Goal: Task Accomplishment & Management: Manage account settings

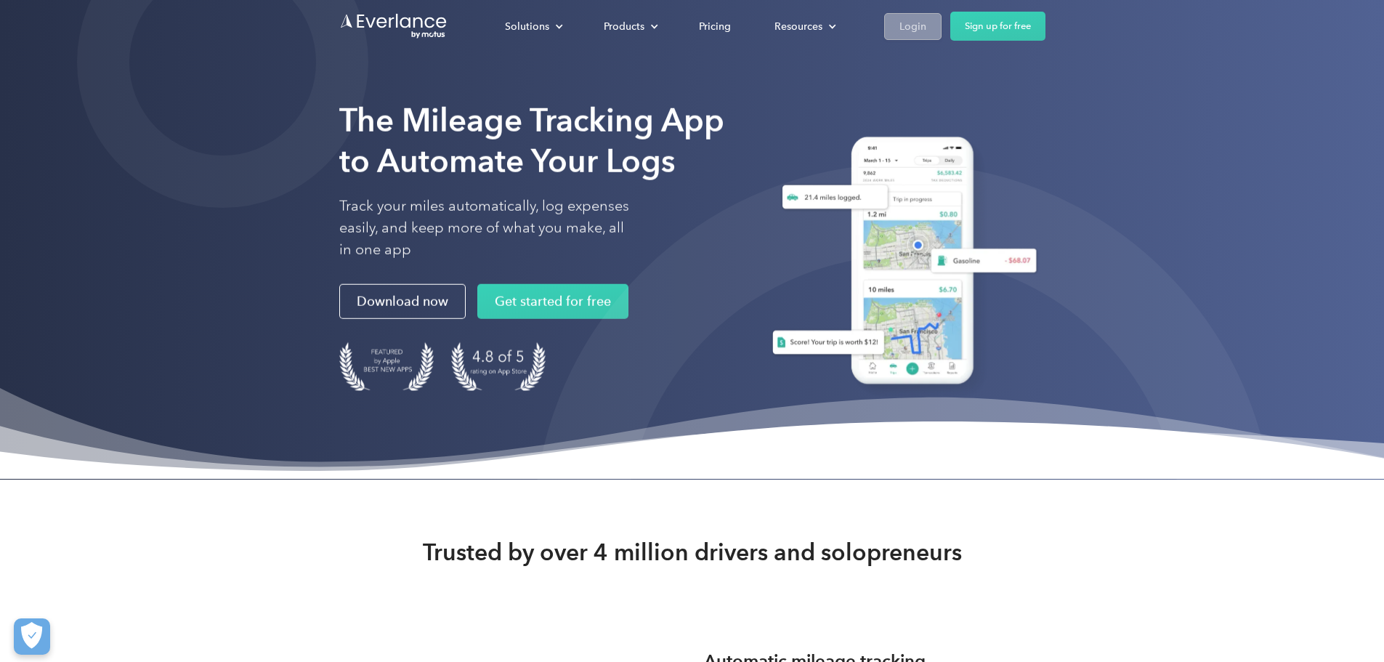
click at [942, 26] on link "Login" at bounding box center [912, 26] width 57 height 27
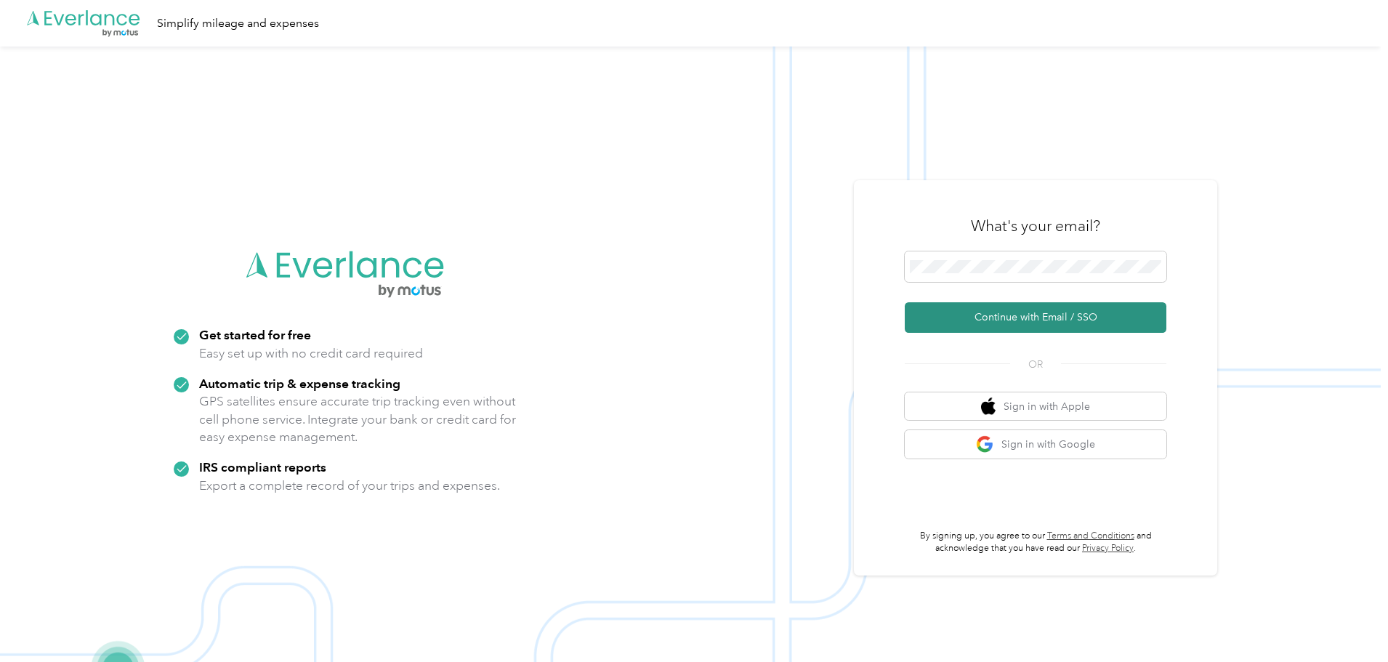
click at [981, 305] on button "Continue with Email / SSO" at bounding box center [1036, 317] width 262 height 31
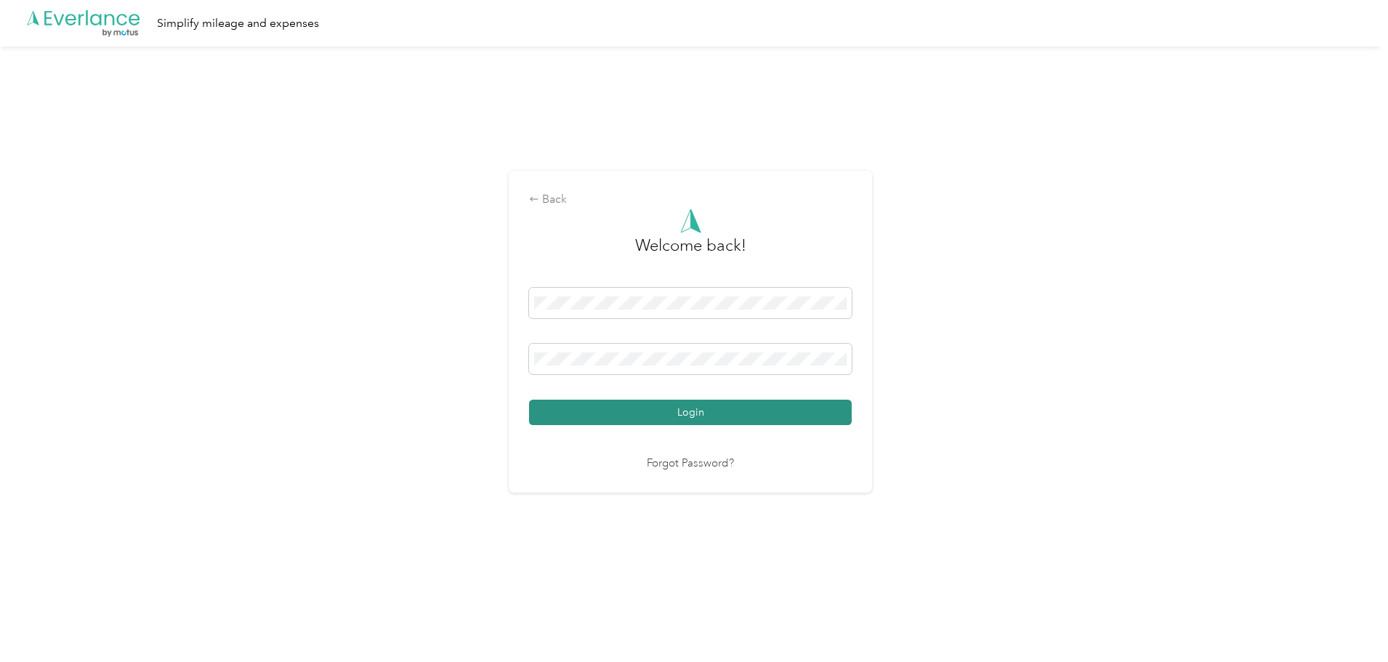
click at [700, 410] on button "Login" at bounding box center [690, 412] width 323 height 25
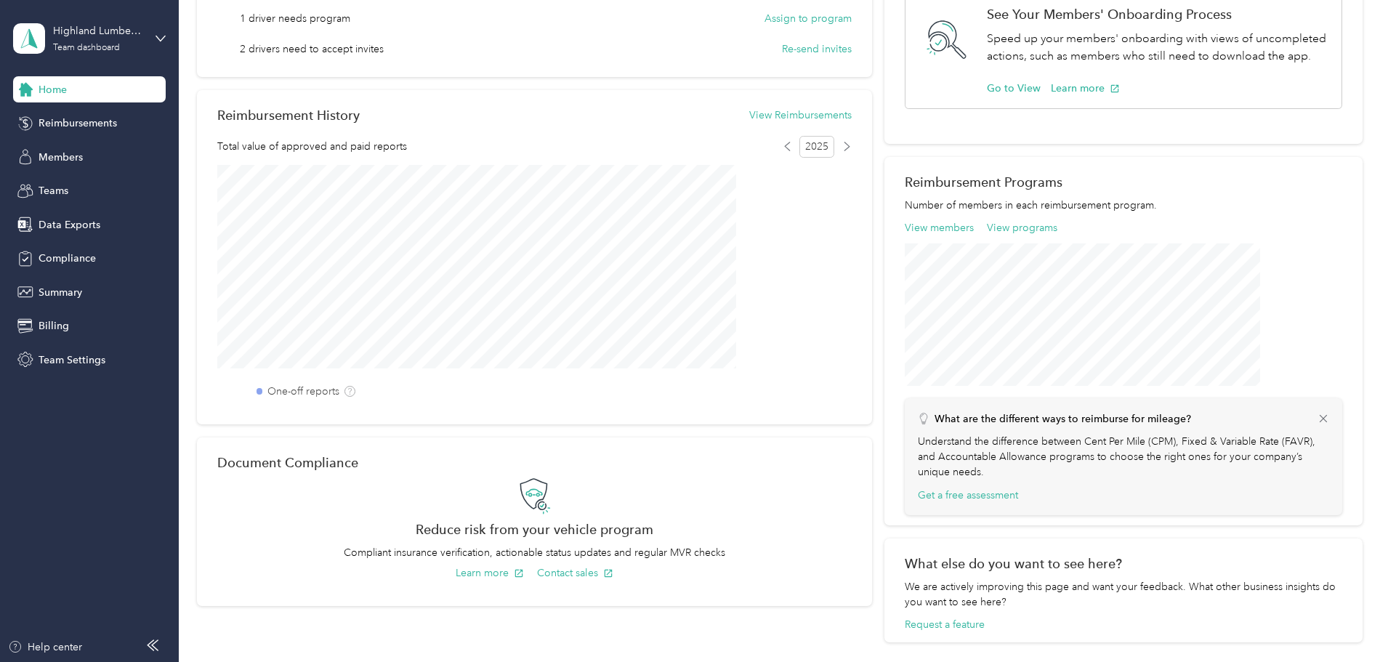
scroll to position [227, 0]
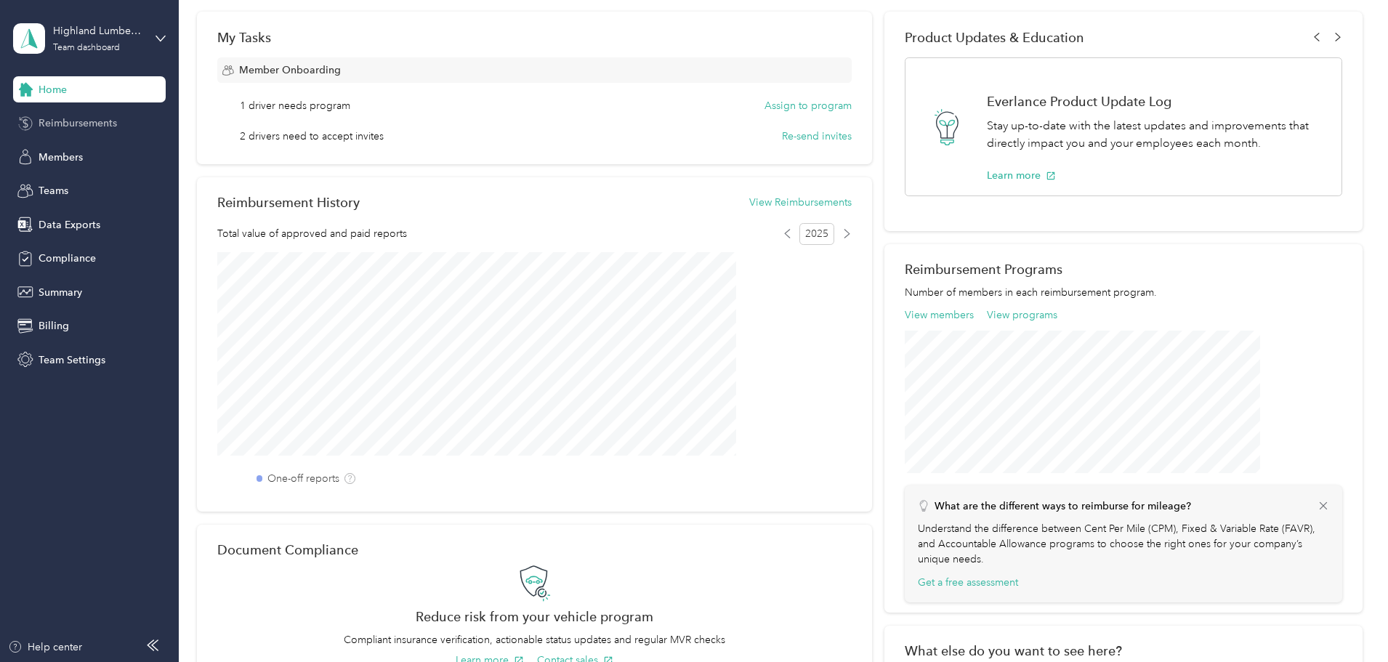
click at [96, 122] on span "Reimbursements" at bounding box center [78, 123] width 78 height 15
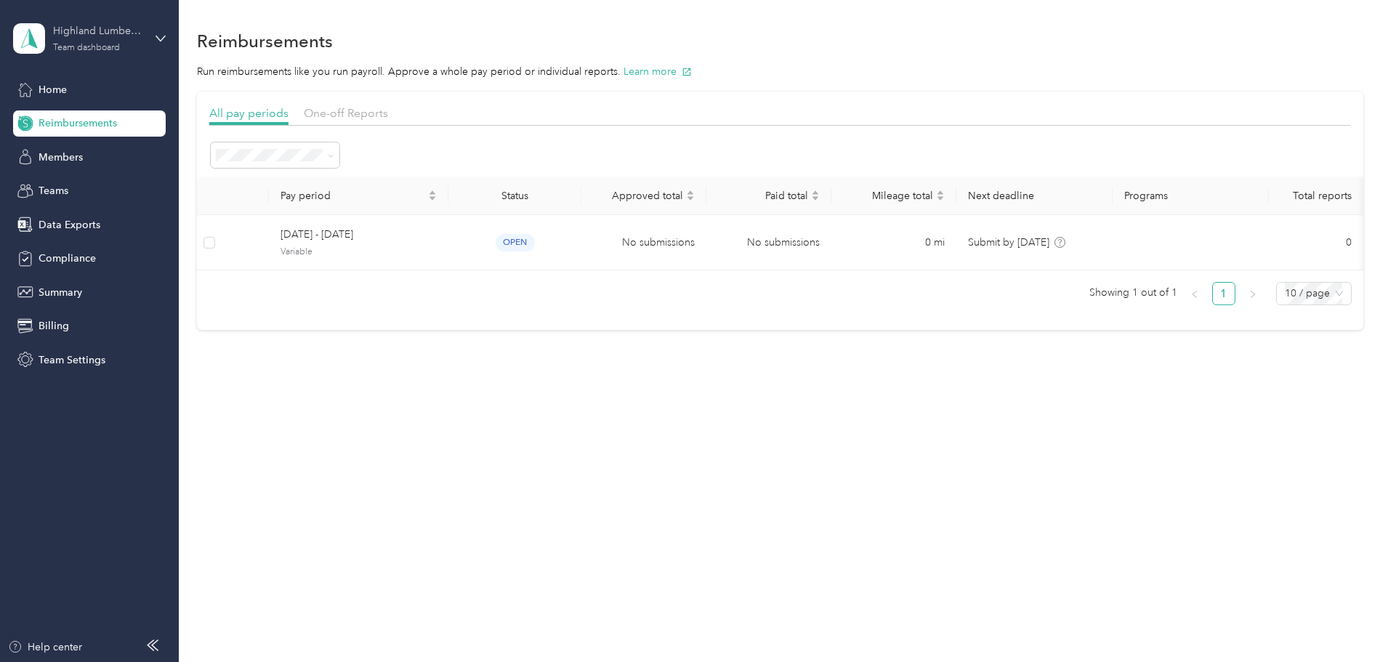
click at [112, 38] on div "Highland Lumber & Mill Team dashboard" at bounding box center [98, 37] width 91 height 29
click at [92, 154] on div "Personal dashboard" at bounding box center [72, 152] width 92 height 15
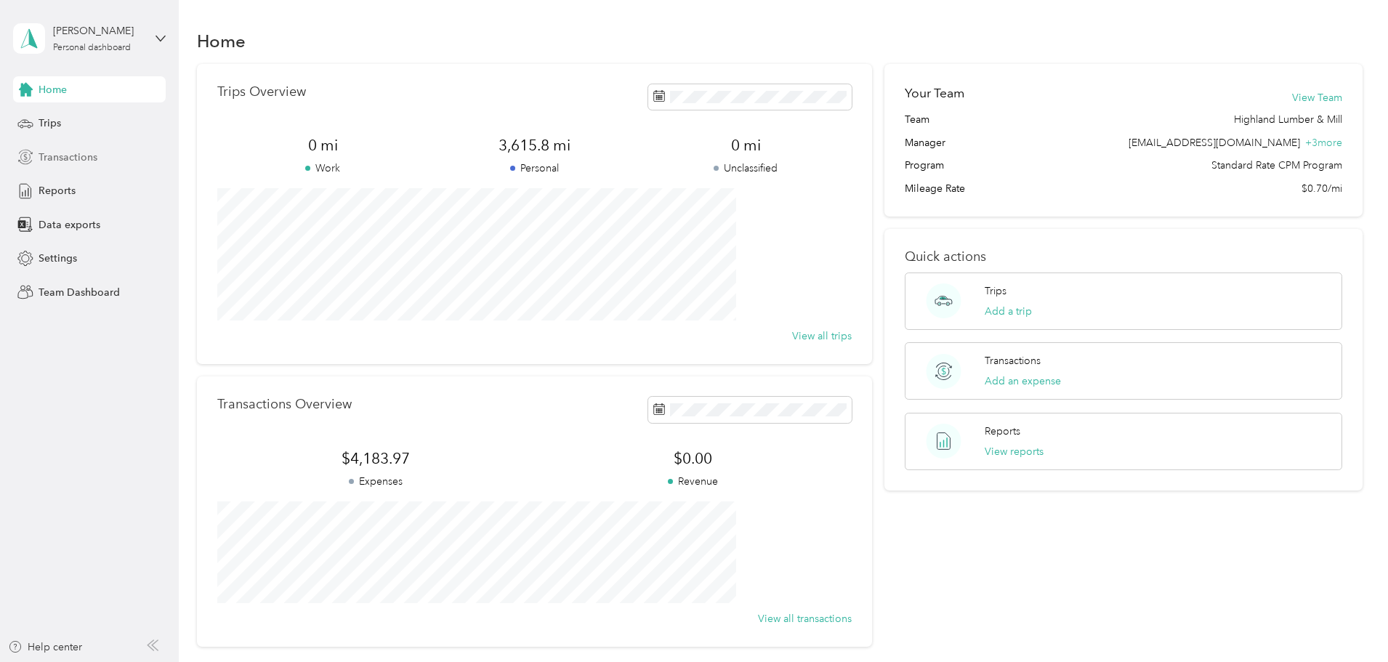
click at [57, 161] on span "Transactions" at bounding box center [68, 157] width 59 height 15
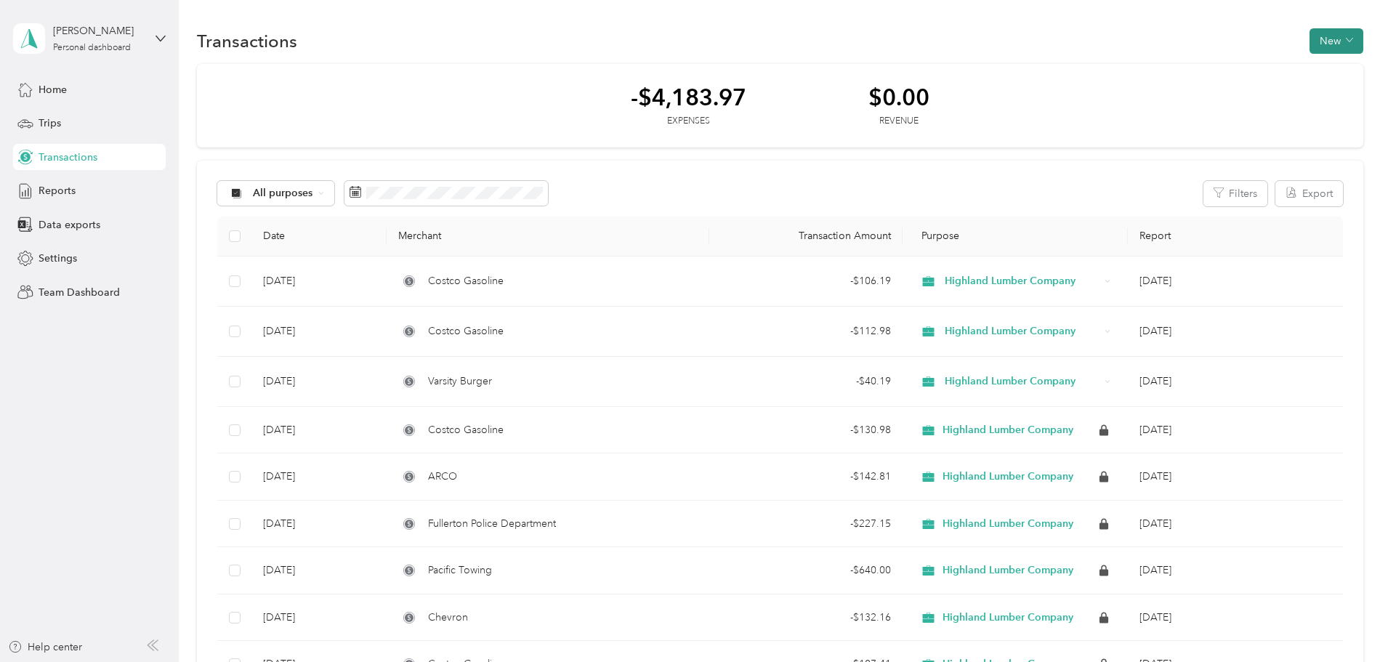
click at [1309, 40] on button "New" at bounding box center [1336, 40] width 54 height 25
click at [1224, 73] on span "Expense" at bounding box center [1231, 68] width 39 height 15
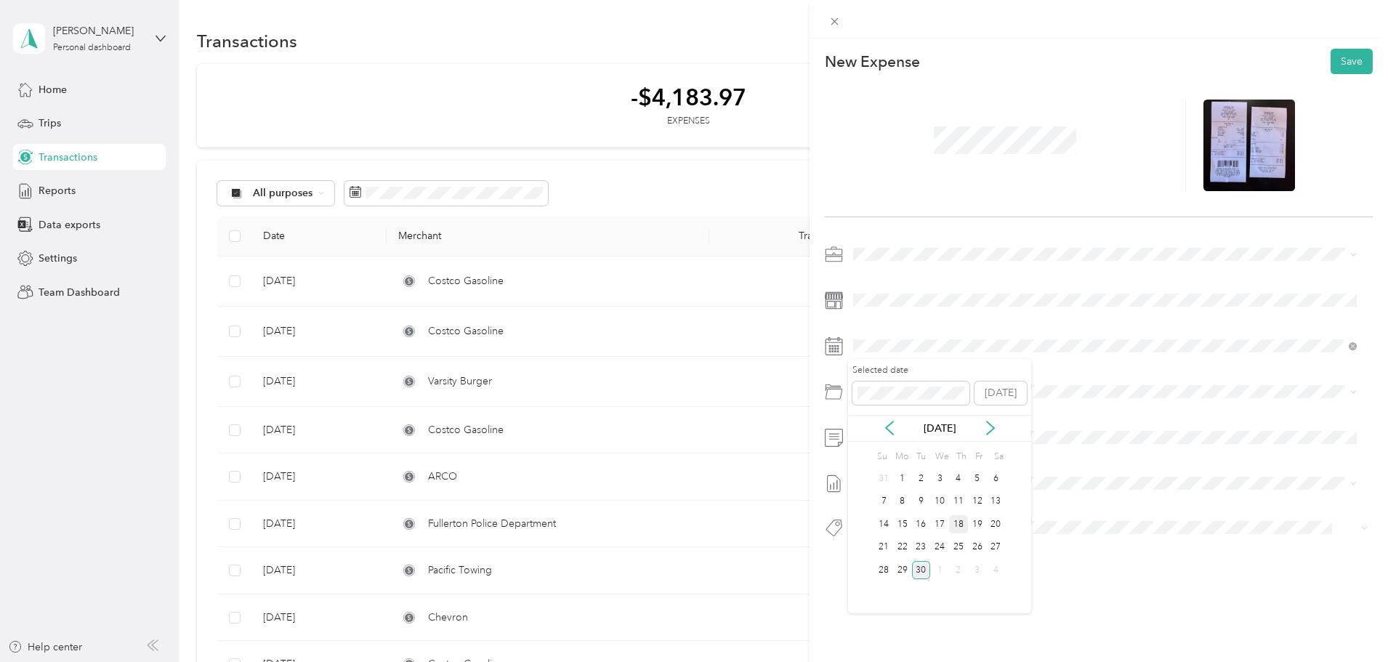
click at [962, 526] on div "18" at bounding box center [958, 524] width 19 height 18
click at [881, 398] on span at bounding box center [1110, 391] width 525 height 23
click at [952, 546] on p "01.6500" at bounding box center [1121, 551] width 459 height 15
click at [1332, 53] on button "Save" at bounding box center [1351, 61] width 42 height 25
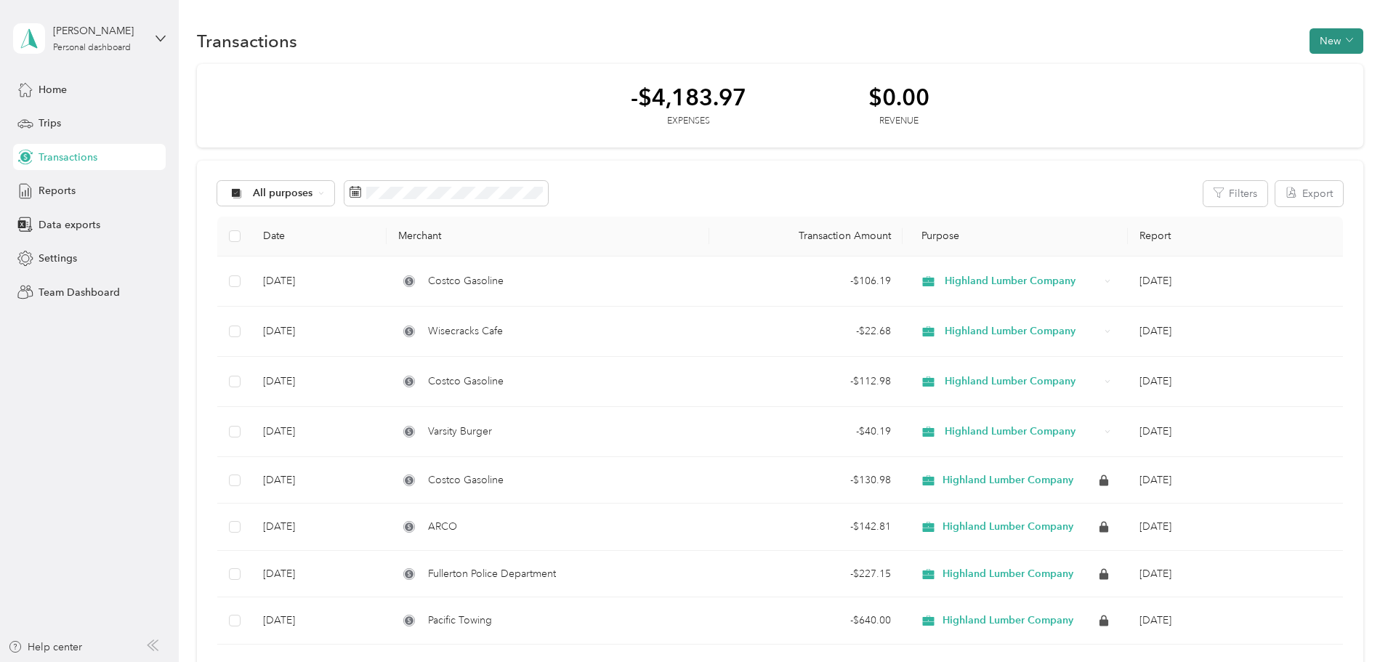
click at [1309, 44] on button "New" at bounding box center [1336, 40] width 54 height 25
click at [1223, 73] on span "Expense" at bounding box center [1231, 68] width 39 height 15
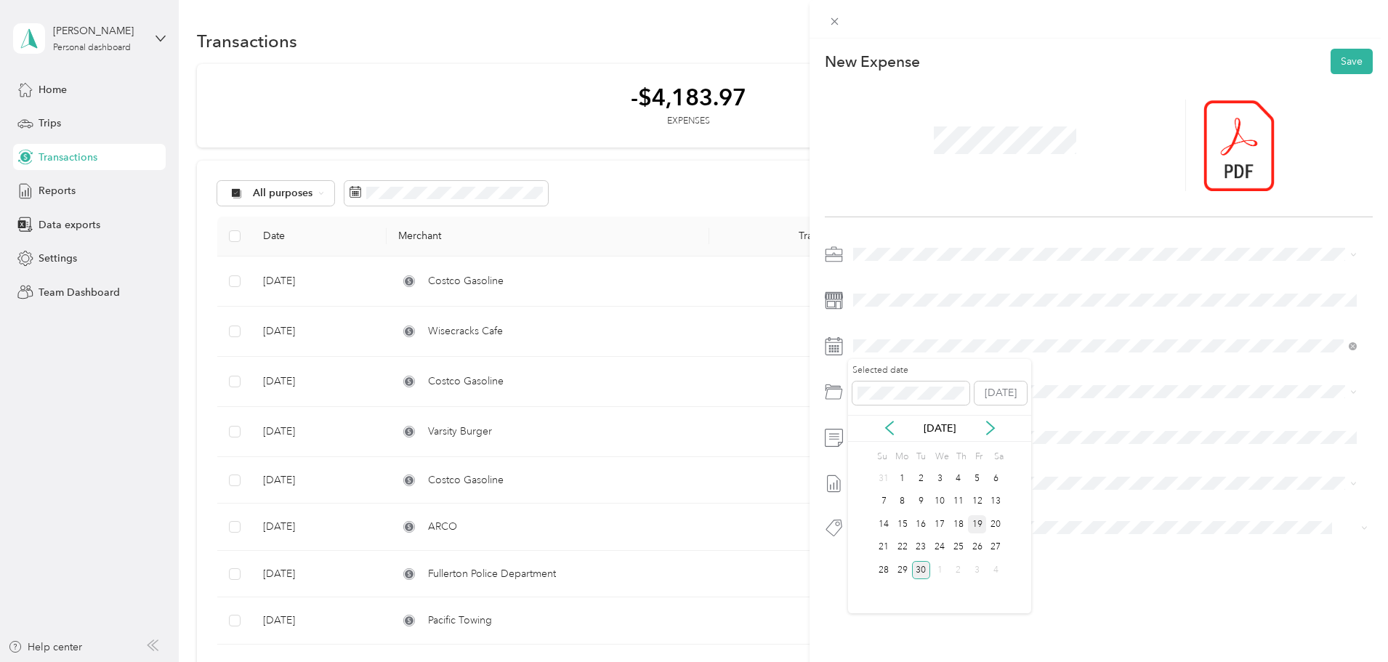
click at [976, 524] on div "19" at bounding box center [977, 524] width 19 height 18
click at [976, 524] on div "19" at bounding box center [977, 519] width 19 height 18
click at [860, 383] on span at bounding box center [1110, 391] width 525 height 23
click at [1093, 195] on div at bounding box center [1099, 145] width 548 height 143
click at [1344, 64] on button "Save" at bounding box center [1351, 61] width 42 height 25
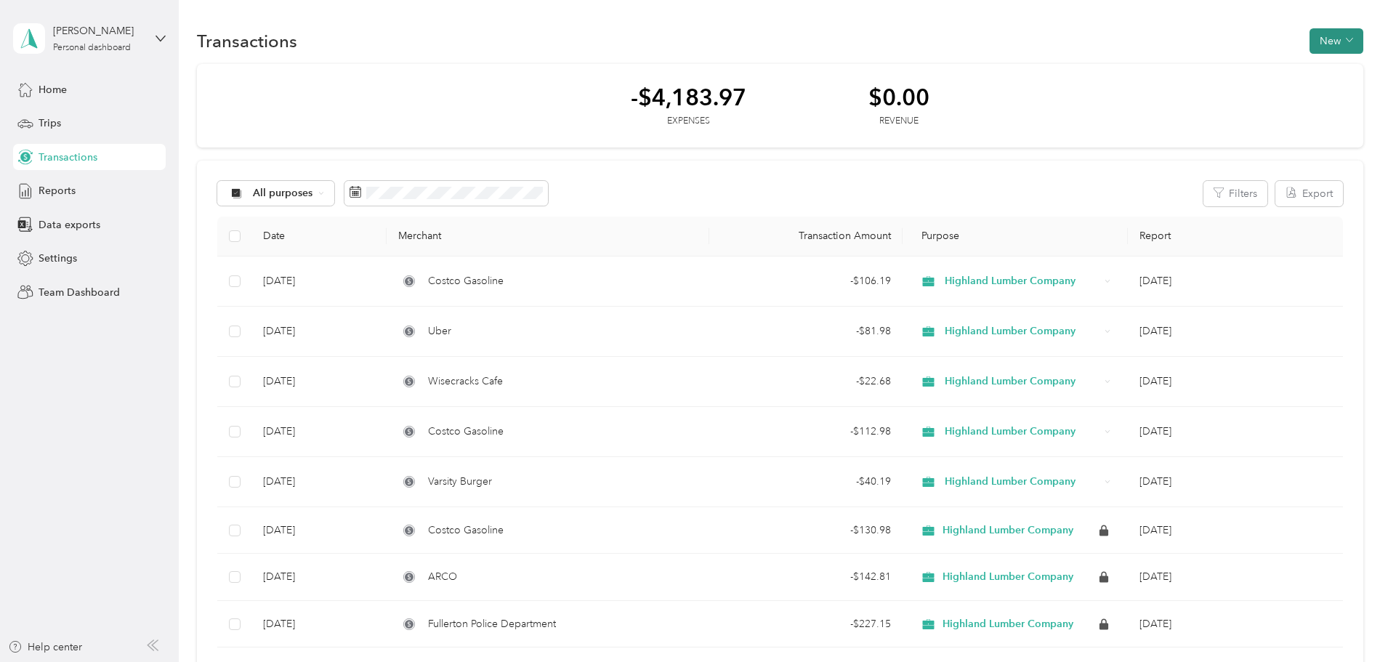
click at [1309, 41] on button "New" at bounding box center [1336, 40] width 54 height 25
click at [1226, 73] on span "Expense" at bounding box center [1231, 68] width 39 height 15
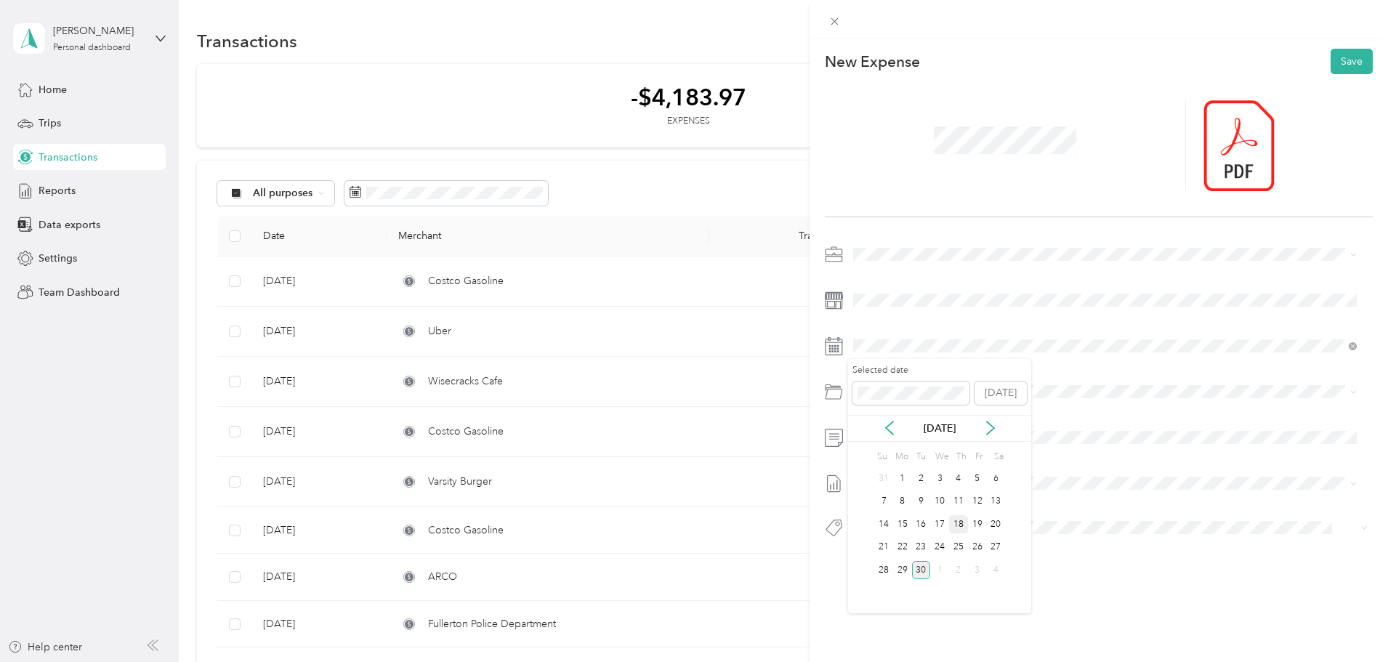
click at [958, 527] on div "18" at bounding box center [958, 524] width 19 height 18
click at [1338, 71] on button "Save" at bounding box center [1351, 61] width 42 height 25
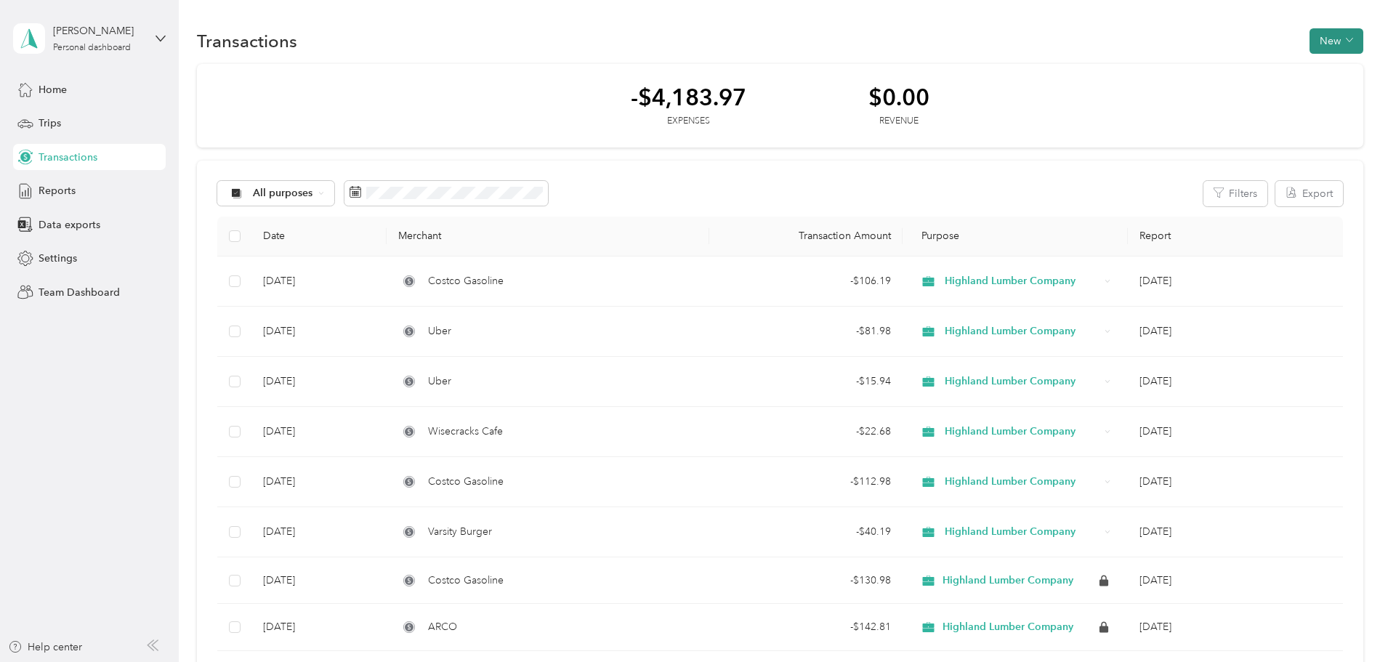
click at [1309, 43] on button "New" at bounding box center [1336, 40] width 54 height 25
click at [1217, 72] on span "Expense" at bounding box center [1231, 68] width 39 height 15
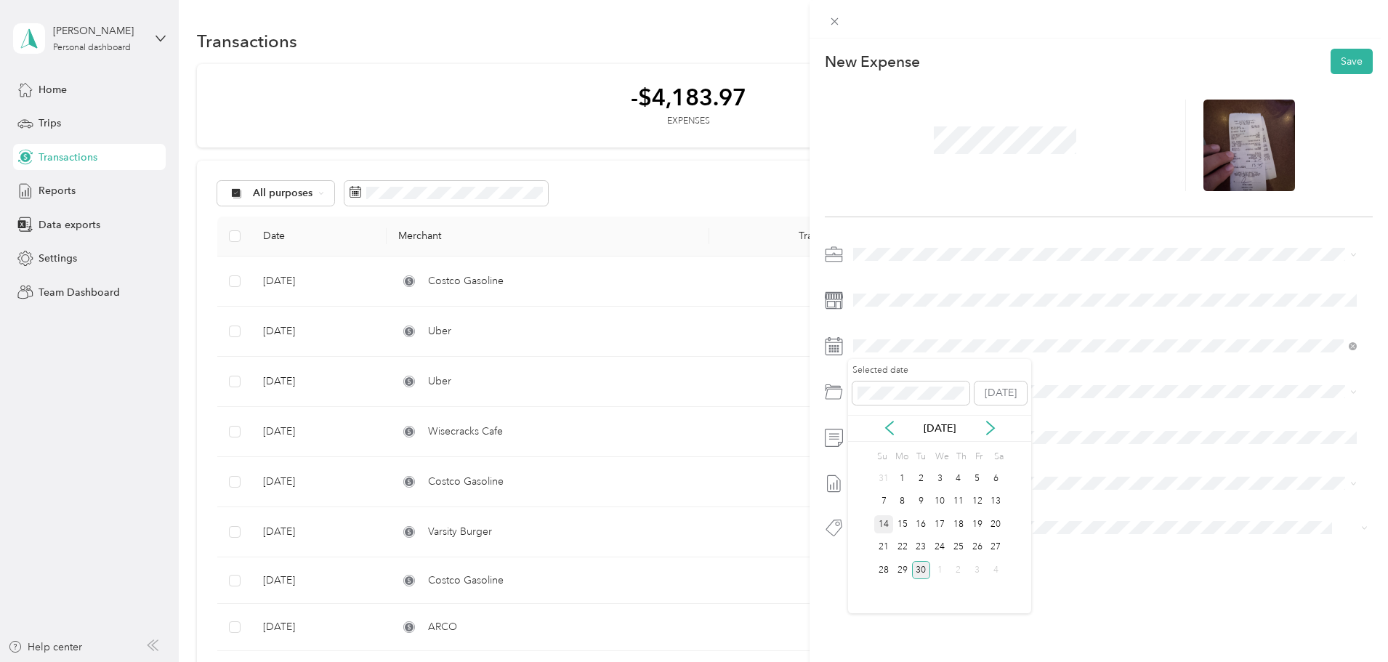
click at [885, 527] on div "14" at bounding box center [883, 524] width 19 height 18
click at [905, 535] on span "Meals And Entertainment" at bounding box center [949, 534] width 115 height 12
click at [1332, 59] on button "Save" at bounding box center [1351, 61] width 42 height 25
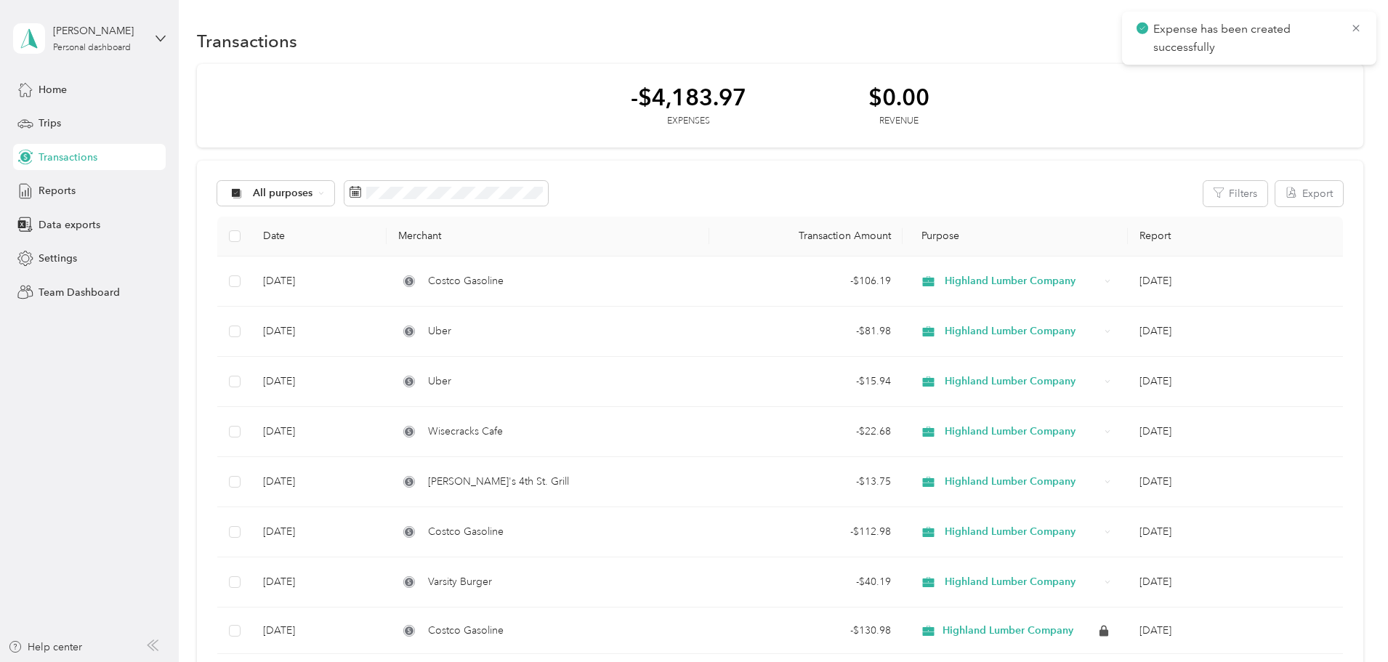
click at [1351, 31] on icon at bounding box center [1356, 28] width 12 height 13
click at [1309, 39] on button "New" at bounding box center [1336, 40] width 54 height 25
click at [1235, 68] on span "Expense" at bounding box center [1231, 68] width 39 height 15
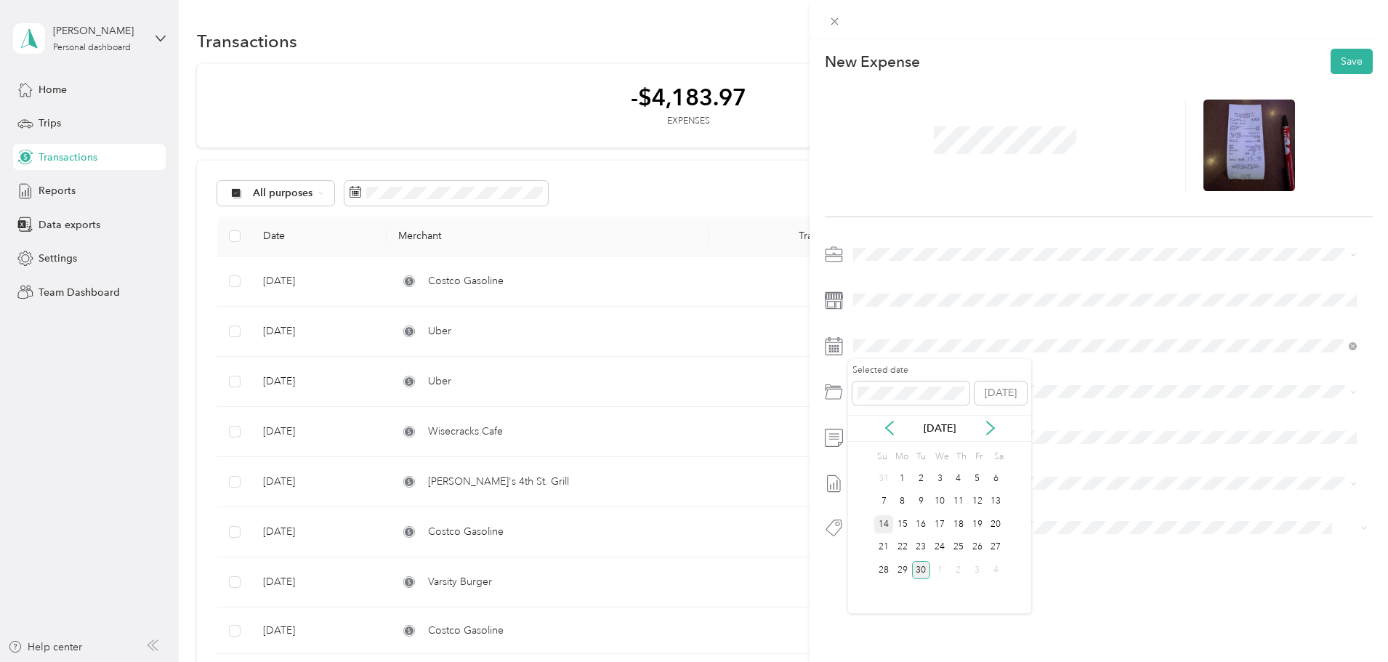
click at [889, 527] on div "14" at bounding box center [883, 524] width 19 height 18
click at [913, 545] on p "01.6500" at bounding box center [1121, 551] width 459 height 15
click at [1332, 62] on button "Save" at bounding box center [1351, 61] width 42 height 25
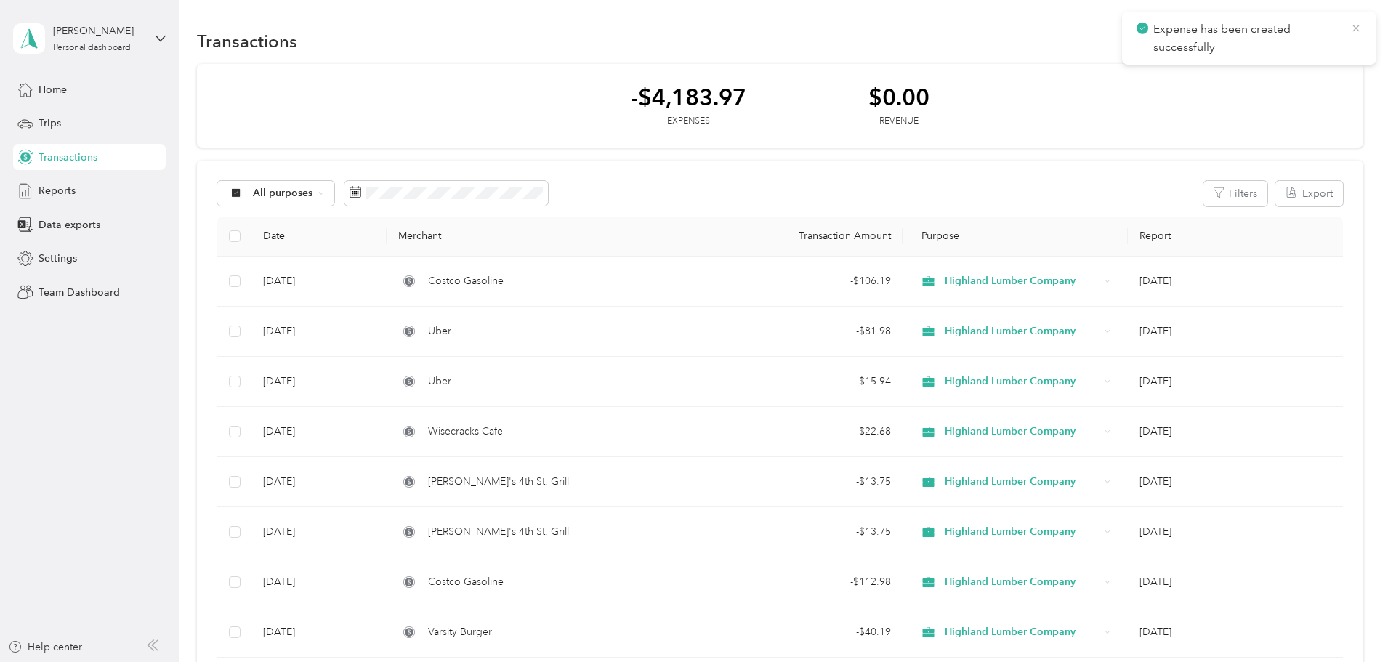
click at [1354, 29] on icon at bounding box center [1355, 28] width 7 height 7
click at [1309, 46] on button "New" at bounding box center [1336, 40] width 54 height 25
click at [1221, 73] on span "Expense" at bounding box center [1231, 68] width 39 height 15
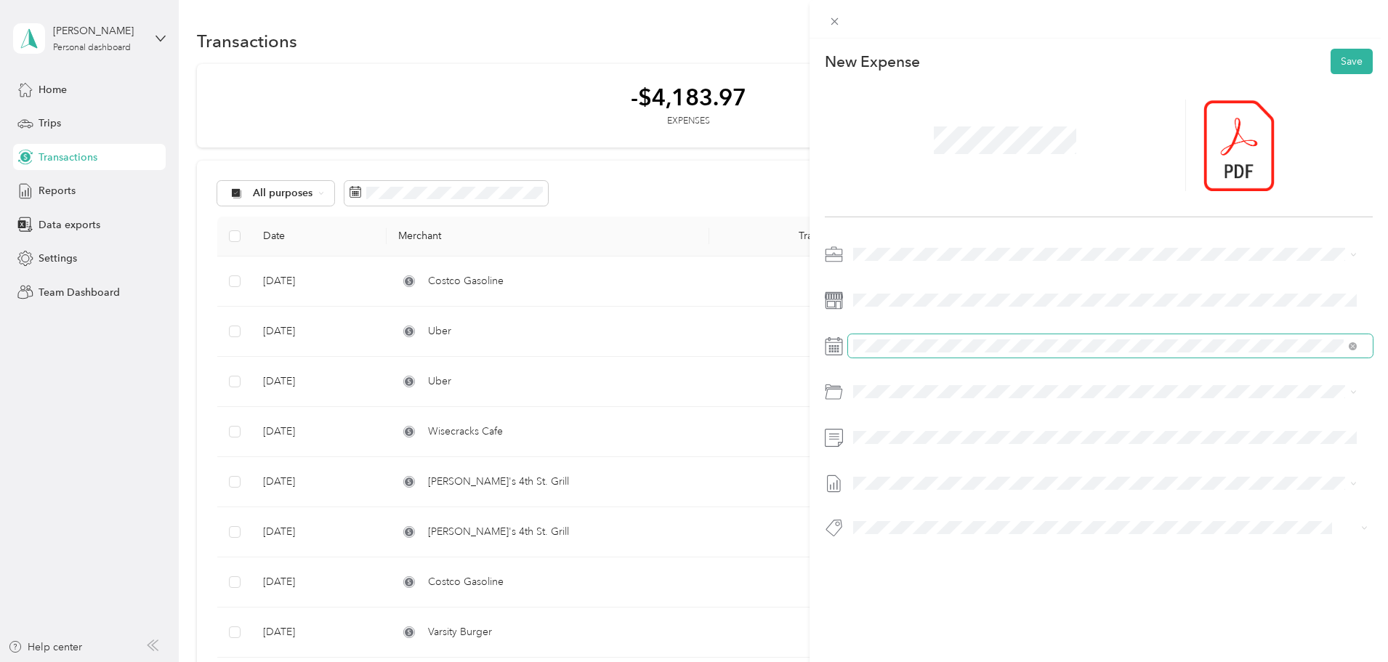
click at [971, 336] on span at bounding box center [1110, 345] width 525 height 23
click at [974, 522] on div "19" at bounding box center [977, 524] width 19 height 18
click at [1348, 189] on div at bounding box center [1287, 146] width 169 height 92
click at [1340, 65] on button "Save" at bounding box center [1351, 61] width 42 height 25
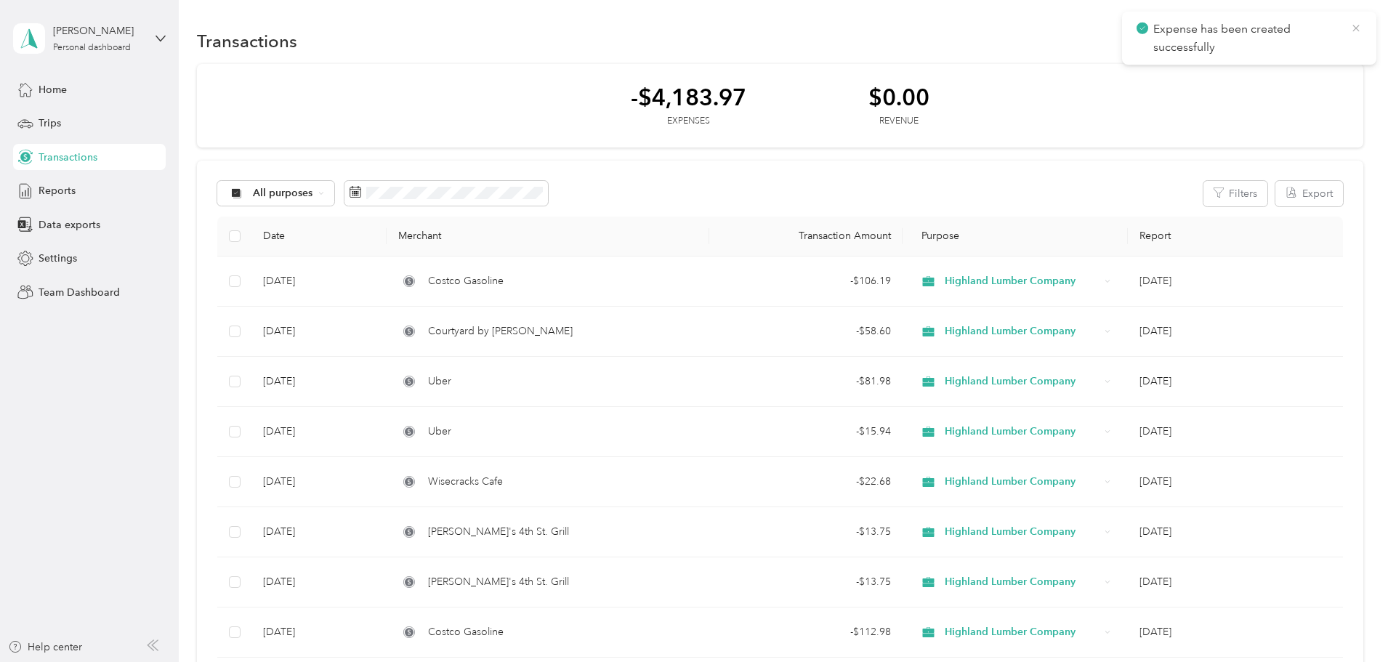
click at [1355, 25] on icon at bounding box center [1356, 28] width 12 height 13
click at [1309, 41] on button "New" at bounding box center [1336, 40] width 54 height 25
click at [1237, 72] on span "Expense" at bounding box center [1231, 68] width 39 height 15
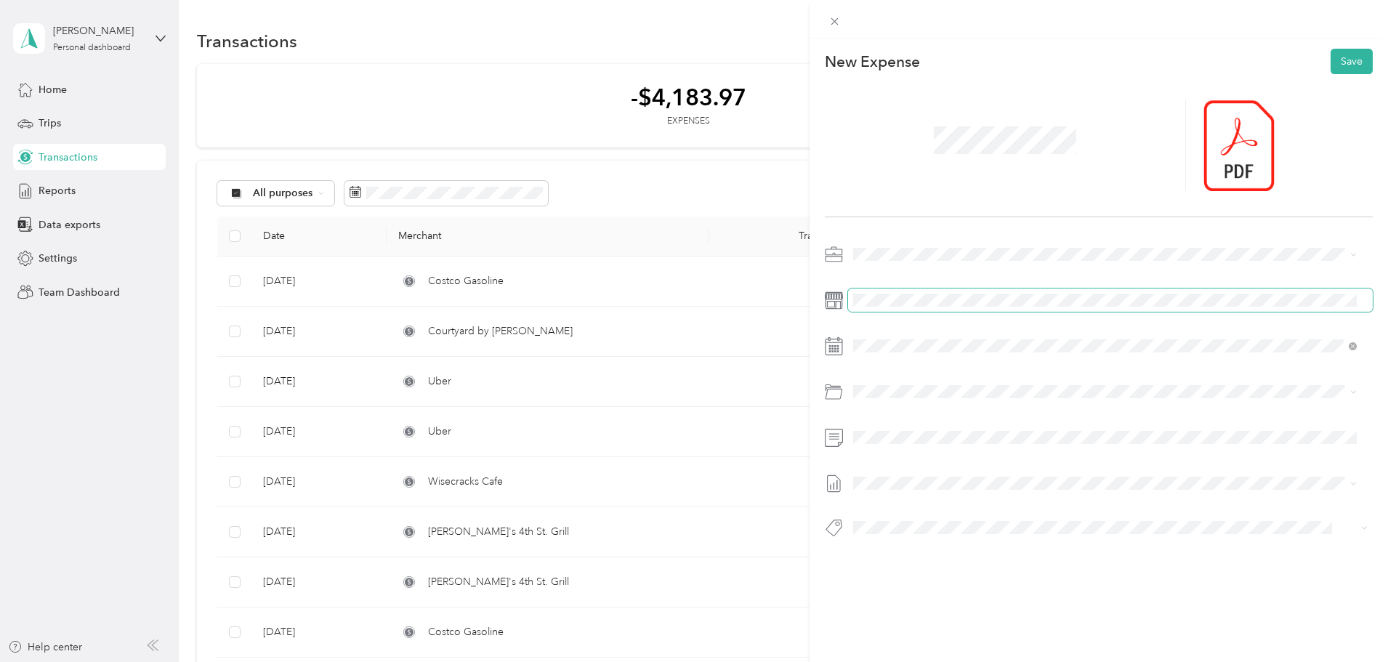
click at [883, 311] on div at bounding box center [1099, 395] width 548 height 305
click at [884, 525] on div "14" at bounding box center [883, 524] width 19 height 18
click at [907, 429] on span at bounding box center [1110, 437] width 525 height 23
click at [1339, 57] on button "Save" at bounding box center [1351, 61] width 42 height 25
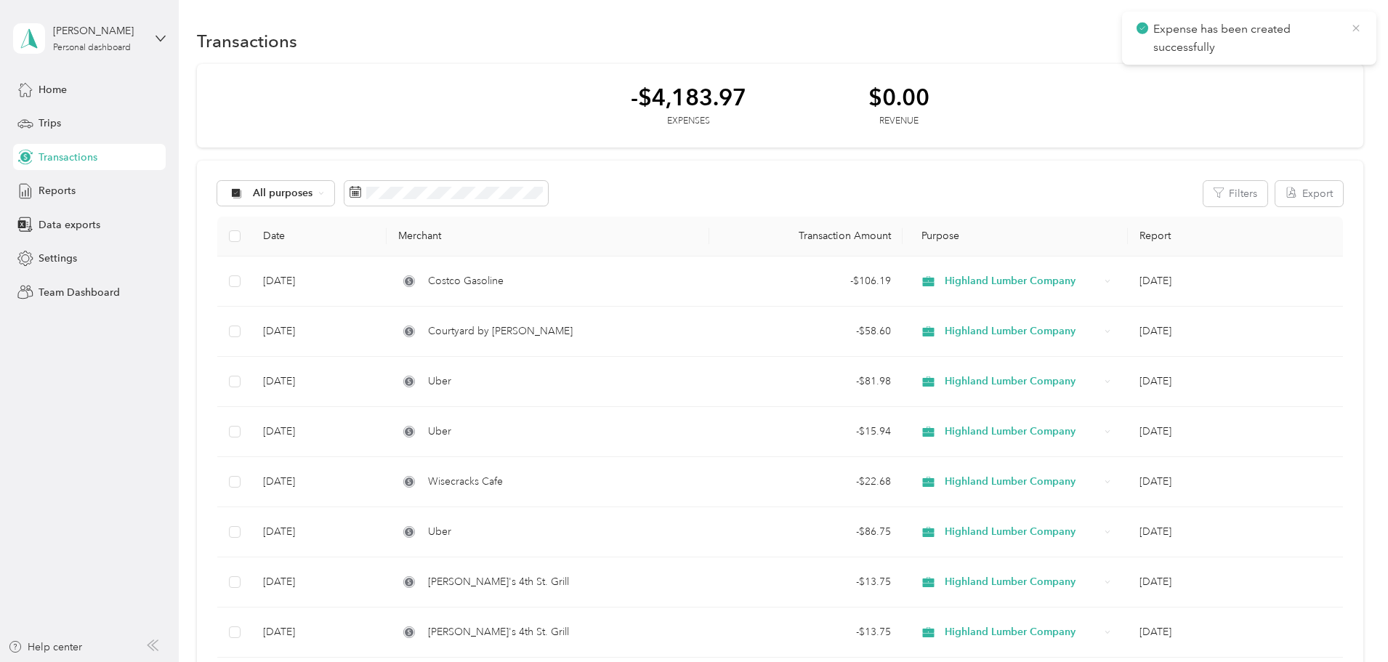
click at [1354, 25] on icon at bounding box center [1356, 28] width 12 height 13
click at [1309, 40] on button "New" at bounding box center [1336, 40] width 54 height 25
click at [1222, 70] on span "Expense" at bounding box center [1231, 68] width 39 height 15
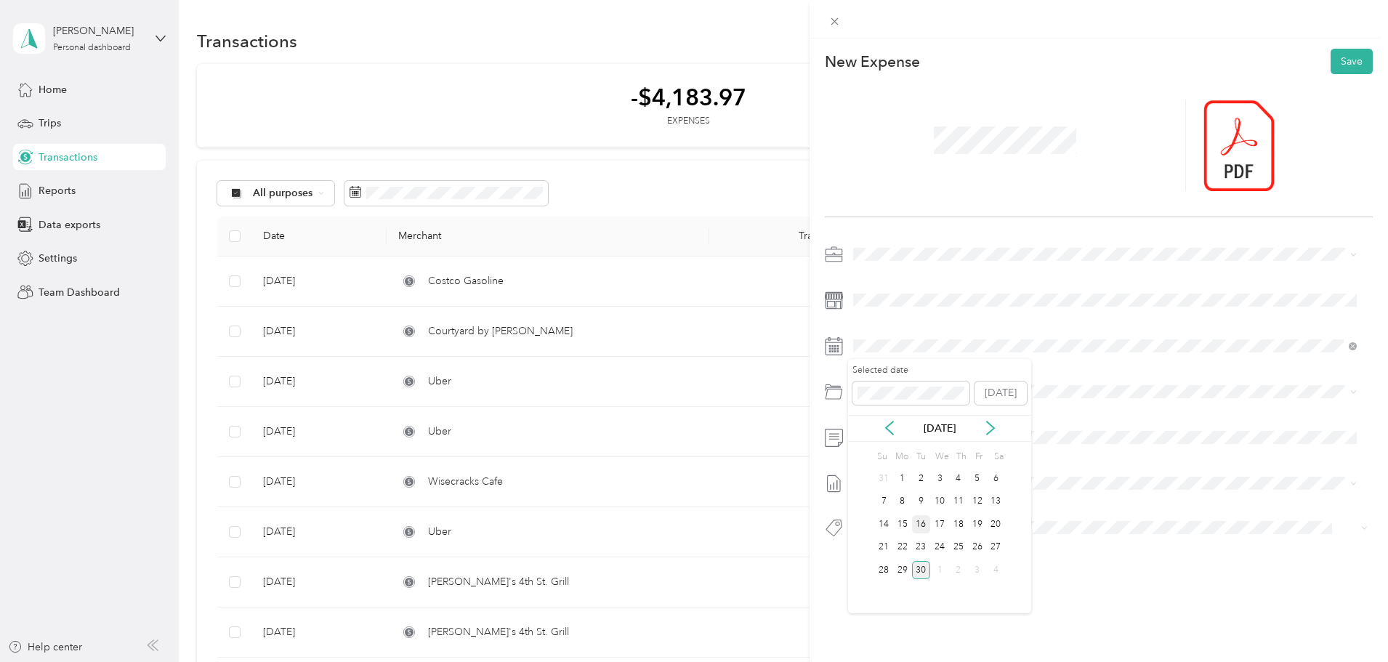
click at [922, 527] on div "16" at bounding box center [921, 524] width 19 height 18
click at [912, 530] on span "Meals And Entertainment" at bounding box center [949, 534] width 115 height 12
click at [1330, 60] on button "Save" at bounding box center [1351, 61] width 42 height 25
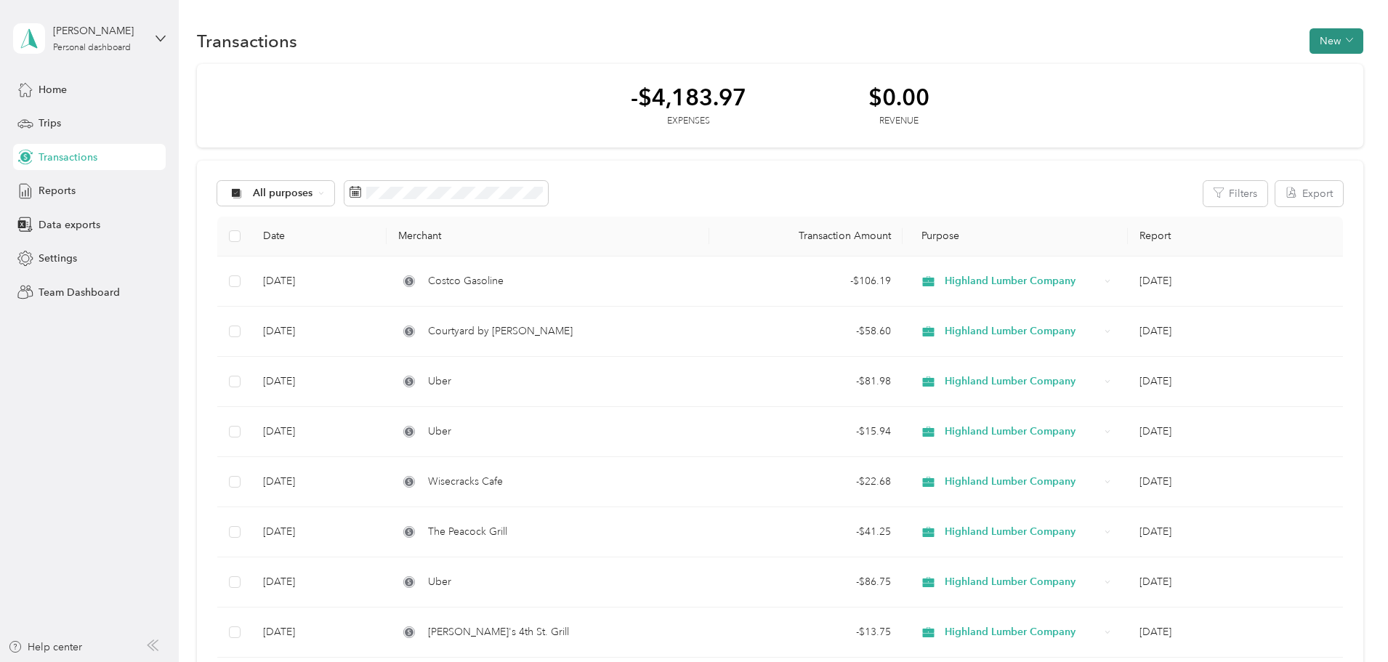
click at [1309, 46] on button "New" at bounding box center [1336, 40] width 54 height 25
click at [1226, 72] on span "Expense" at bounding box center [1231, 68] width 39 height 15
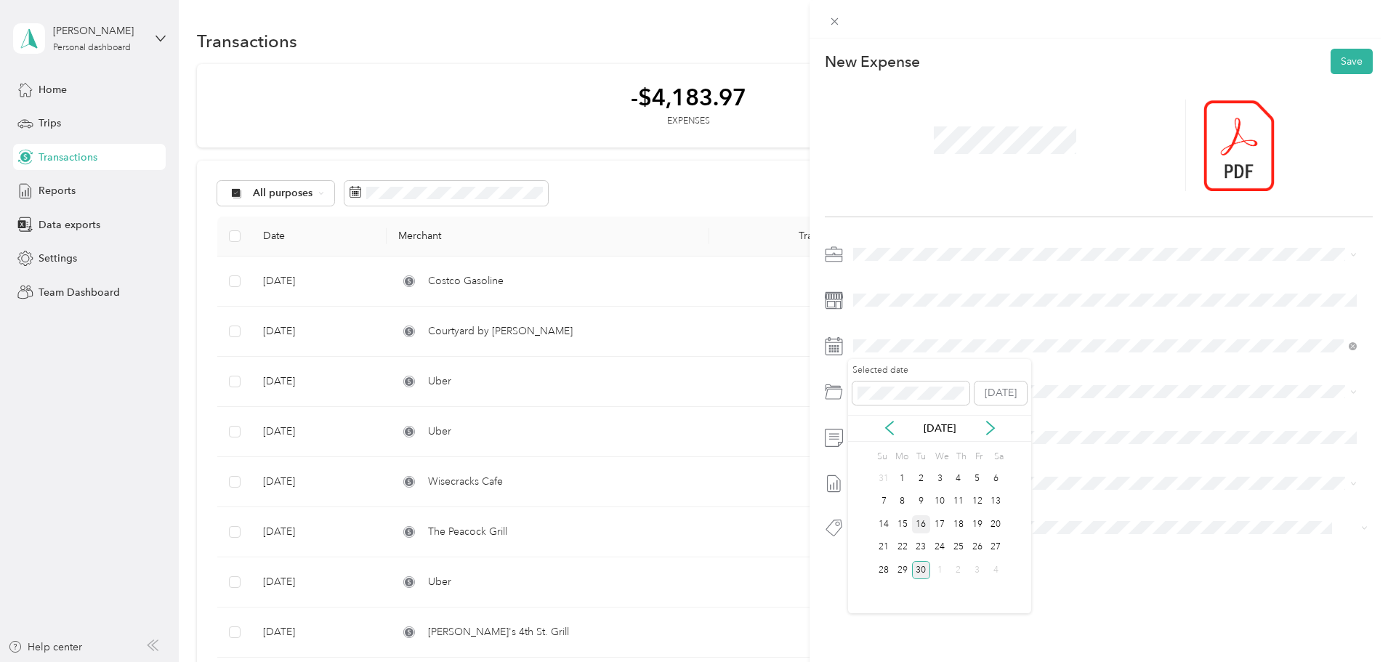
click at [923, 527] on div "16" at bounding box center [921, 524] width 19 height 18
click at [942, 535] on span "Meals And Entertainment" at bounding box center [949, 534] width 115 height 12
click at [1342, 61] on button "Save" at bounding box center [1351, 61] width 42 height 25
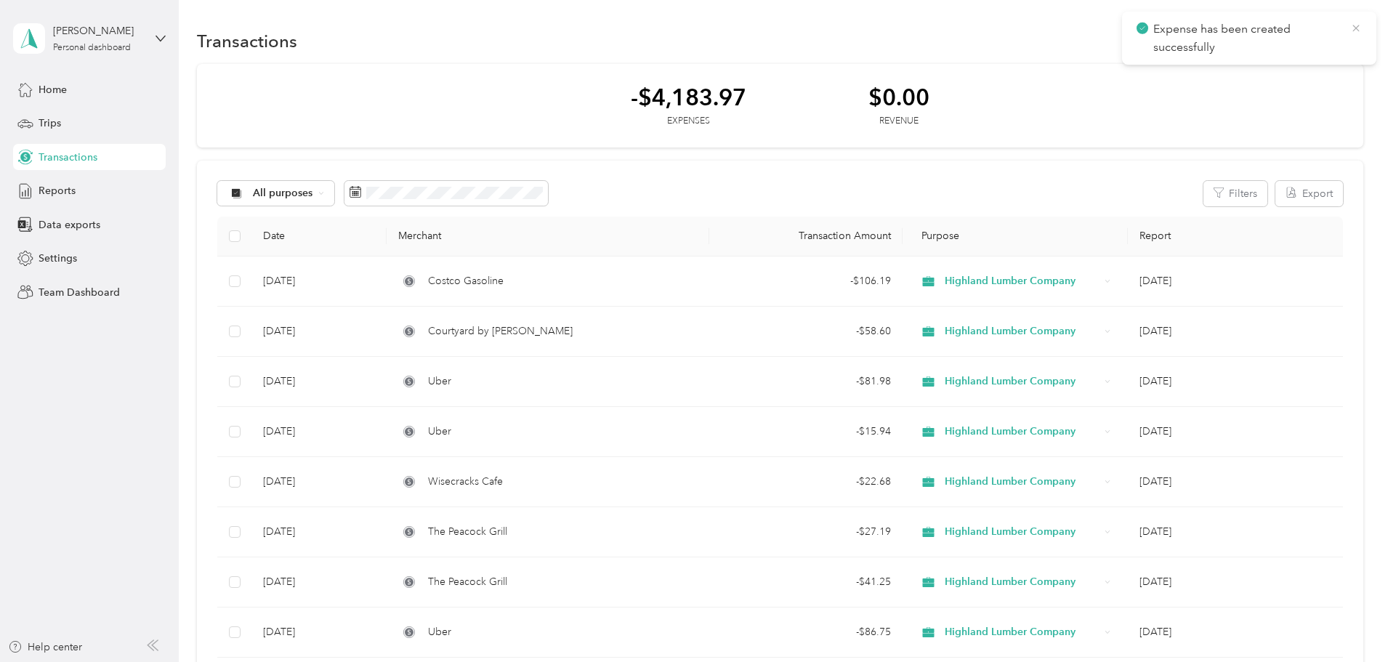
click at [1355, 25] on icon at bounding box center [1356, 28] width 12 height 13
click at [1309, 43] on button "New" at bounding box center [1336, 40] width 54 height 25
click at [1231, 72] on span "Expense" at bounding box center [1231, 68] width 39 height 15
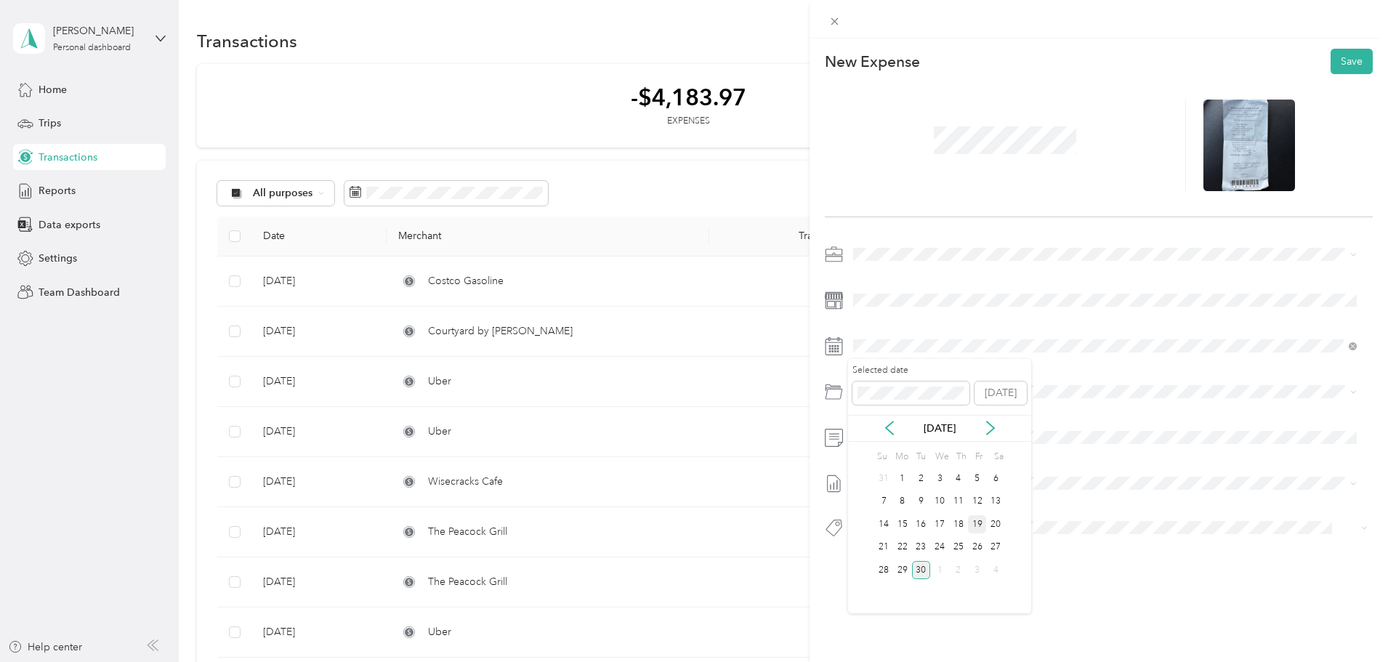
click at [974, 529] on div "19" at bounding box center [977, 524] width 19 height 18
click at [900, 400] on span at bounding box center [1110, 391] width 525 height 23
click at [909, 444] on span at bounding box center [1110, 437] width 525 height 23
click at [1345, 60] on button "Save" at bounding box center [1351, 61] width 42 height 25
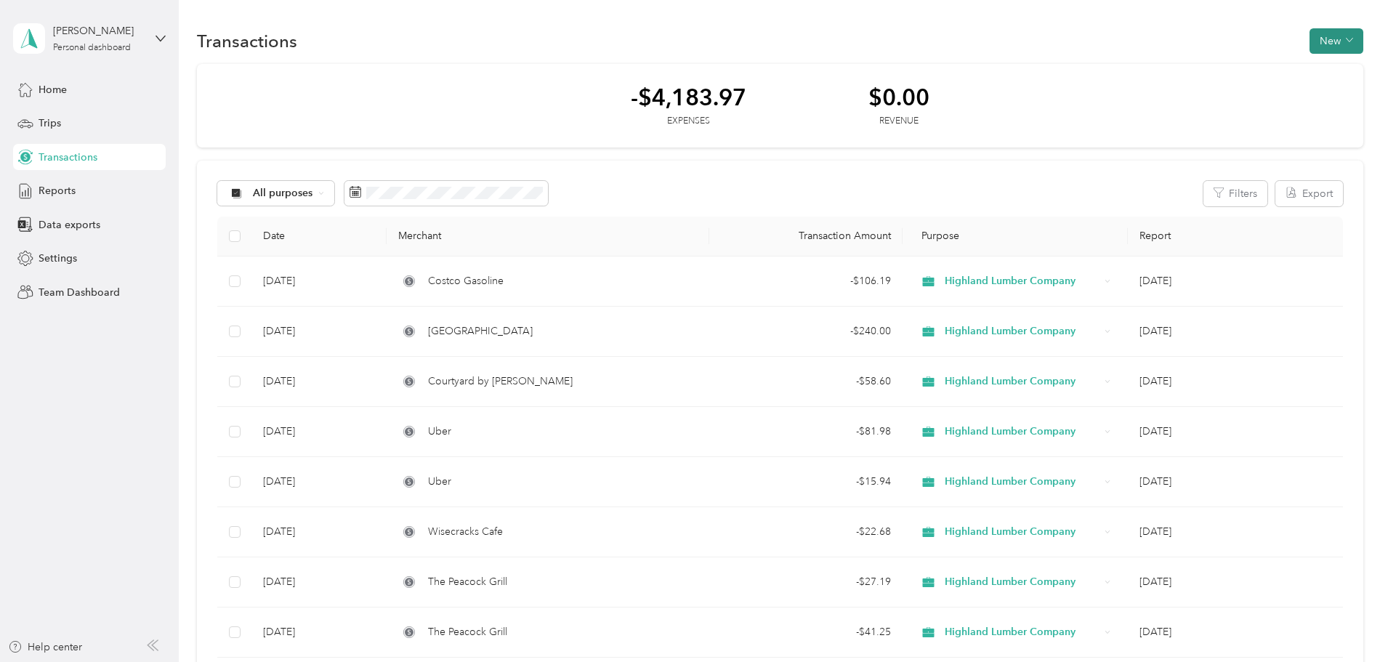
click at [1309, 42] on button "New" at bounding box center [1336, 40] width 54 height 25
click at [1223, 72] on span "Expense" at bounding box center [1231, 68] width 39 height 15
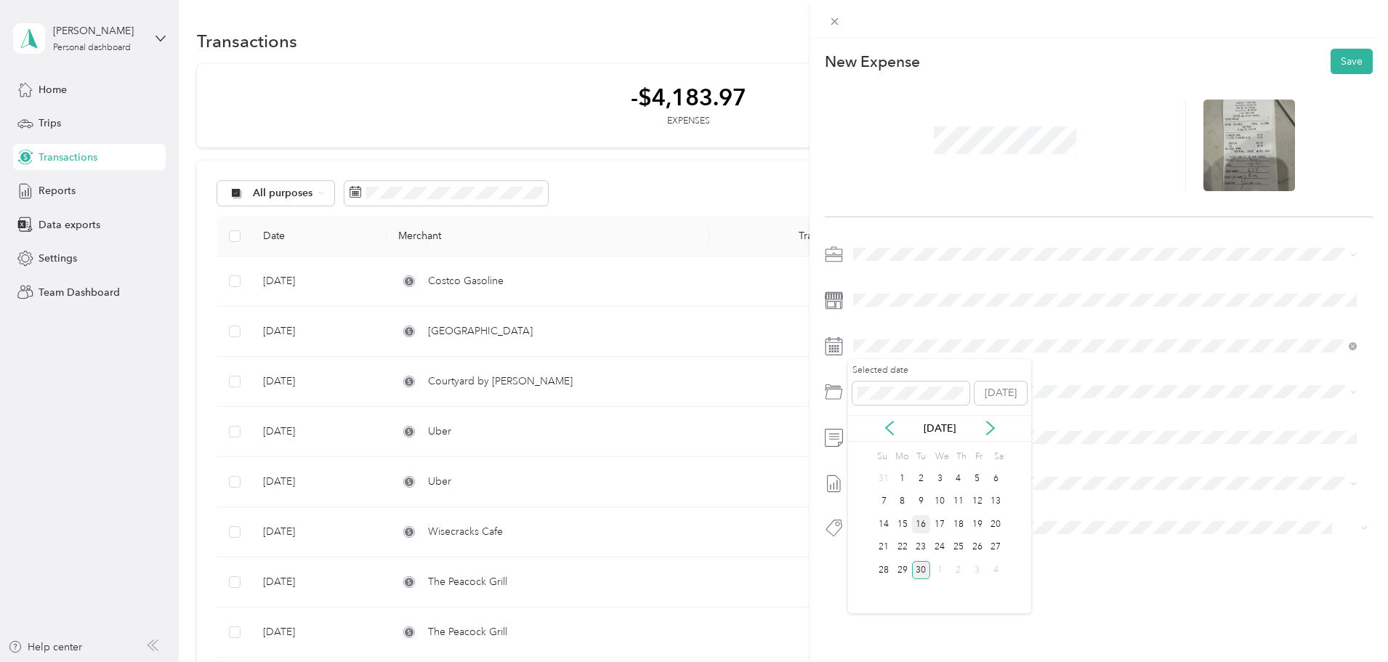
click at [918, 529] on div "16" at bounding box center [921, 524] width 19 height 18
click at [878, 400] on span at bounding box center [1110, 391] width 525 height 23
click at [930, 540] on div "Meals And Entertainment 01.6500" at bounding box center [1121, 543] width 459 height 33
click at [1343, 65] on button "Save" at bounding box center [1351, 61] width 42 height 25
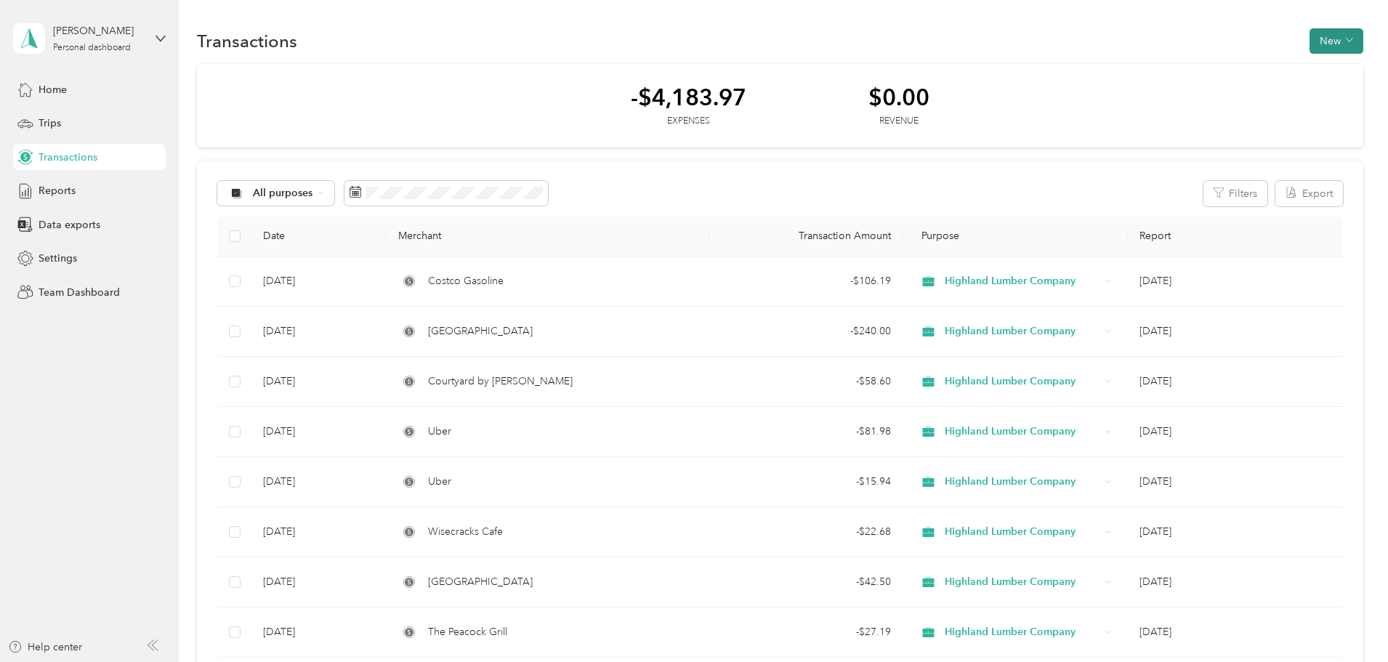
click at [1309, 30] on button "New" at bounding box center [1336, 40] width 54 height 25
click at [1214, 74] on span "Expense" at bounding box center [1231, 68] width 39 height 15
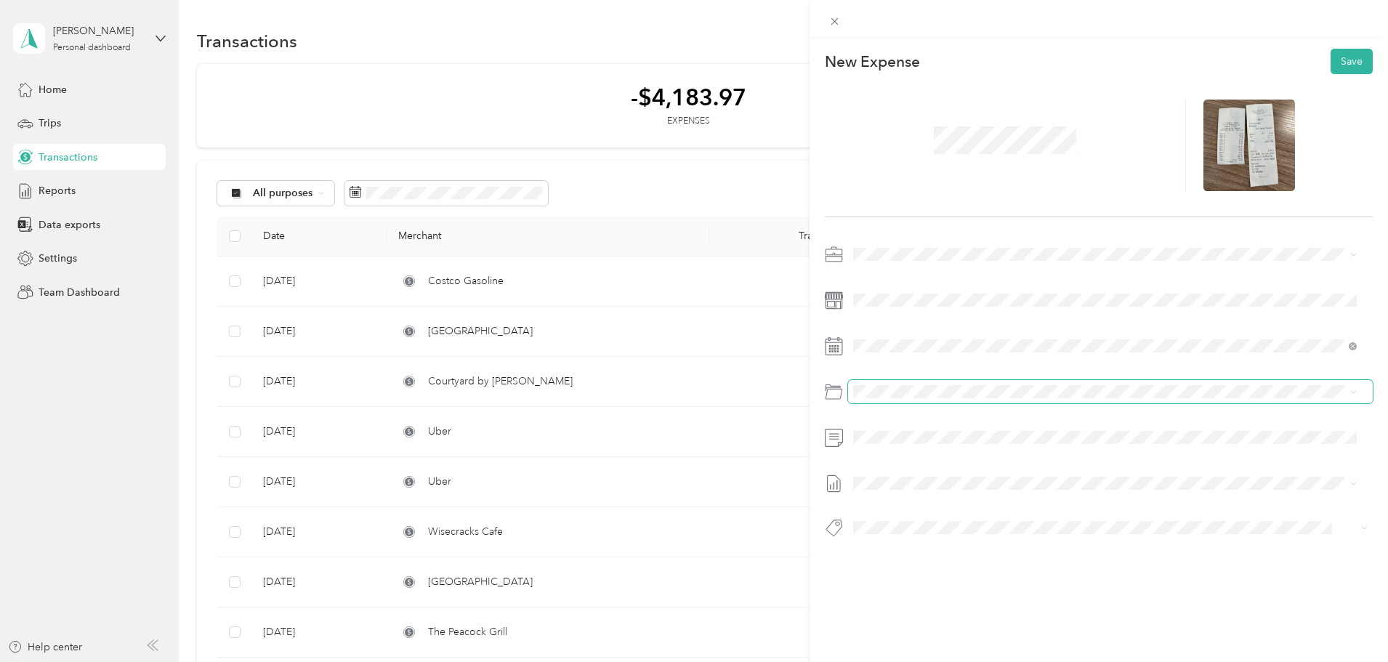
click at [897, 384] on span at bounding box center [1110, 391] width 525 height 23
click at [928, 528] on span "Meals And Entertainment" at bounding box center [949, 534] width 115 height 12
click at [1335, 57] on button "Save" at bounding box center [1351, 61] width 42 height 25
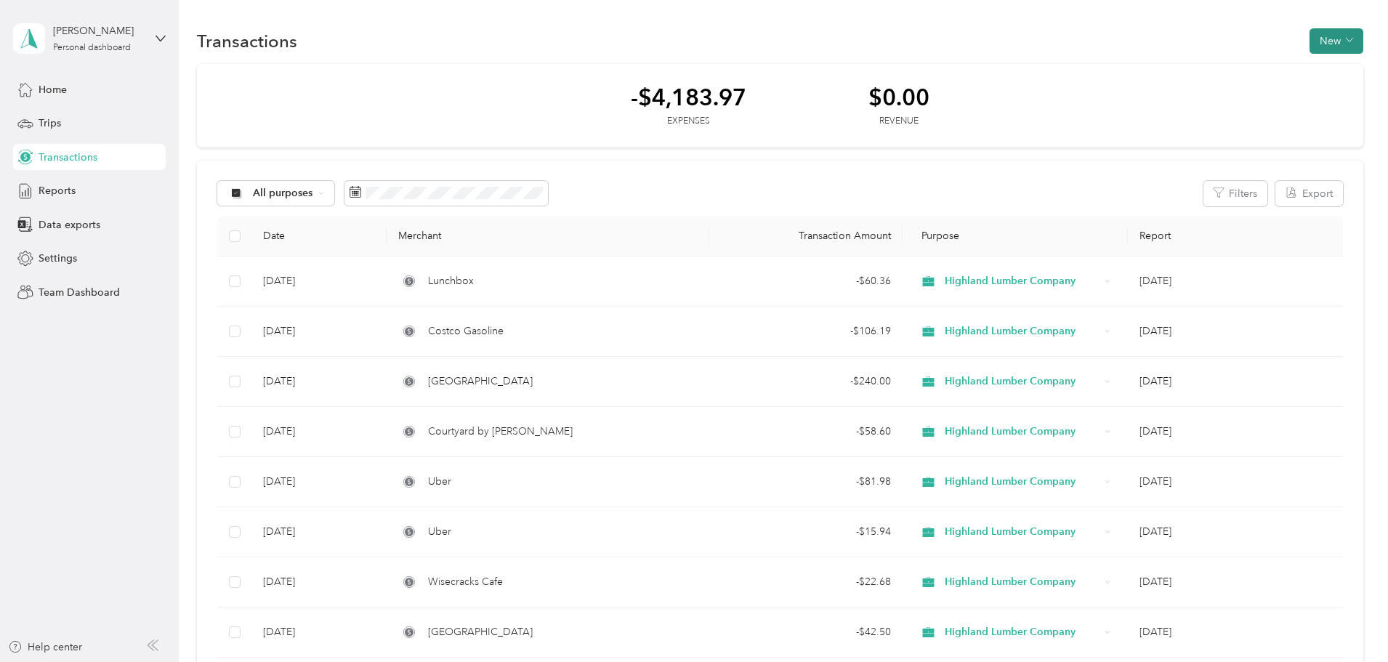
click at [1309, 42] on button "New" at bounding box center [1336, 40] width 54 height 25
click at [1229, 74] on span "Expense" at bounding box center [1231, 68] width 39 height 15
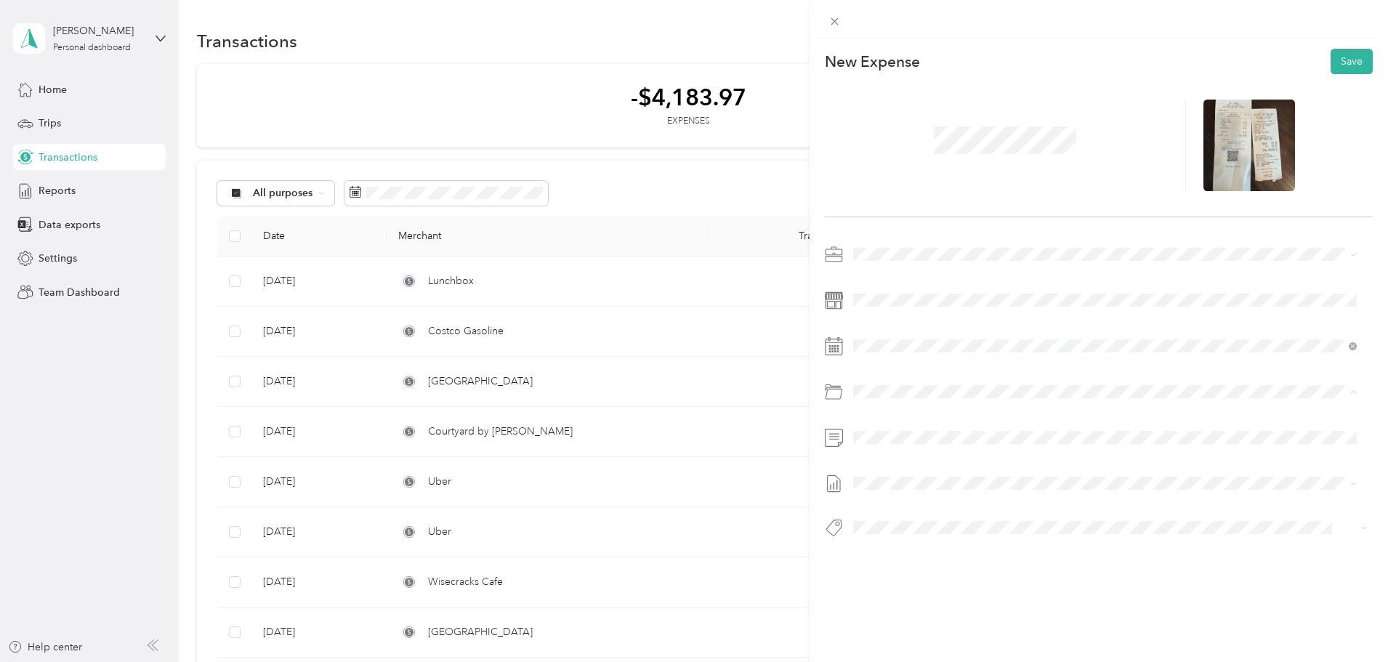
click at [936, 540] on div "Meals And Entertainment 01.6500" at bounding box center [1121, 543] width 459 height 33
click at [972, 523] on div "19" at bounding box center [977, 524] width 19 height 18
click at [1333, 60] on button "Save" at bounding box center [1351, 61] width 42 height 25
click at [1343, 65] on button "Save" at bounding box center [1351, 61] width 42 height 25
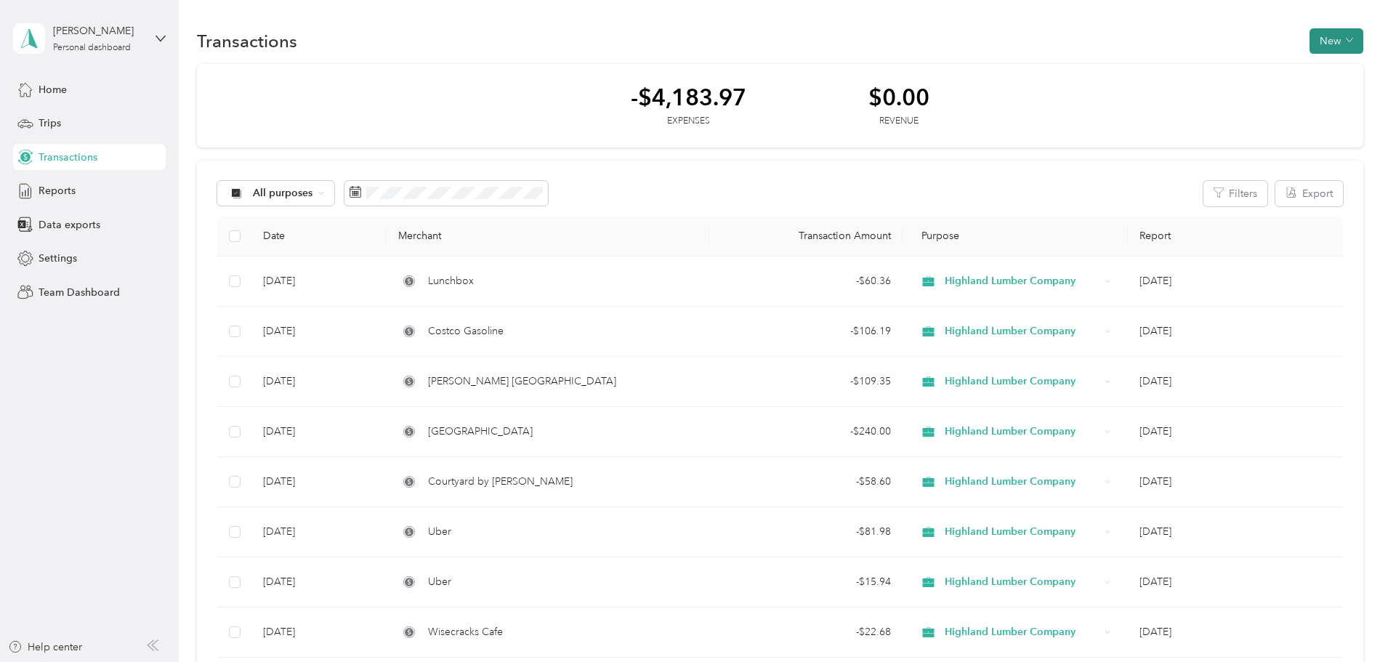
click at [1309, 44] on button "New" at bounding box center [1336, 40] width 54 height 25
click at [1228, 73] on span "Expense" at bounding box center [1231, 68] width 39 height 15
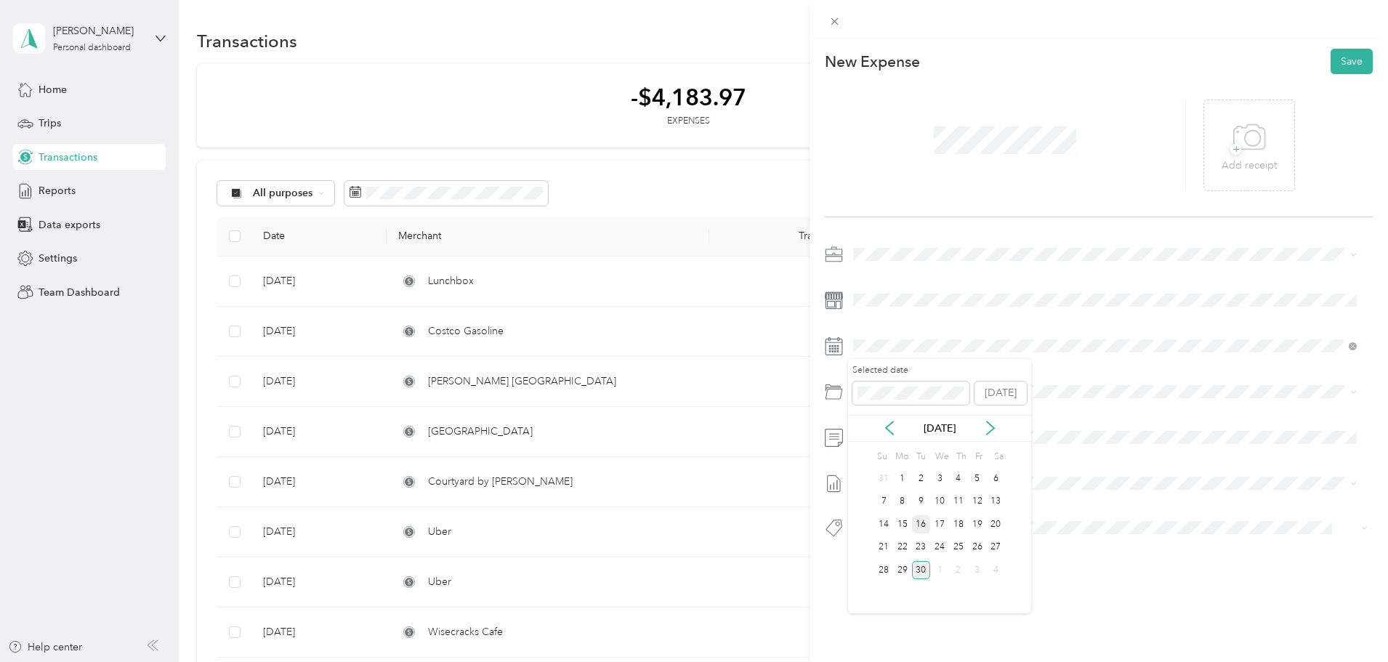
click at [923, 529] on div "16" at bounding box center [921, 524] width 19 height 18
click at [934, 548] on p "01.6500" at bounding box center [1121, 547] width 459 height 15
click at [901, 445] on span at bounding box center [1110, 437] width 525 height 23
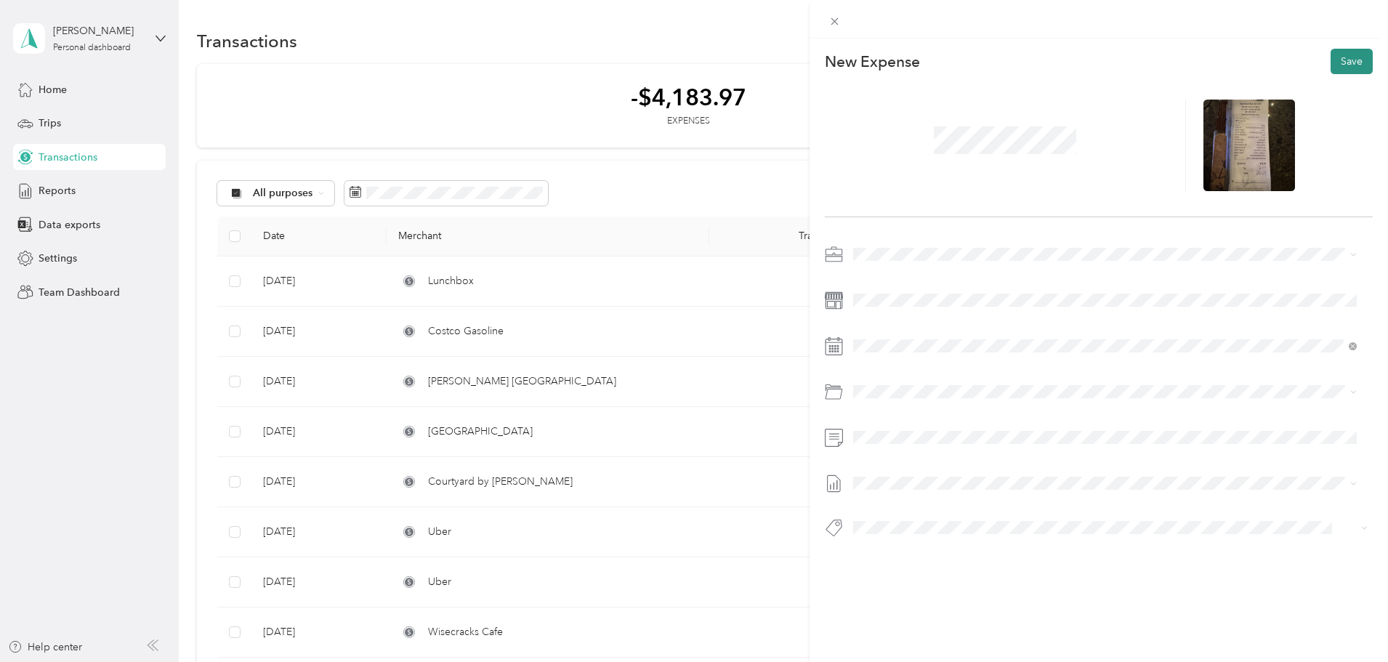
click at [1342, 62] on button "Save" at bounding box center [1351, 61] width 42 height 25
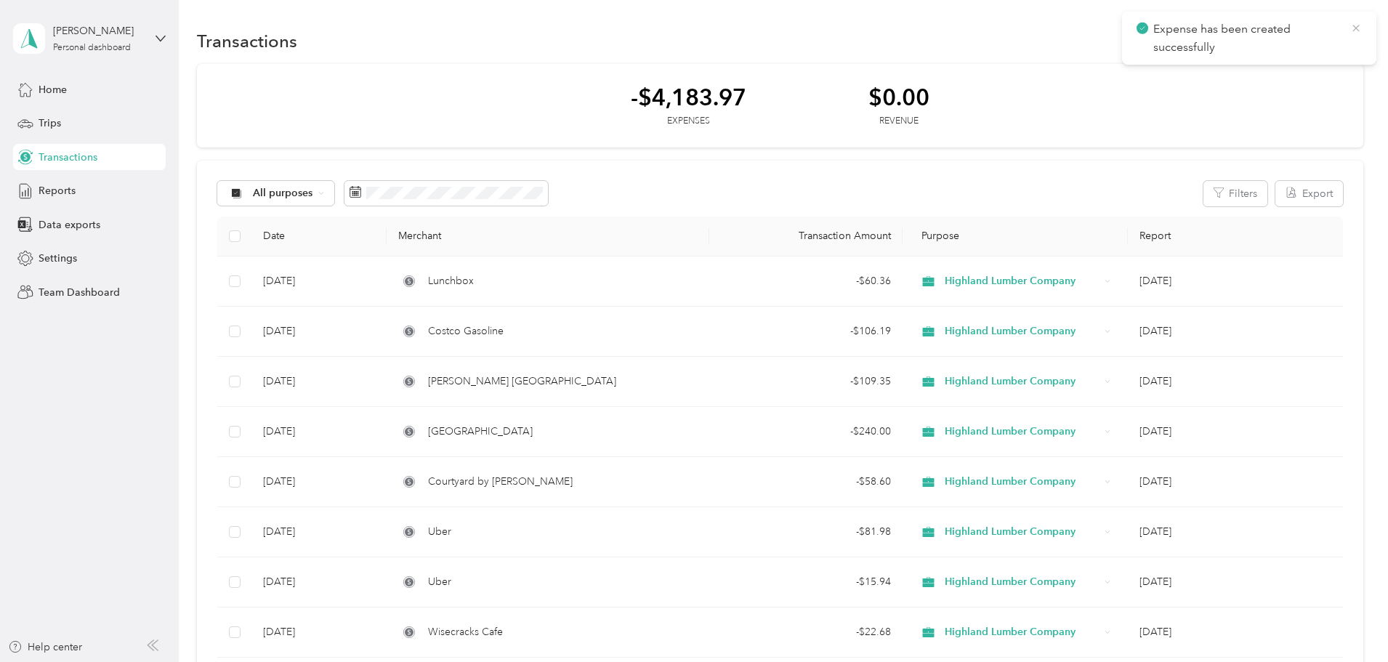
click at [1351, 32] on icon at bounding box center [1356, 28] width 12 height 13
click at [1309, 44] on button "New" at bounding box center [1336, 40] width 54 height 25
click at [1236, 69] on span "Expense" at bounding box center [1231, 68] width 39 height 15
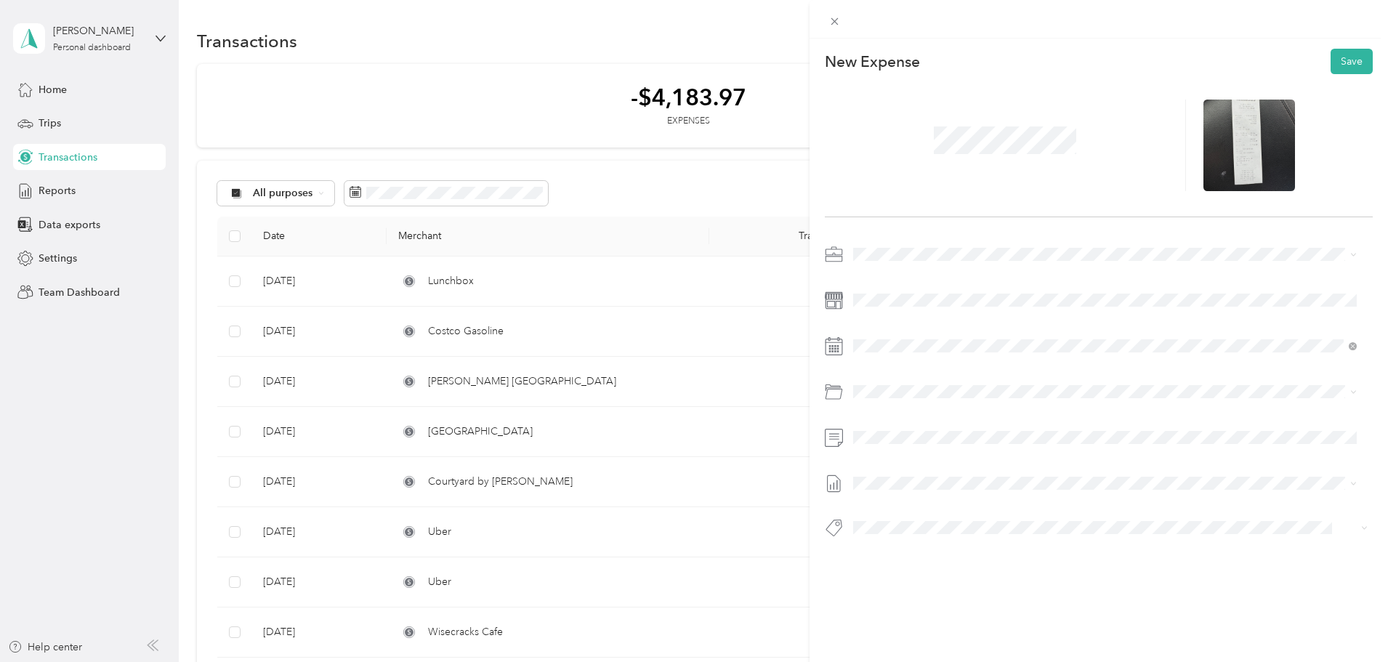
click at [899, 312] on div at bounding box center [1099, 395] width 548 height 305
click at [906, 550] on div "22" at bounding box center [902, 547] width 19 height 18
click at [949, 503] on p "01.6200" at bounding box center [1121, 508] width 459 height 15
click at [1340, 60] on button "Save" at bounding box center [1351, 61] width 42 height 25
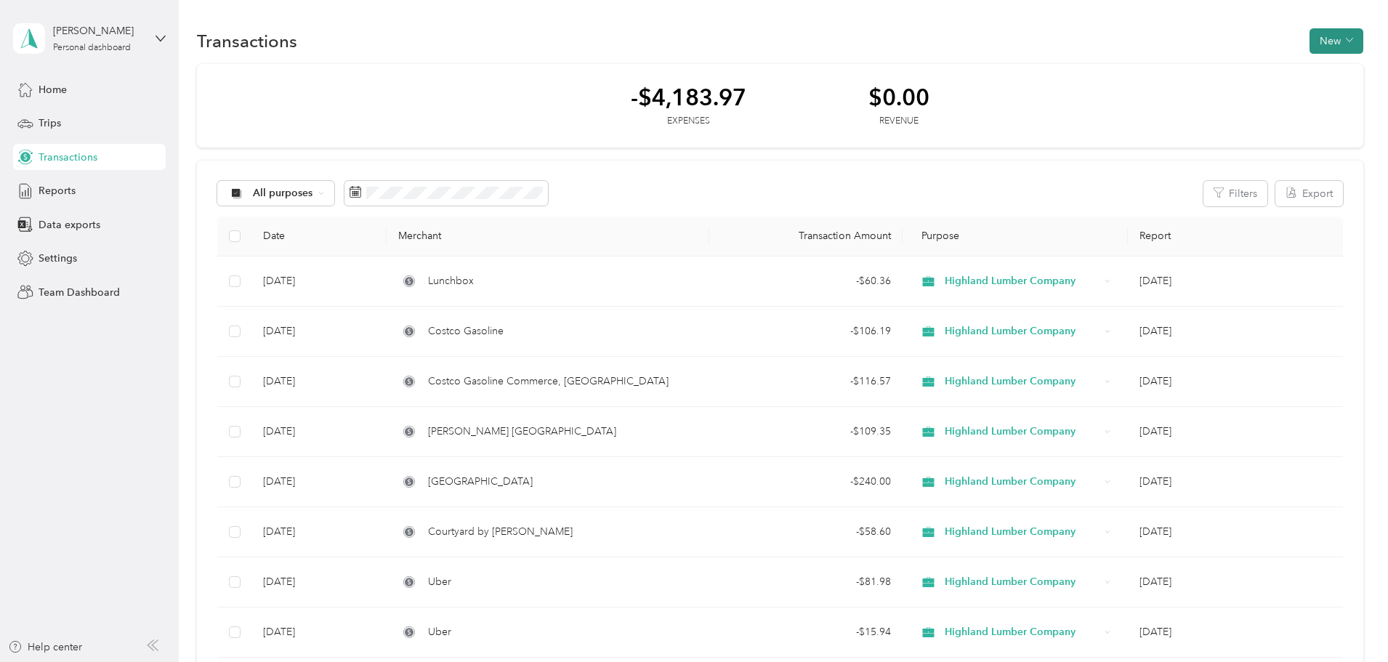
click at [1346, 40] on icon "button" at bounding box center [1349, 39] width 7 height 7
click at [1209, 73] on div "Expense" at bounding box center [1224, 68] width 55 height 15
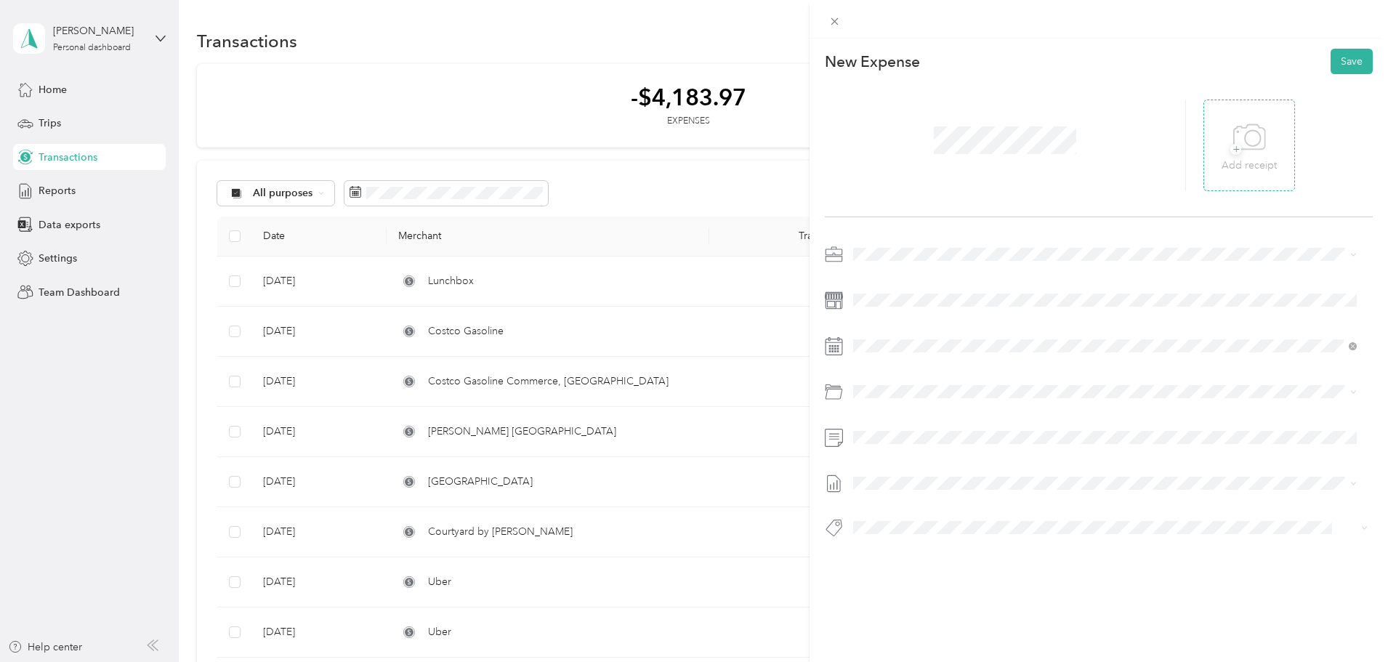
click at [1221, 147] on div "+ Add receipt" at bounding box center [1248, 146] width 55 height 56
click at [903, 525] on div "15" at bounding box center [902, 524] width 19 height 18
click at [916, 535] on span "Meals And Entertainment" at bounding box center [949, 530] width 115 height 12
click at [1355, 65] on button "Save" at bounding box center [1351, 61] width 42 height 25
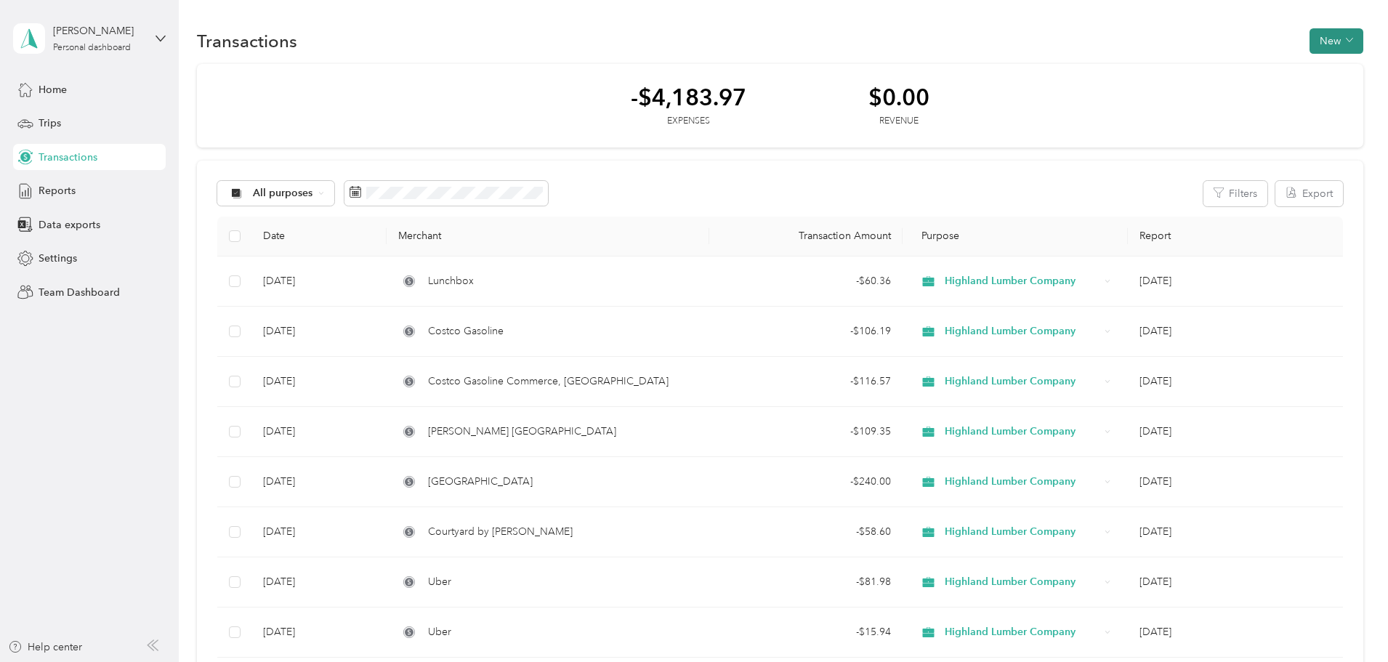
click at [1309, 43] on button "New" at bounding box center [1336, 40] width 54 height 25
click at [1223, 66] on span "Expense" at bounding box center [1231, 68] width 39 height 15
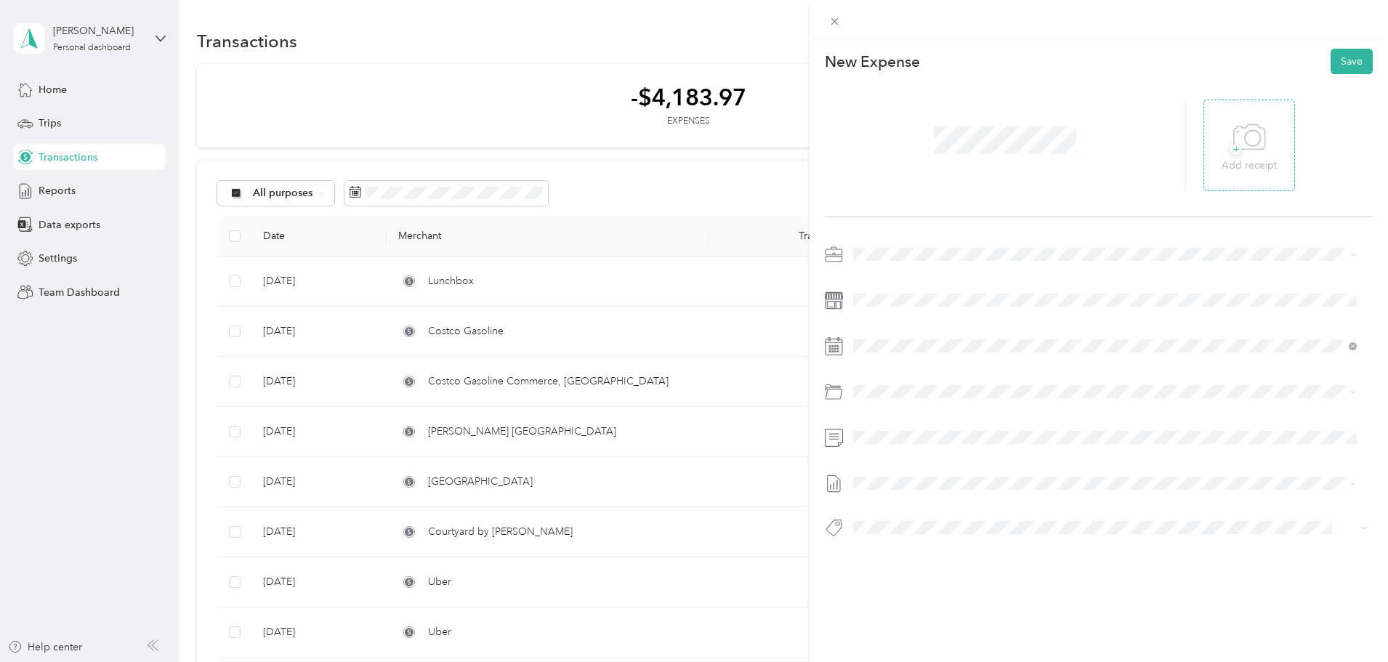
click at [1230, 146] on span "+" at bounding box center [1235, 149] width 11 height 11
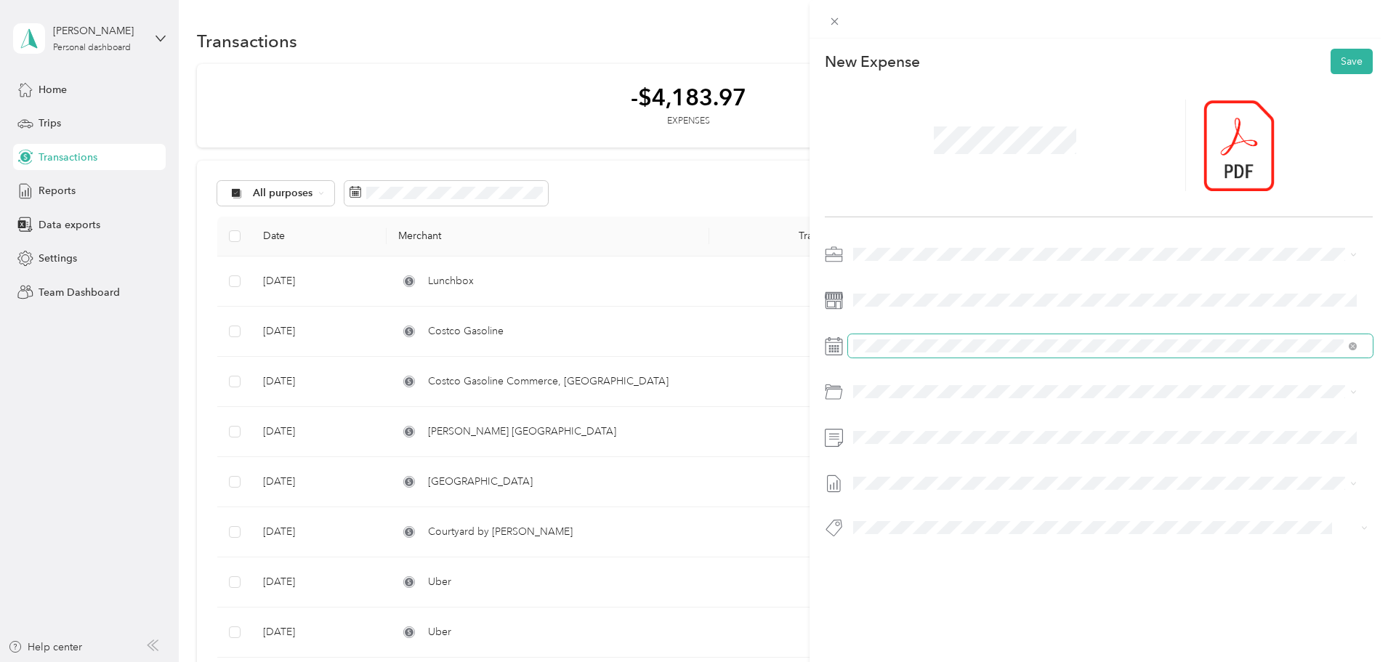
click at [946, 339] on span at bounding box center [1110, 345] width 525 height 23
click at [976, 481] on div "5" at bounding box center [977, 478] width 19 height 18
click at [913, 502] on p "01.6200" at bounding box center [1121, 508] width 459 height 15
click at [1343, 62] on button "Save" at bounding box center [1351, 61] width 42 height 25
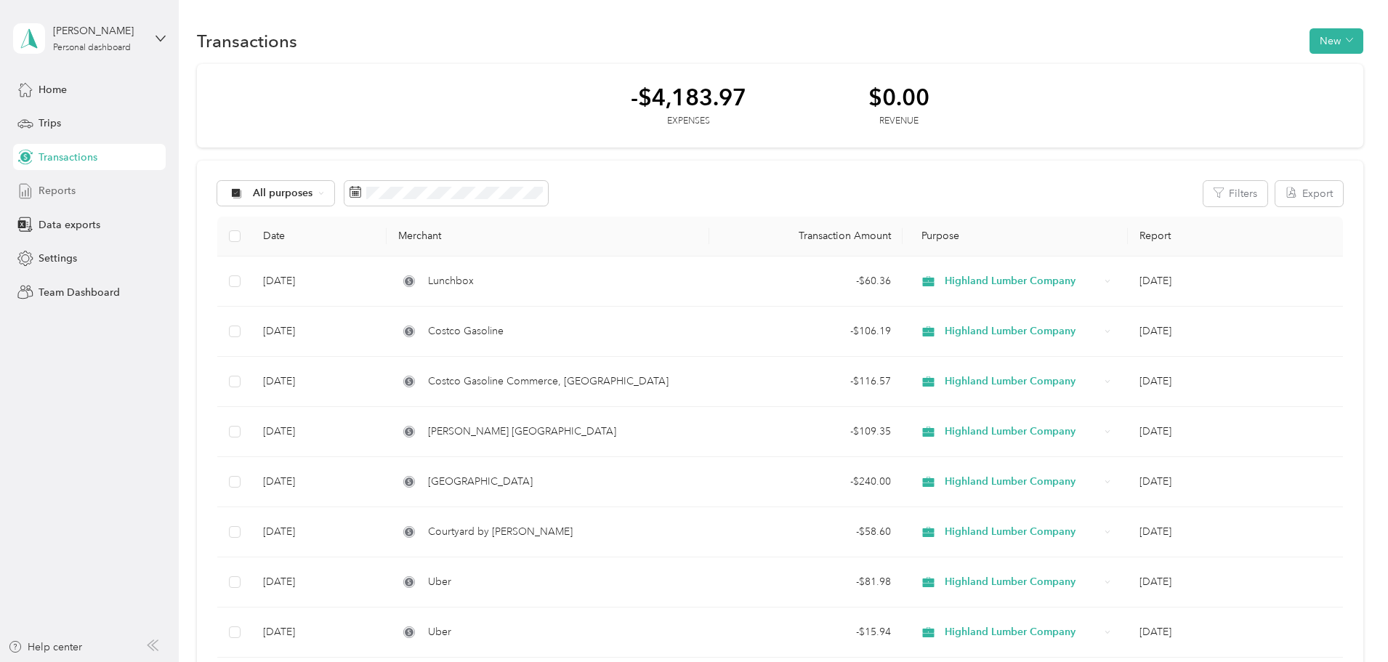
click at [59, 185] on span "Reports" at bounding box center [57, 190] width 37 height 15
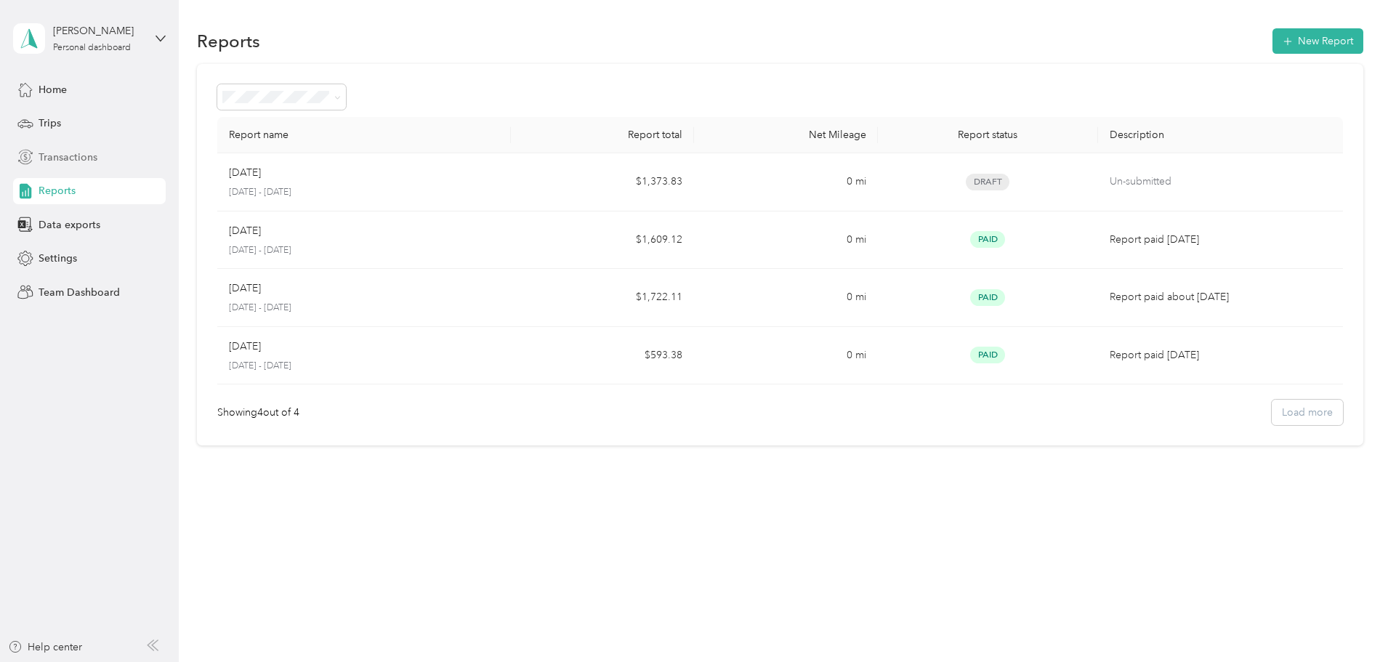
click at [55, 160] on span "Transactions" at bounding box center [68, 157] width 59 height 15
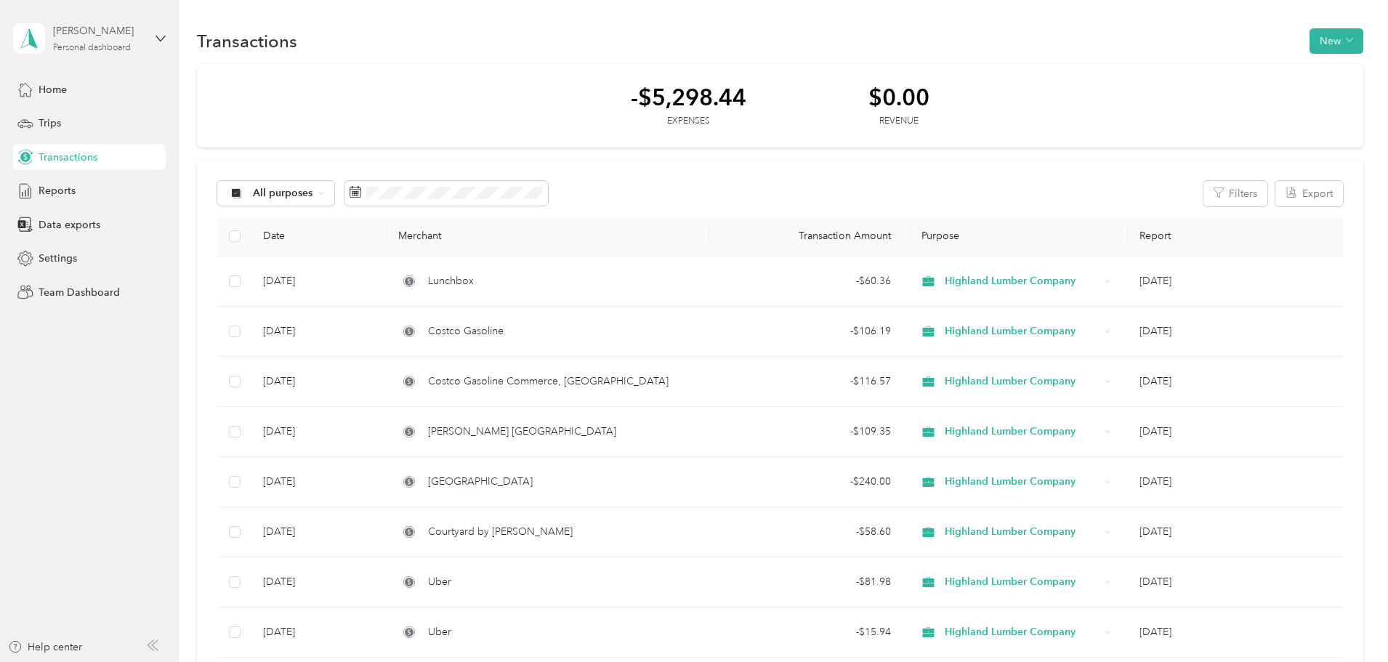
click at [86, 39] on div "John Rios Personal dashboard" at bounding box center [98, 37] width 91 height 29
click at [76, 122] on div "Team dashboard" at bounding box center [65, 119] width 78 height 15
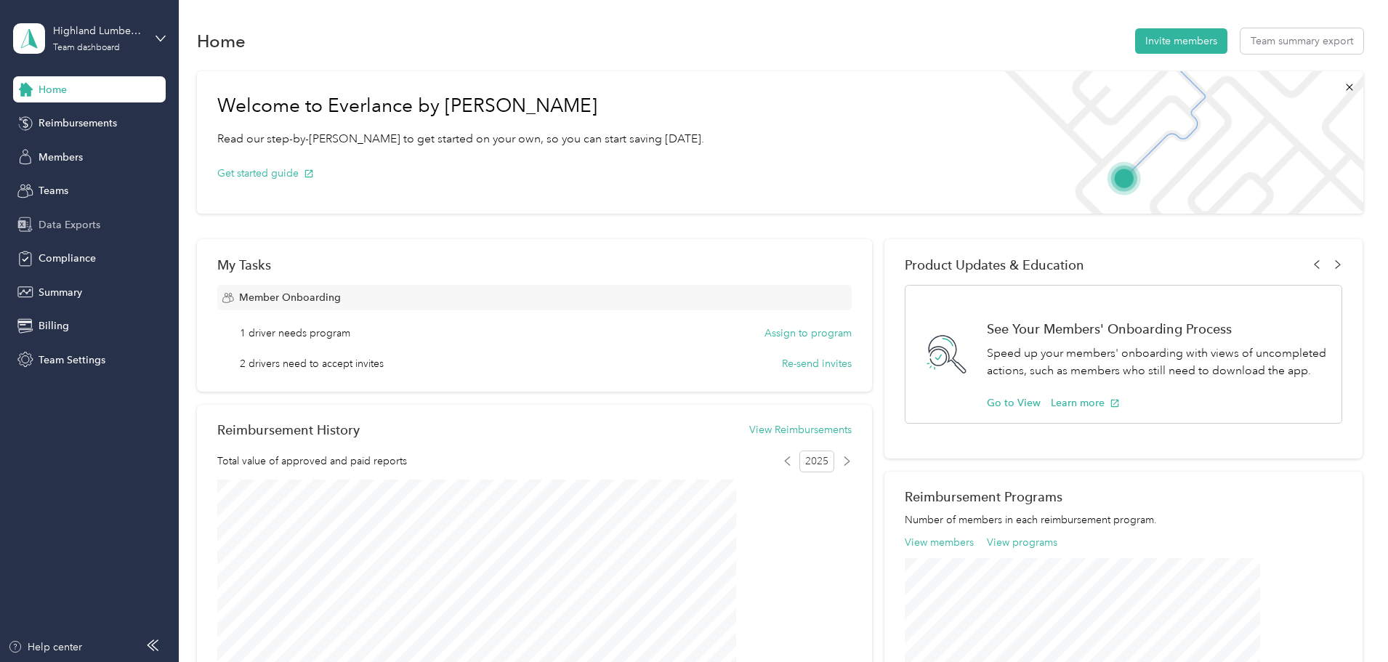
click at [65, 227] on span "Data Exports" at bounding box center [70, 224] width 62 height 15
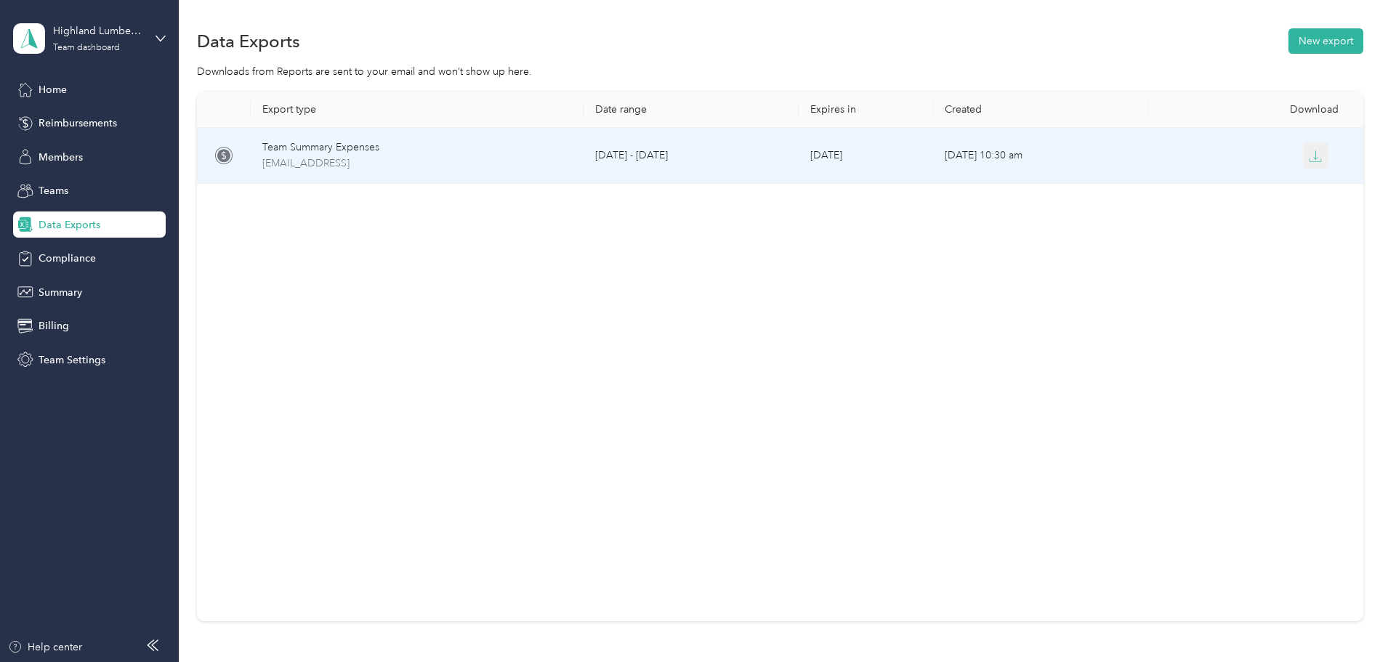
click at [1308, 160] on icon "button" at bounding box center [1314, 156] width 13 height 13
click at [431, 154] on div "Team Summary Expenses" at bounding box center [416, 147] width 309 height 16
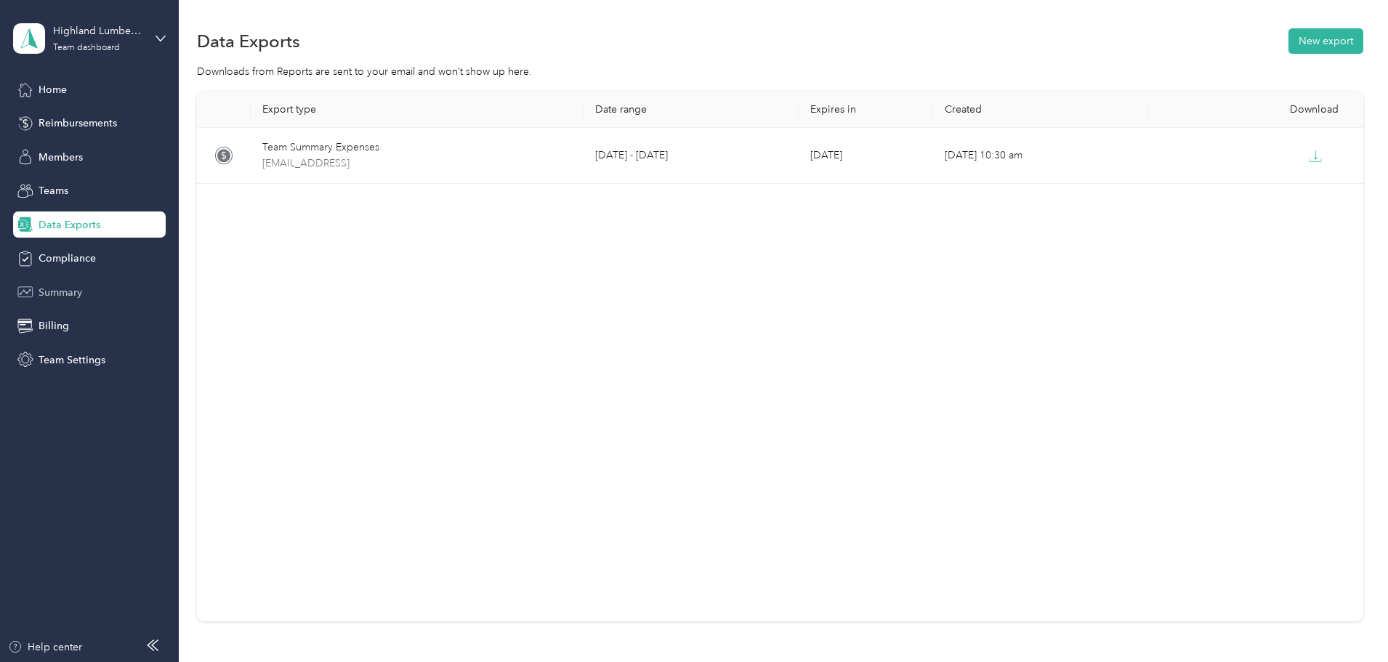
click at [68, 291] on span "Summary" at bounding box center [61, 292] width 44 height 15
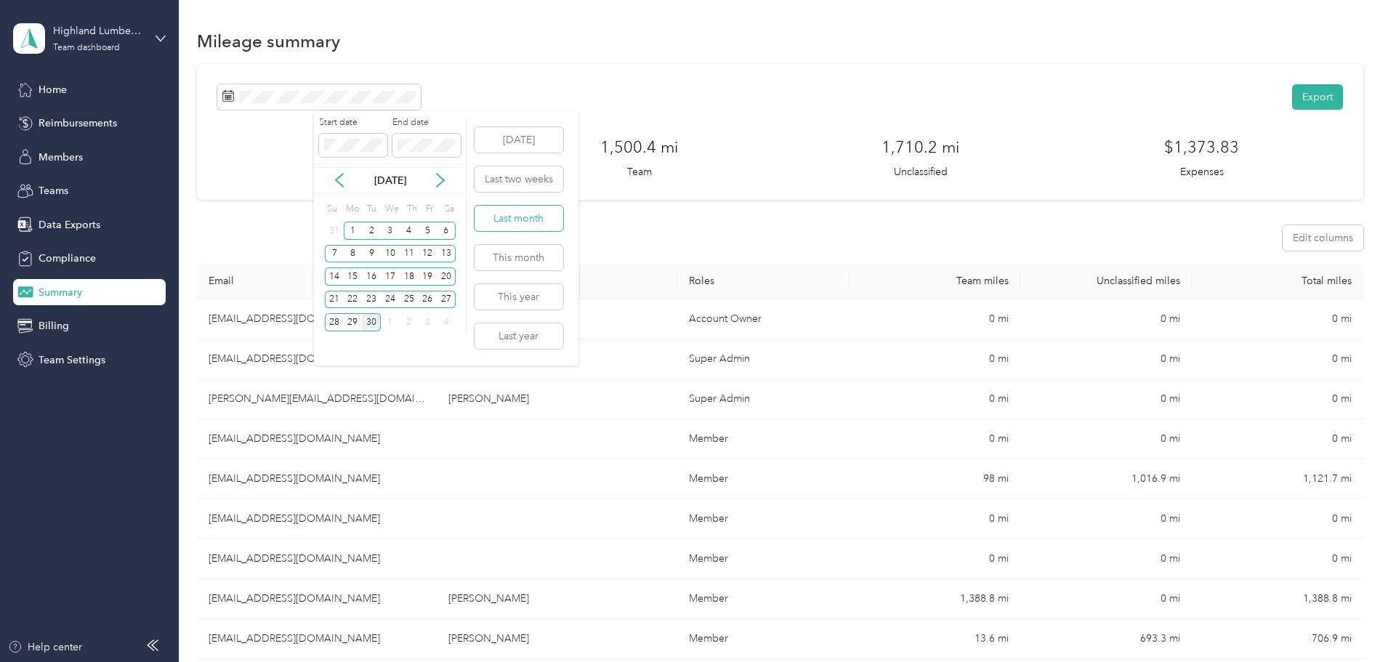
click at [527, 223] on button "Last month" at bounding box center [518, 218] width 89 height 25
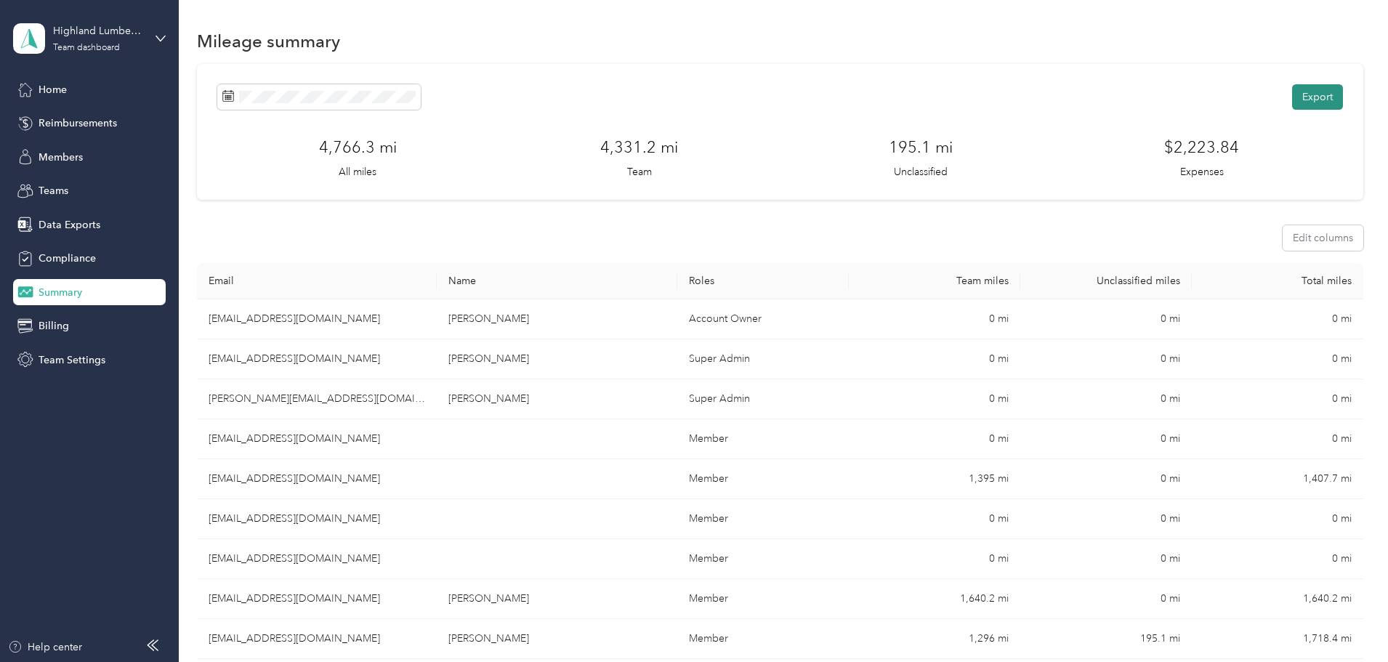
click at [1292, 102] on button "Export" at bounding box center [1317, 96] width 51 height 25
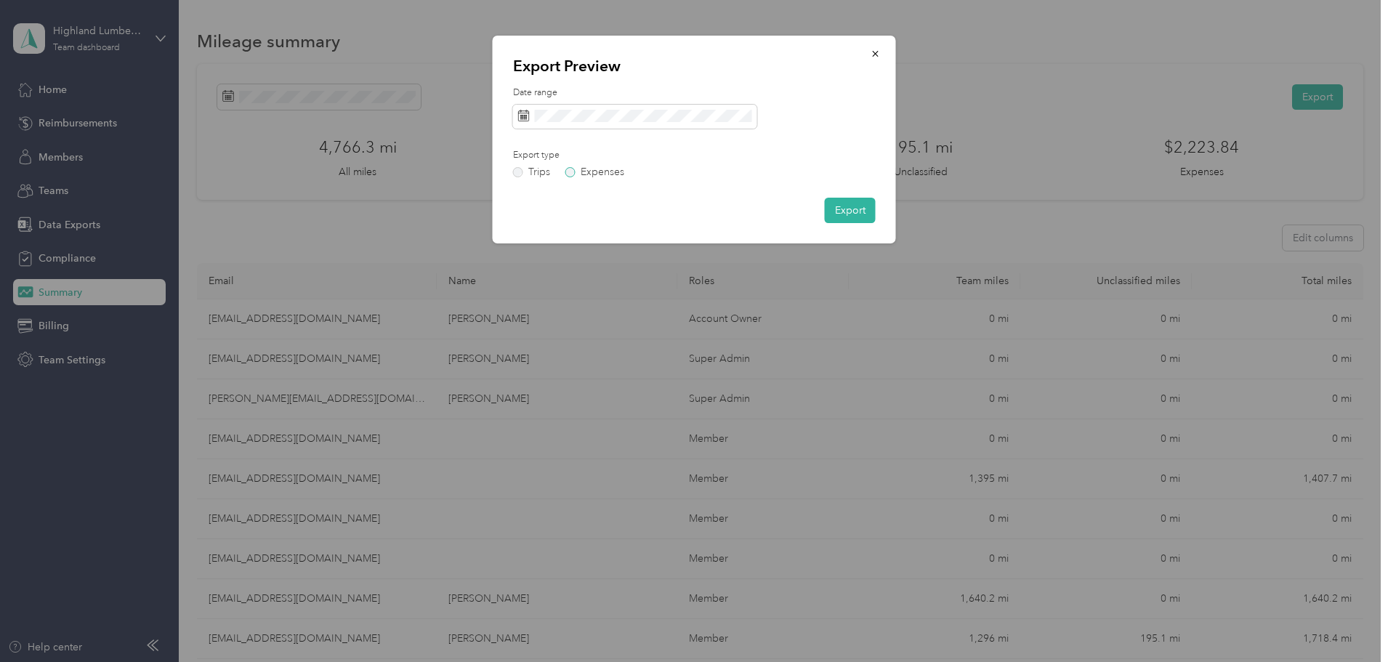
click at [566, 171] on label "Expenses" at bounding box center [594, 172] width 59 height 10
click at [516, 169] on label "Trips" at bounding box center [531, 172] width 37 height 10
click at [853, 214] on button "Export" at bounding box center [850, 210] width 51 height 25
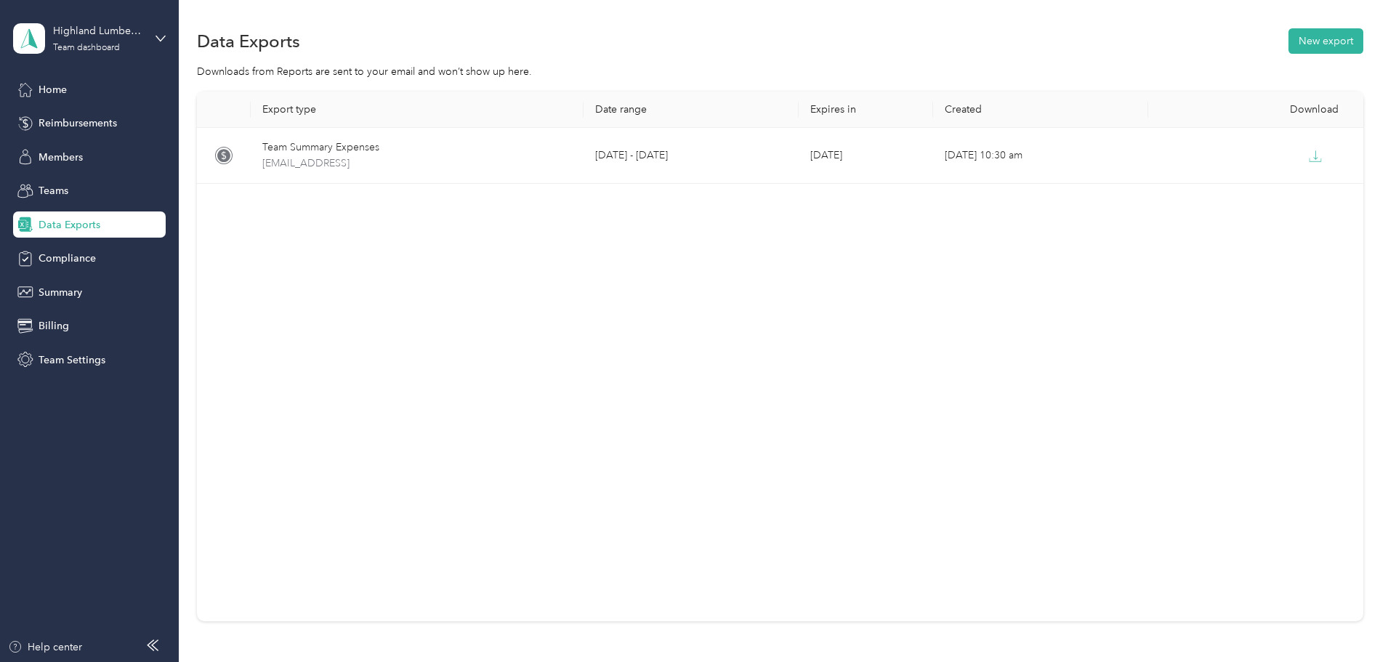
click at [84, 222] on span "Data Exports" at bounding box center [70, 224] width 62 height 15
click at [79, 267] on div "Compliance" at bounding box center [89, 259] width 153 height 26
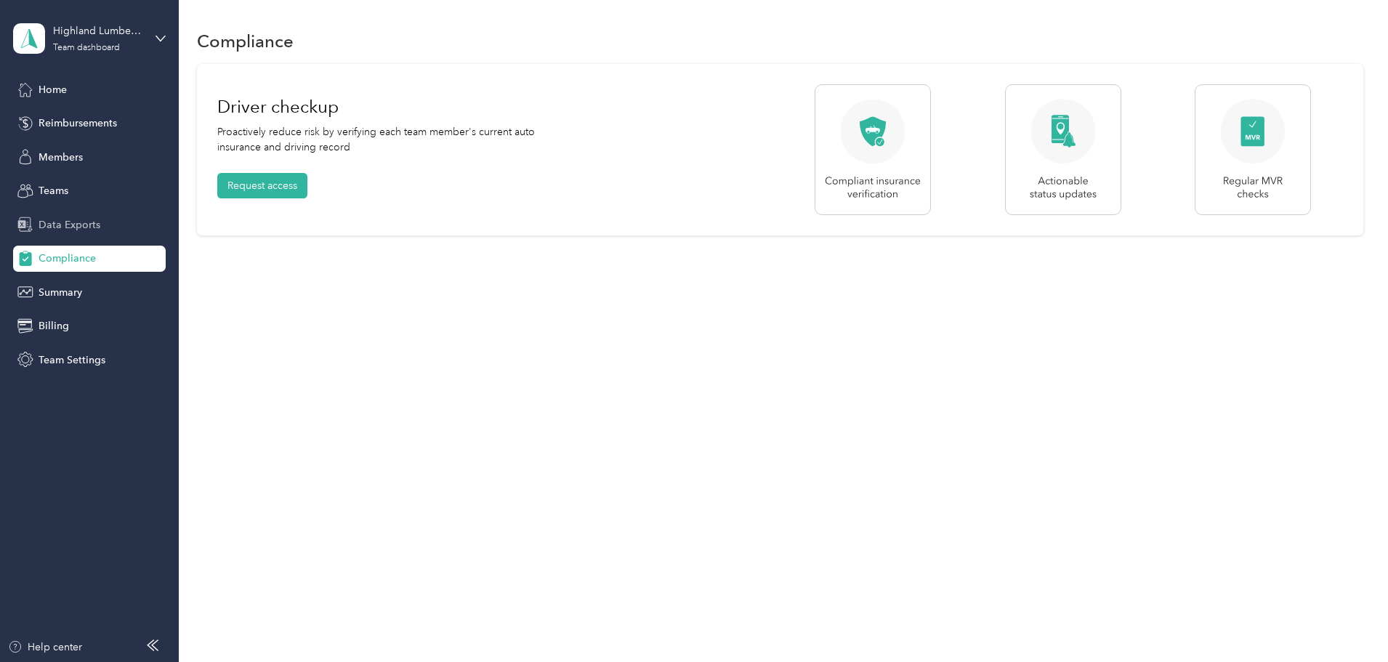
click at [91, 230] on span "Data Exports" at bounding box center [70, 224] width 62 height 15
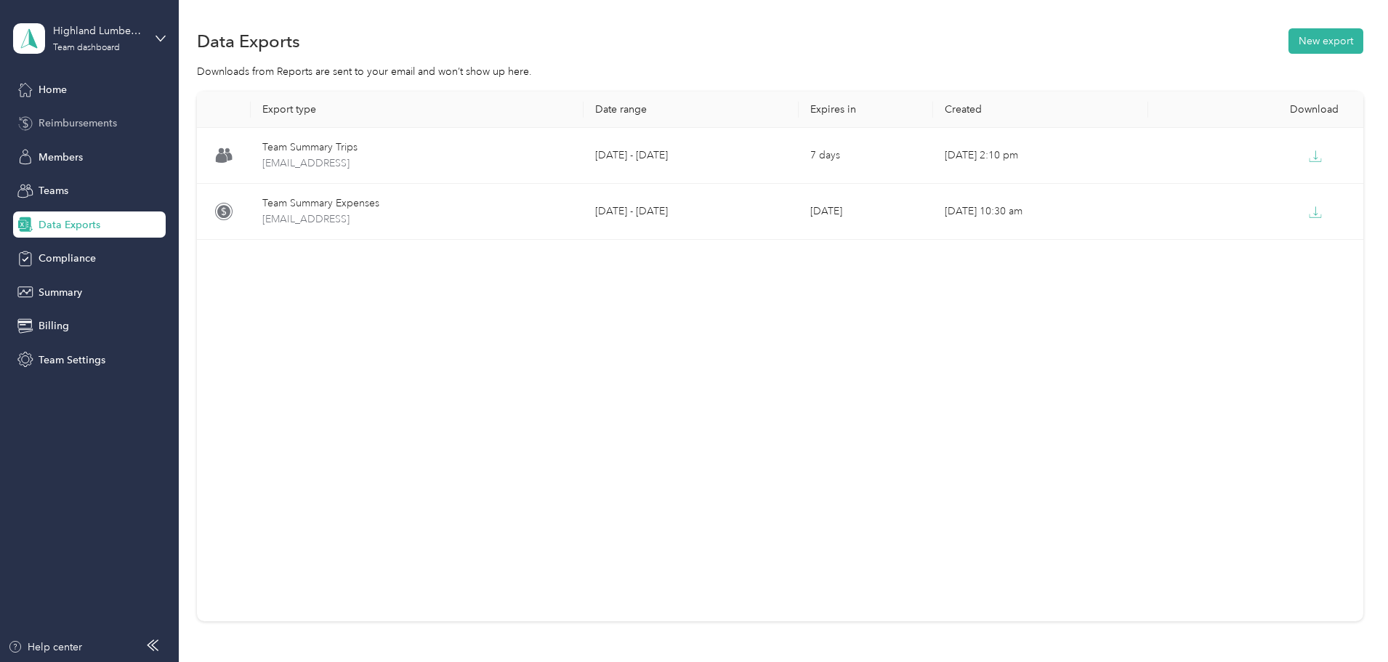
click at [89, 121] on span "Reimbursements" at bounding box center [78, 123] width 78 height 15
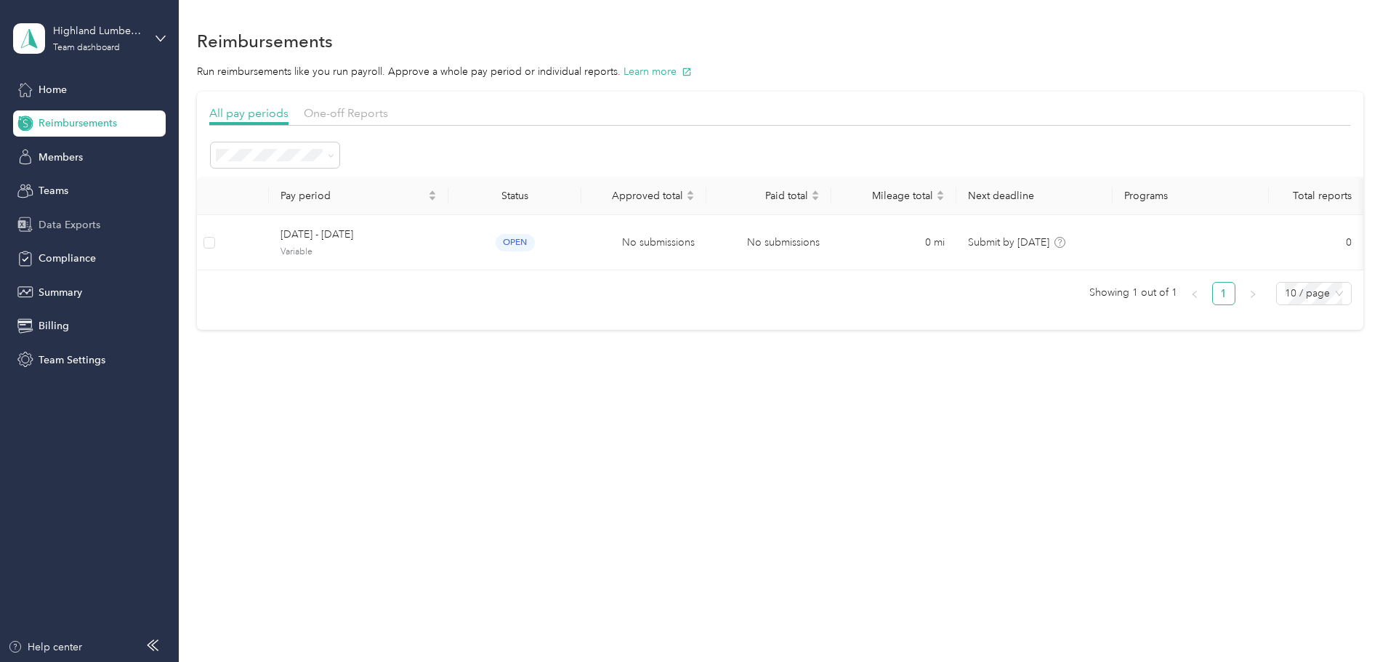
click at [70, 230] on span "Data Exports" at bounding box center [70, 224] width 62 height 15
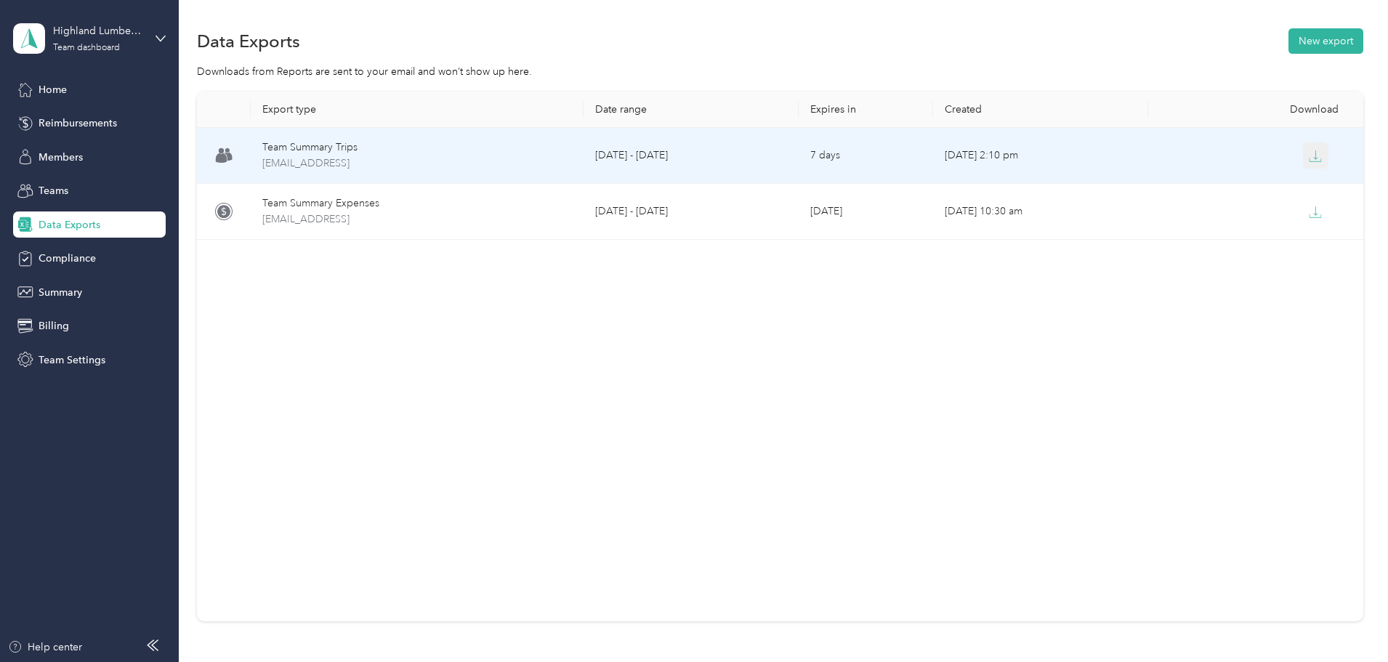
click at [1308, 150] on icon "button" at bounding box center [1314, 156] width 13 height 13
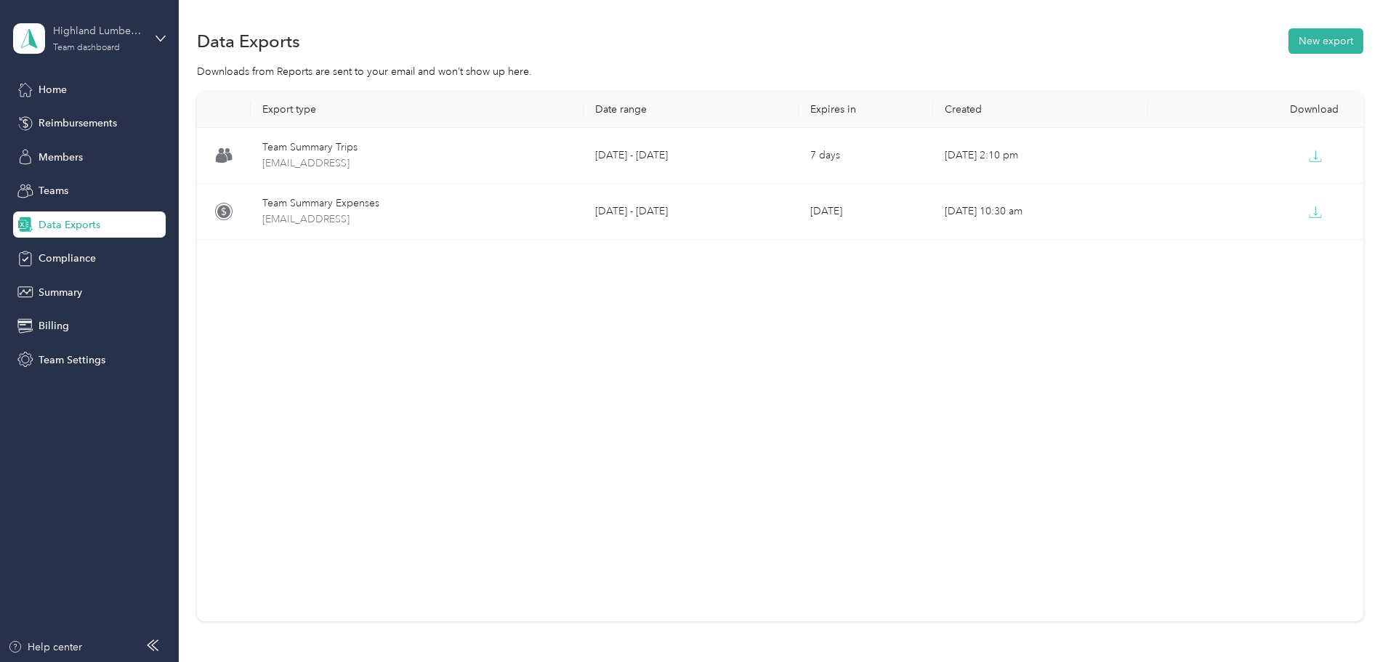
click at [86, 47] on div "Team dashboard" at bounding box center [86, 48] width 67 height 9
click at [70, 151] on div "Personal dashboard" at bounding box center [72, 150] width 92 height 15
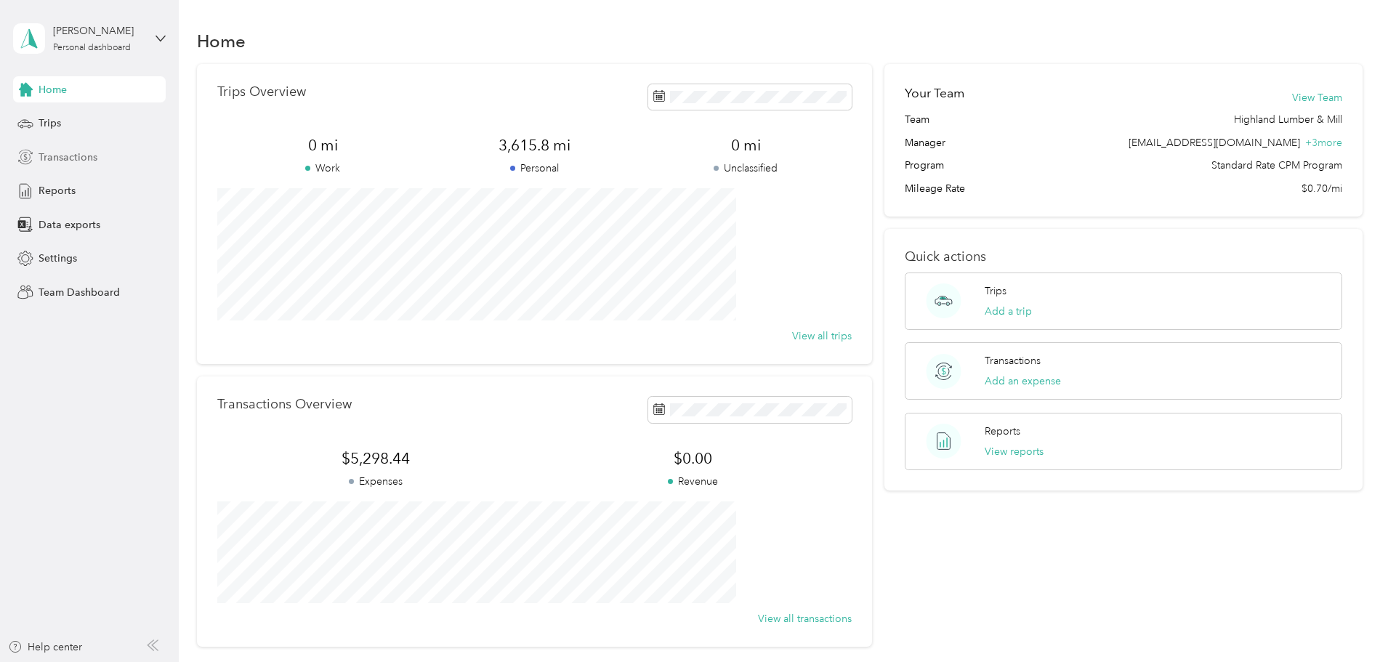
click at [60, 163] on span "Transactions" at bounding box center [68, 157] width 59 height 15
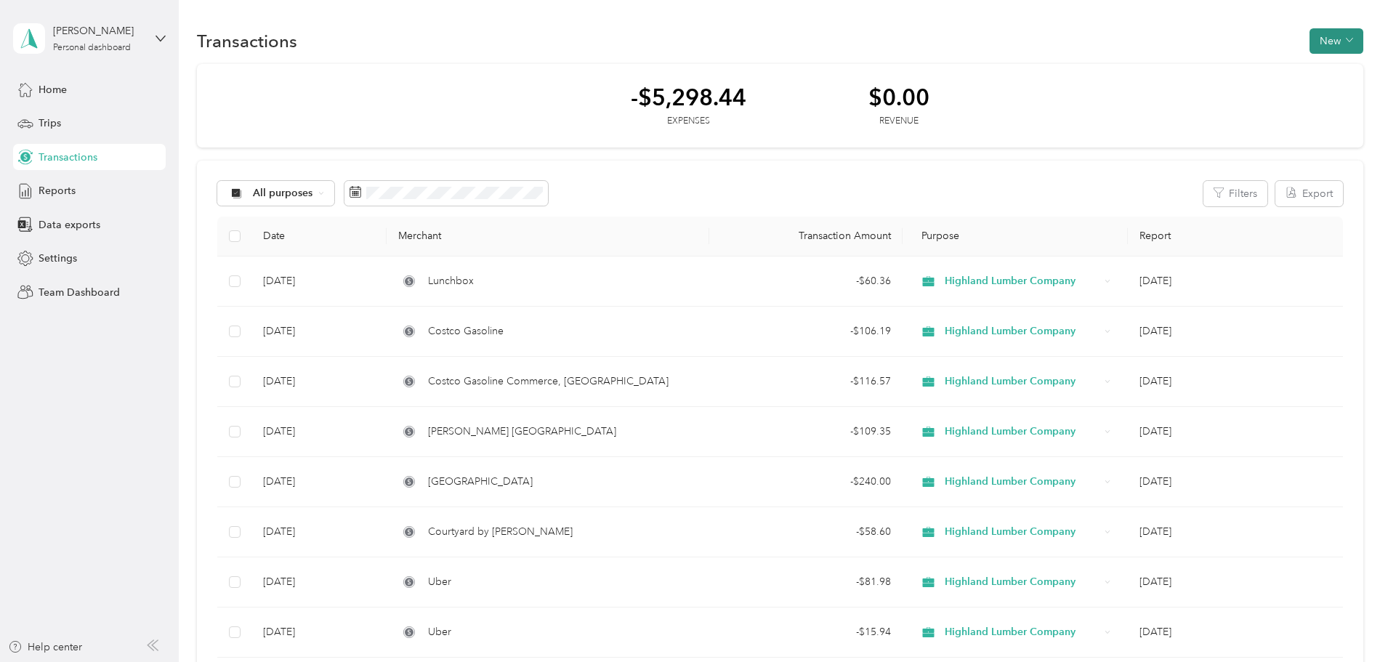
click at [1309, 33] on button "New" at bounding box center [1336, 40] width 54 height 25
click at [1228, 74] on span "Expense" at bounding box center [1231, 68] width 39 height 15
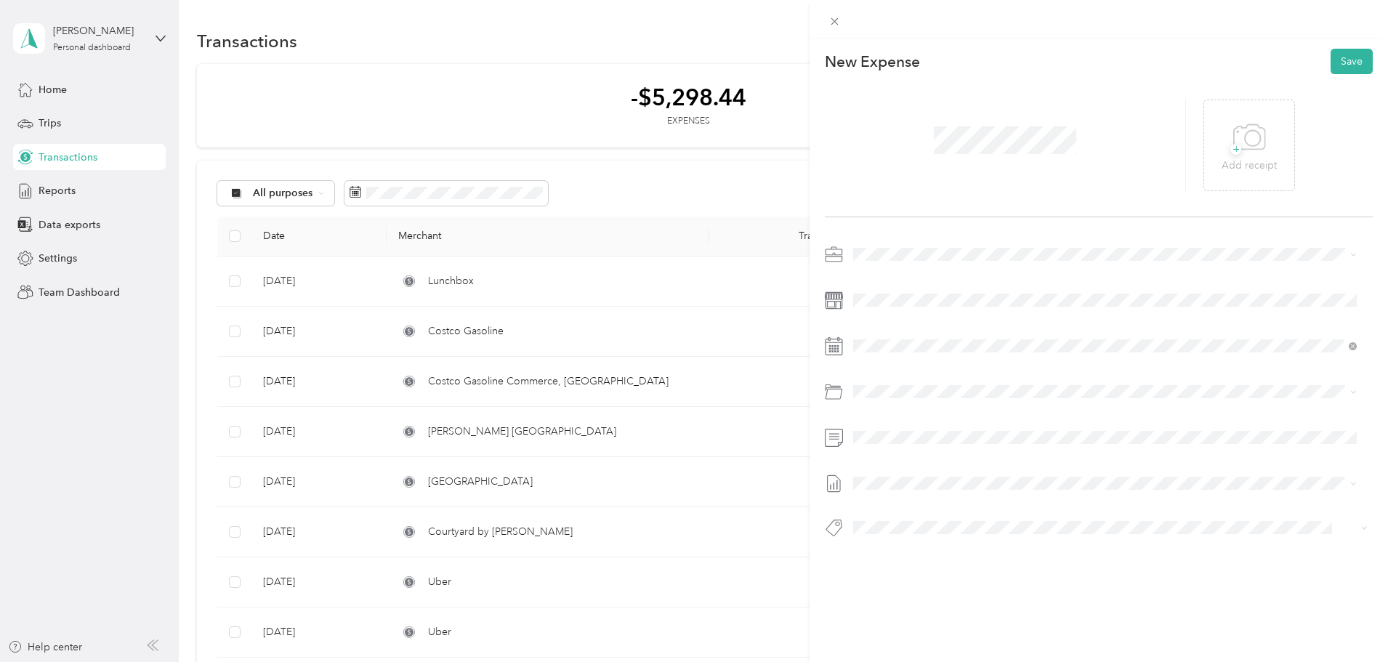
click at [889, 449] on div at bounding box center [1099, 395] width 548 height 305
click at [1347, 56] on button "Save" at bounding box center [1351, 61] width 42 height 25
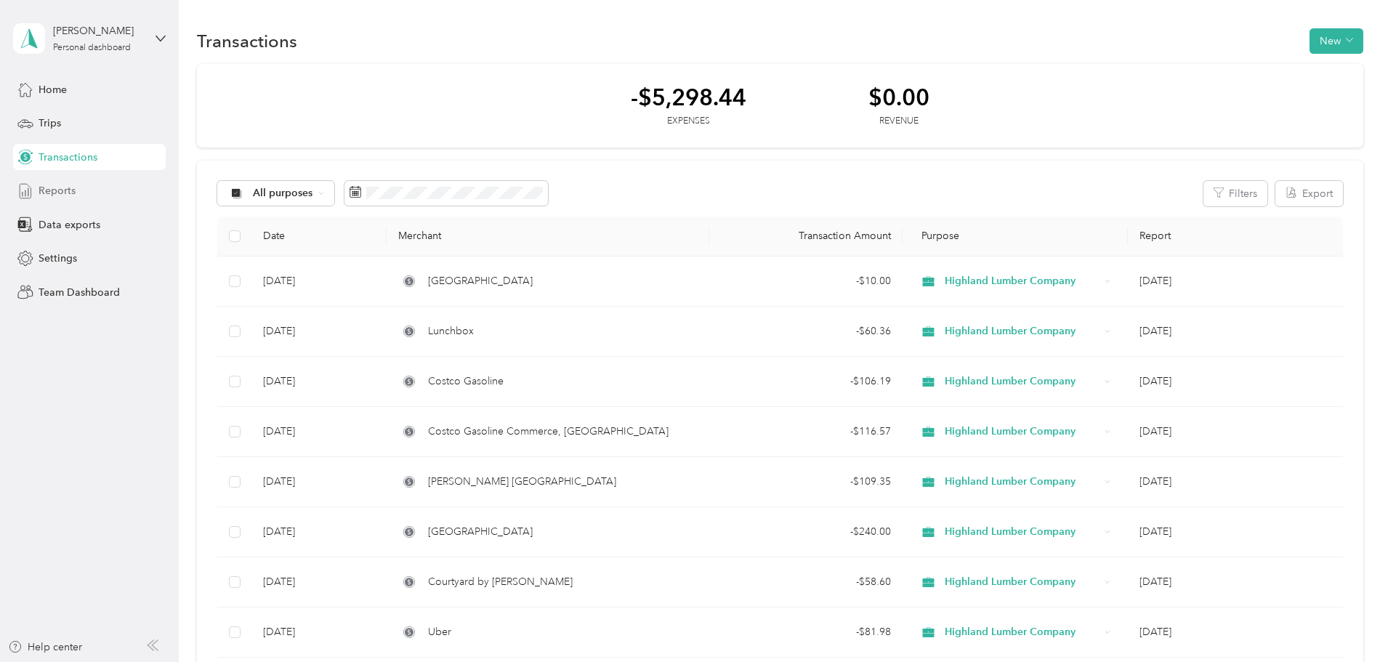
click at [68, 195] on span "Reports" at bounding box center [57, 190] width 37 height 15
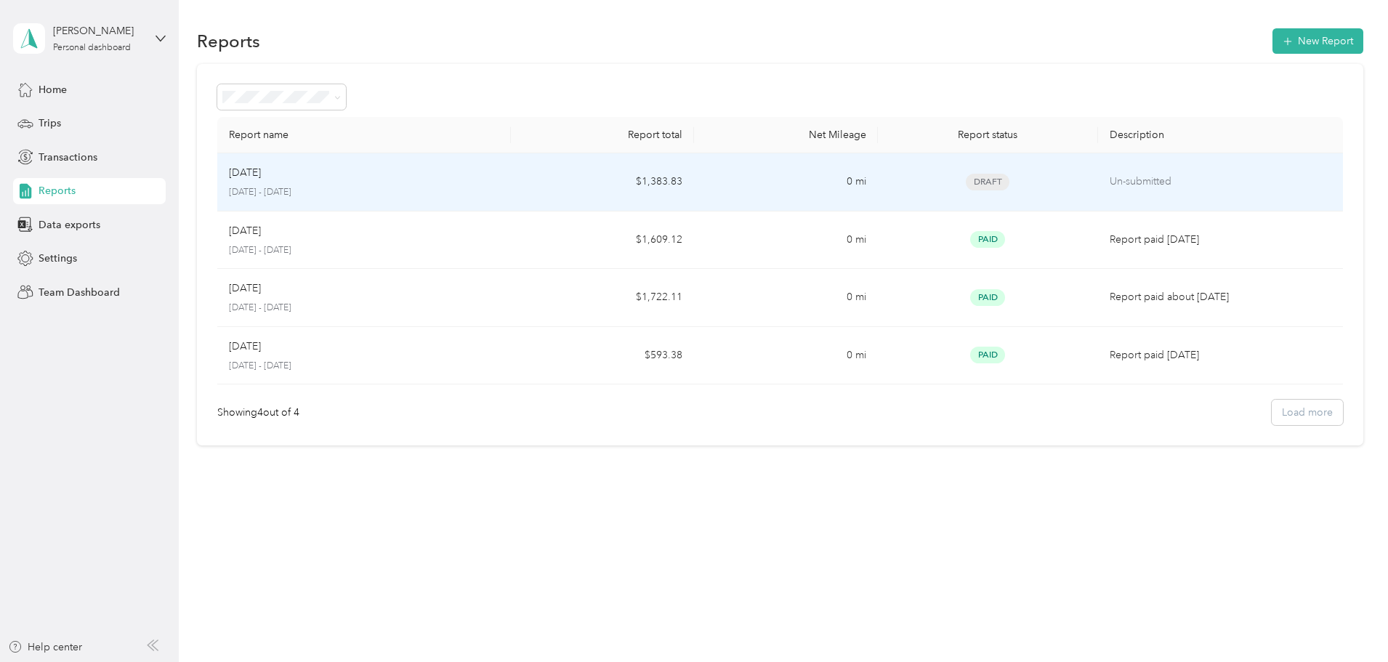
click at [429, 176] on div "Sep 2025" at bounding box center [364, 173] width 270 height 16
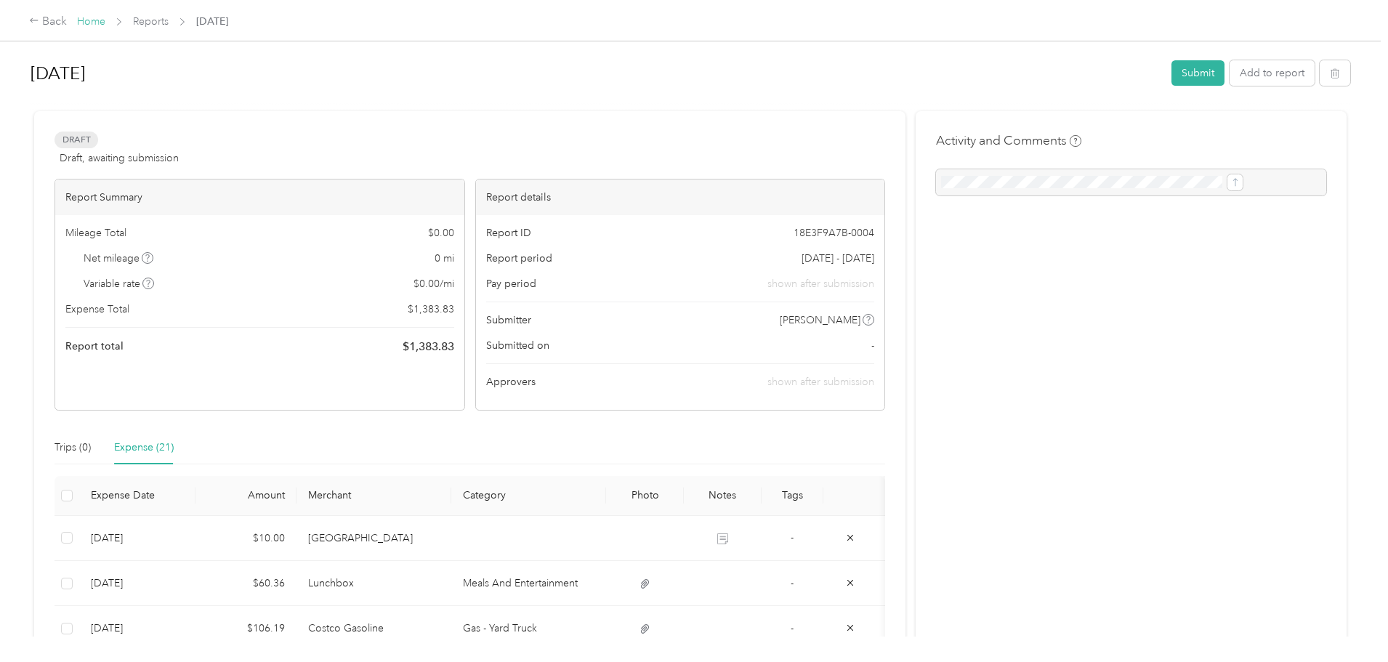
click at [105, 26] on link "Home" at bounding box center [91, 21] width 28 height 12
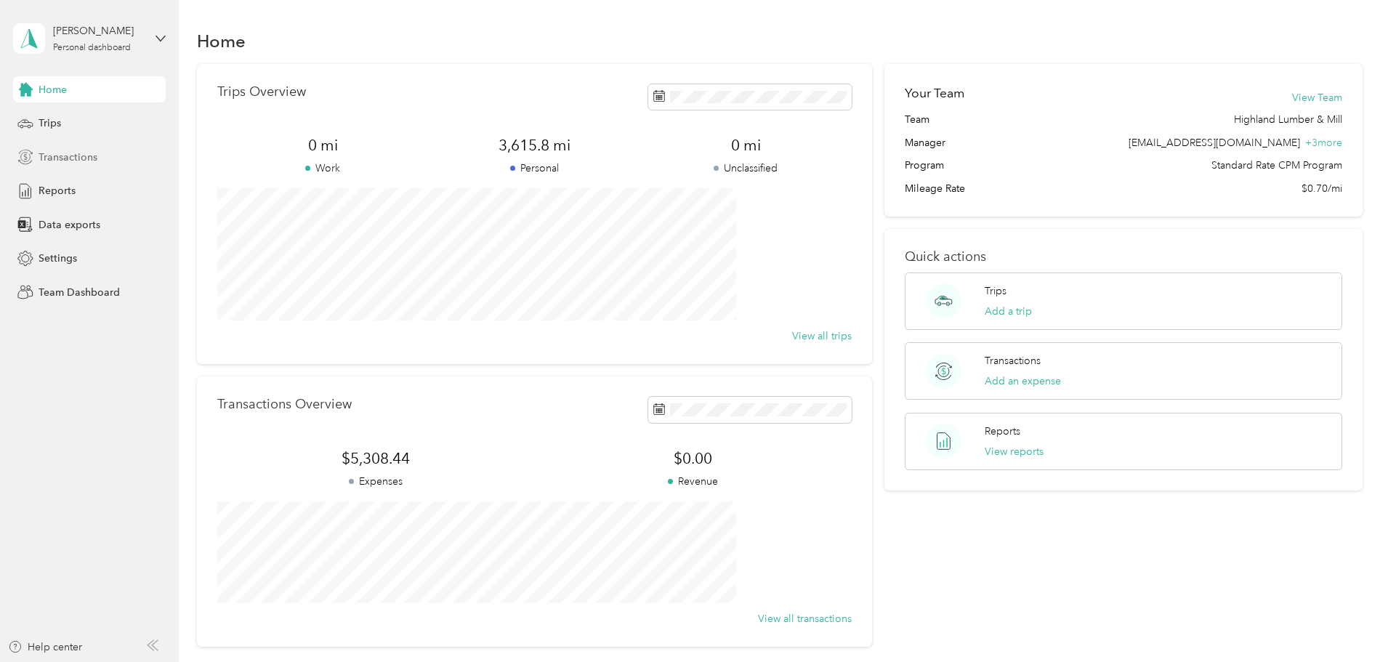
drag, startPoint x: 74, startPoint y: 161, endPoint x: 81, endPoint y: 155, distance: 9.2
click at [74, 161] on span "Transactions" at bounding box center [68, 157] width 59 height 15
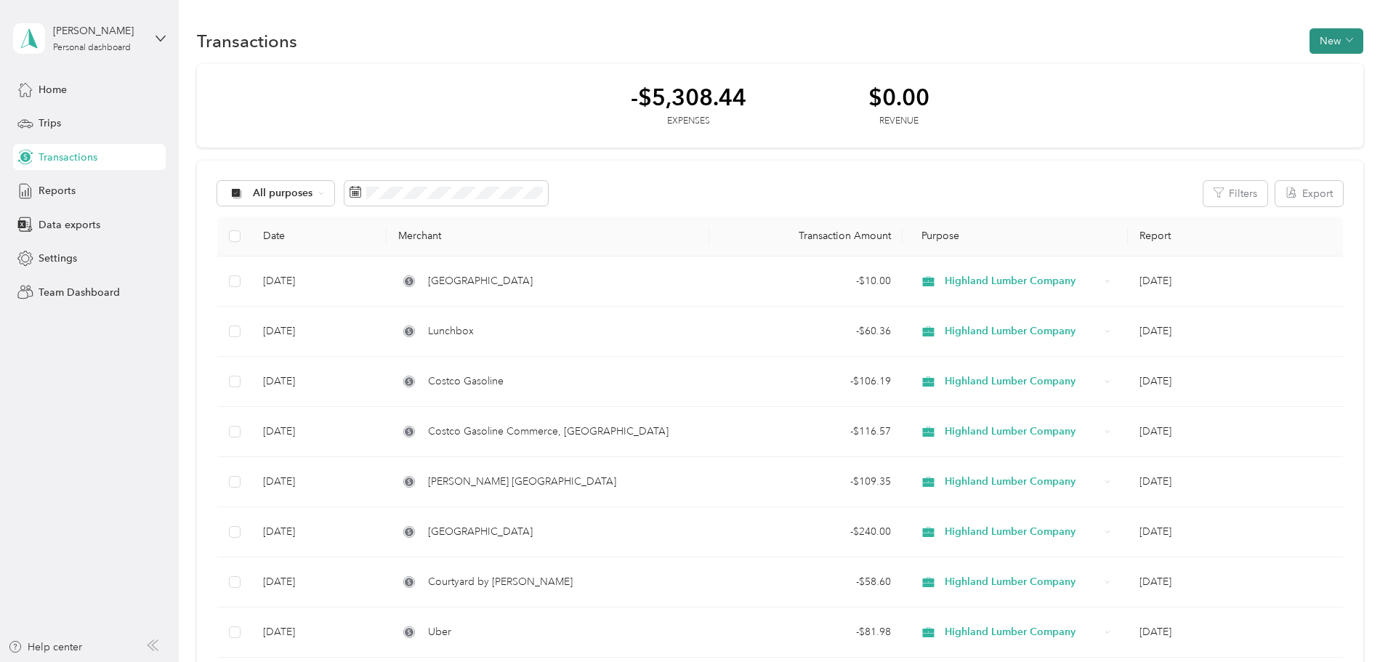
click at [1309, 45] on button "New" at bounding box center [1336, 40] width 54 height 25
click at [1229, 78] on li "Expense" at bounding box center [1224, 68] width 76 height 25
click at [1228, 66] on span "Expense" at bounding box center [1231, 68] width 39 height 15
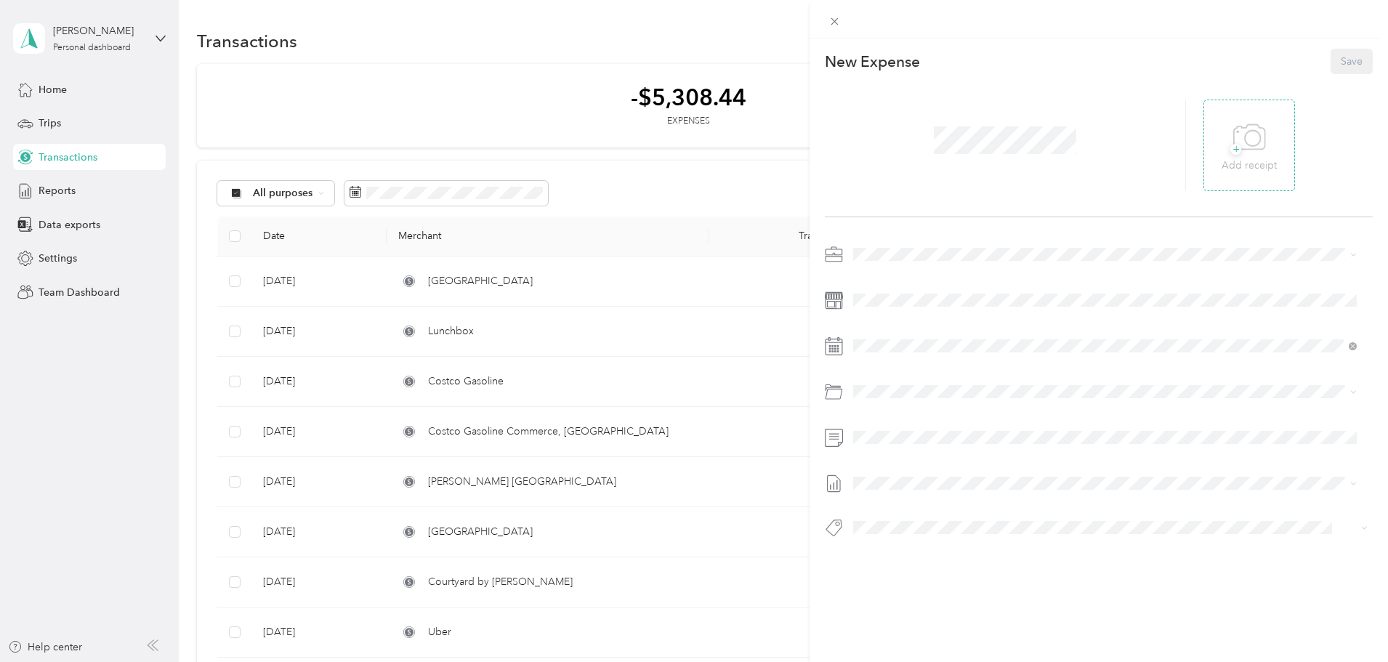
click at [1269, 146] on div "+ Add receipt" at bounding box center [1249, 146] width 92 height 92
click at [1230, 151] on span "+" at bounding box center [1235, 149] width 11 height 11
click at [955, 153] on span at bounding box center [1004, 140] width 153 height 38
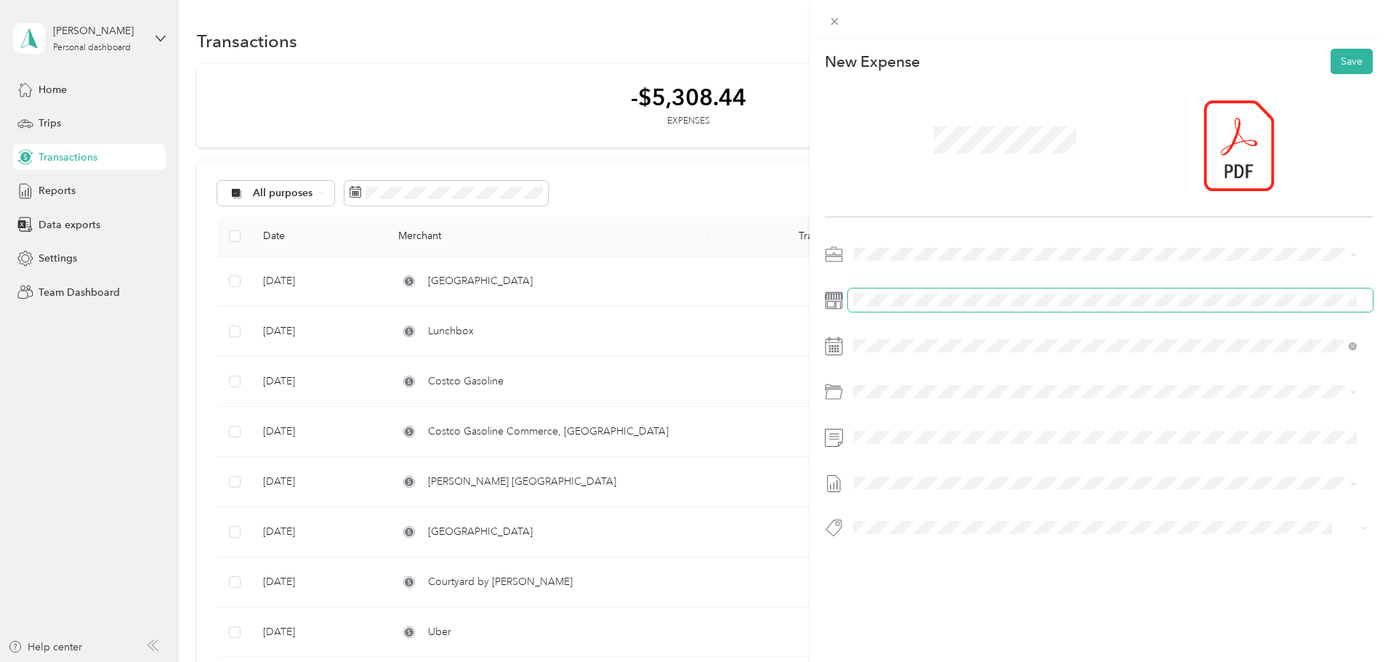
click at [880, 307] on span at bounding box center [1110, 299] width 525 height 23
click at [961, 527] on div "18" at bounding box center [958, 524] width 19 height 18
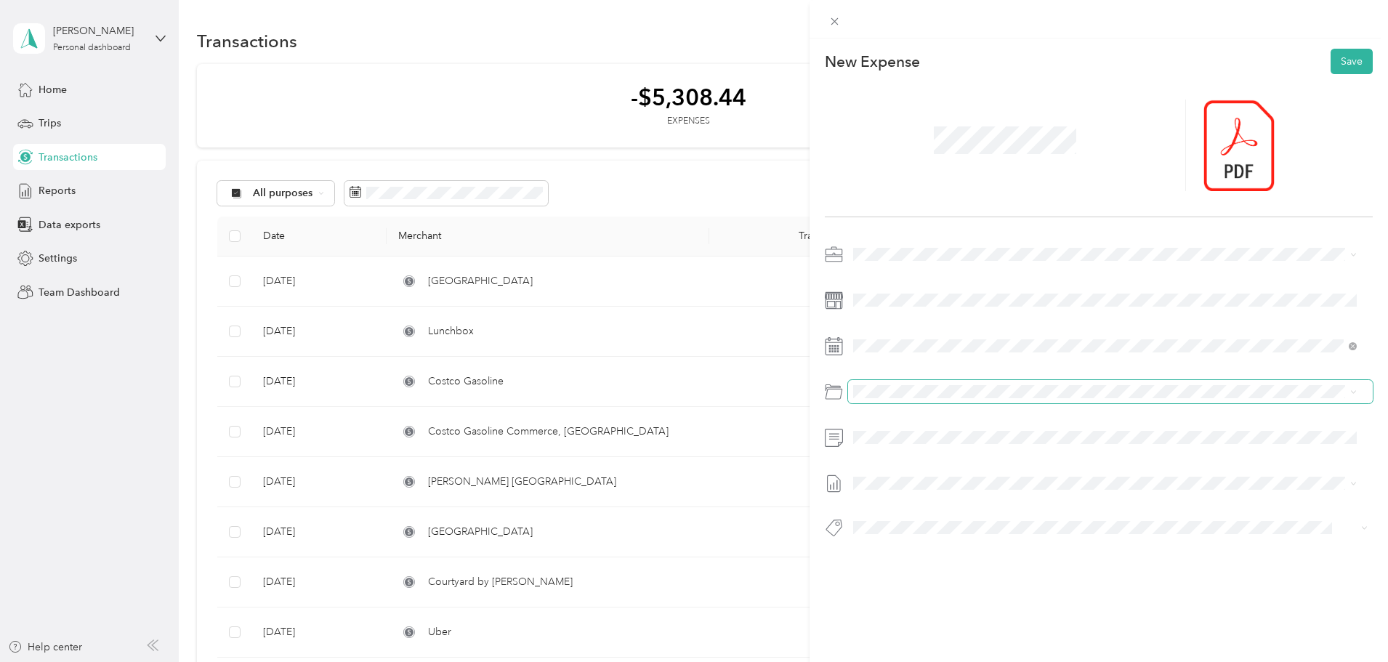
click at [892, 400] on span at bounding box center [1110, 391] width 525 height 23
click at [942, 542] on div "Meals And Entertainment 01.6500" at bounding box center [1121, 541] width 459 height 33
click at [1350, 61] on button "Save" at bounding box center [1351, 61] width 42 height 25
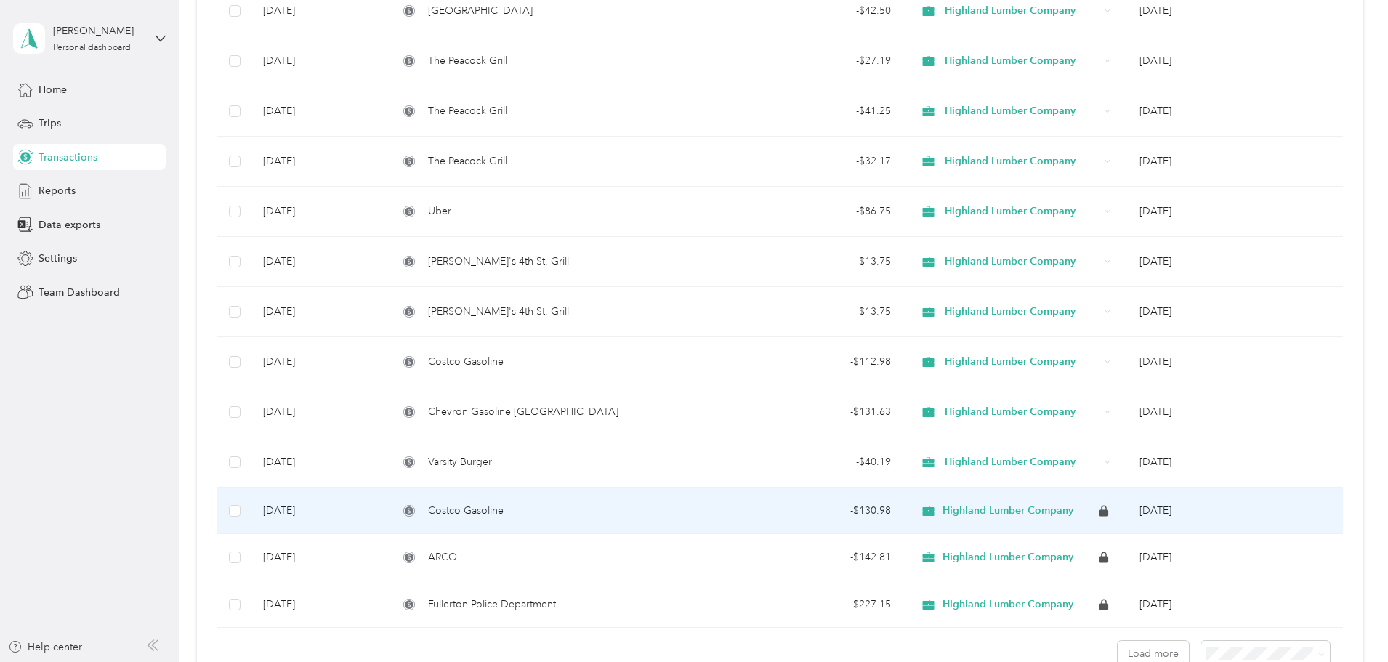
scroll to position [799, 0]
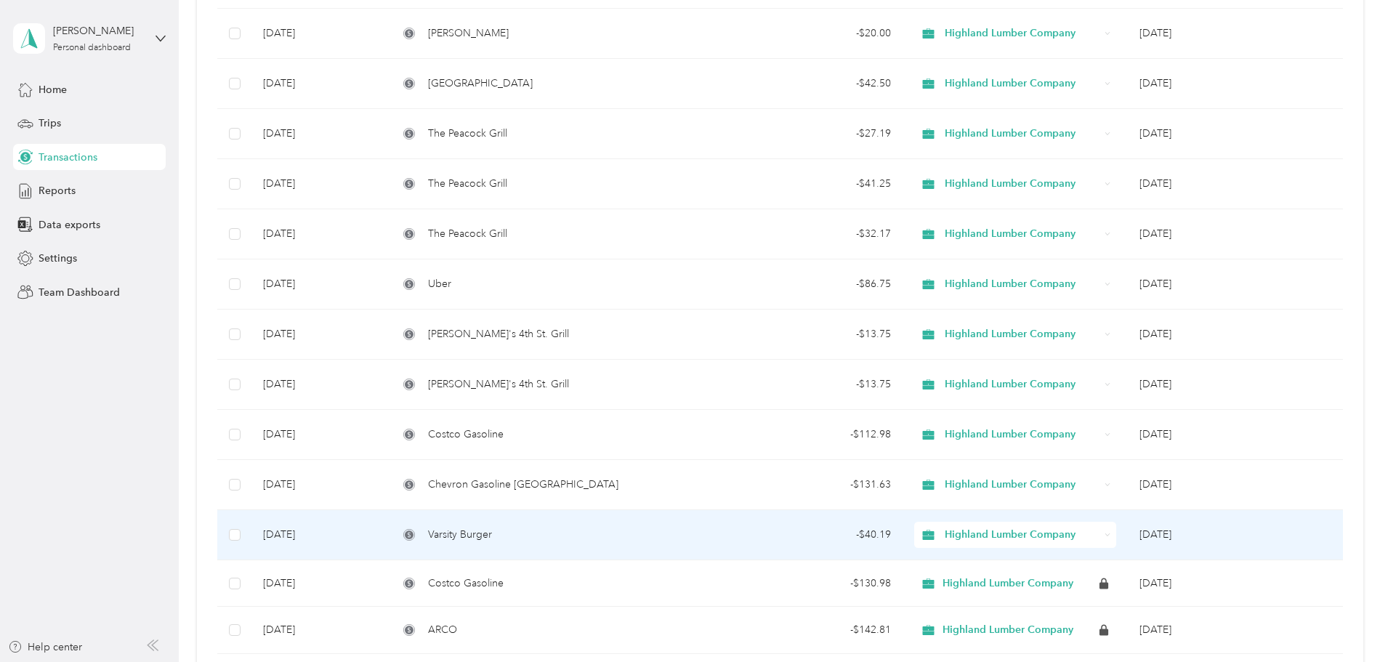
click at [387, 533] on td "Sep 2, 2025" at bounding box center [318, 535] width 135 height 50
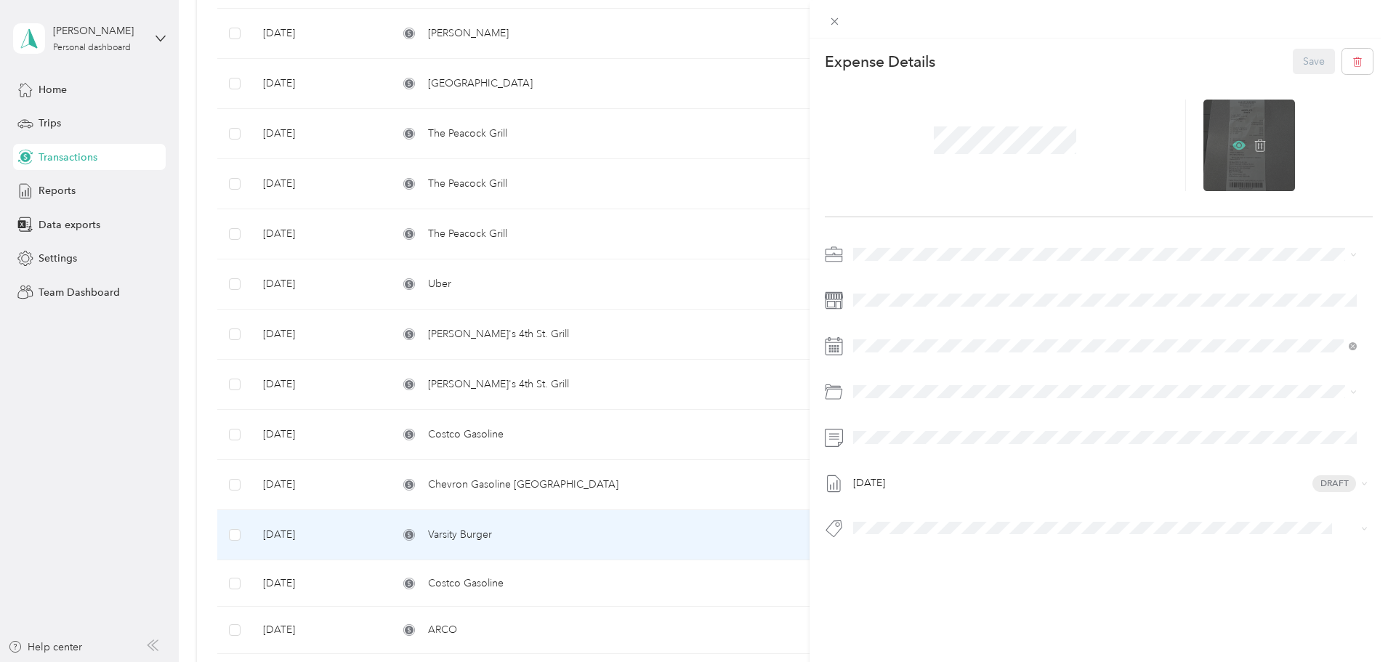
click at [1232, 140] on icon at bounding box center [1238, 145] width 13 height 13
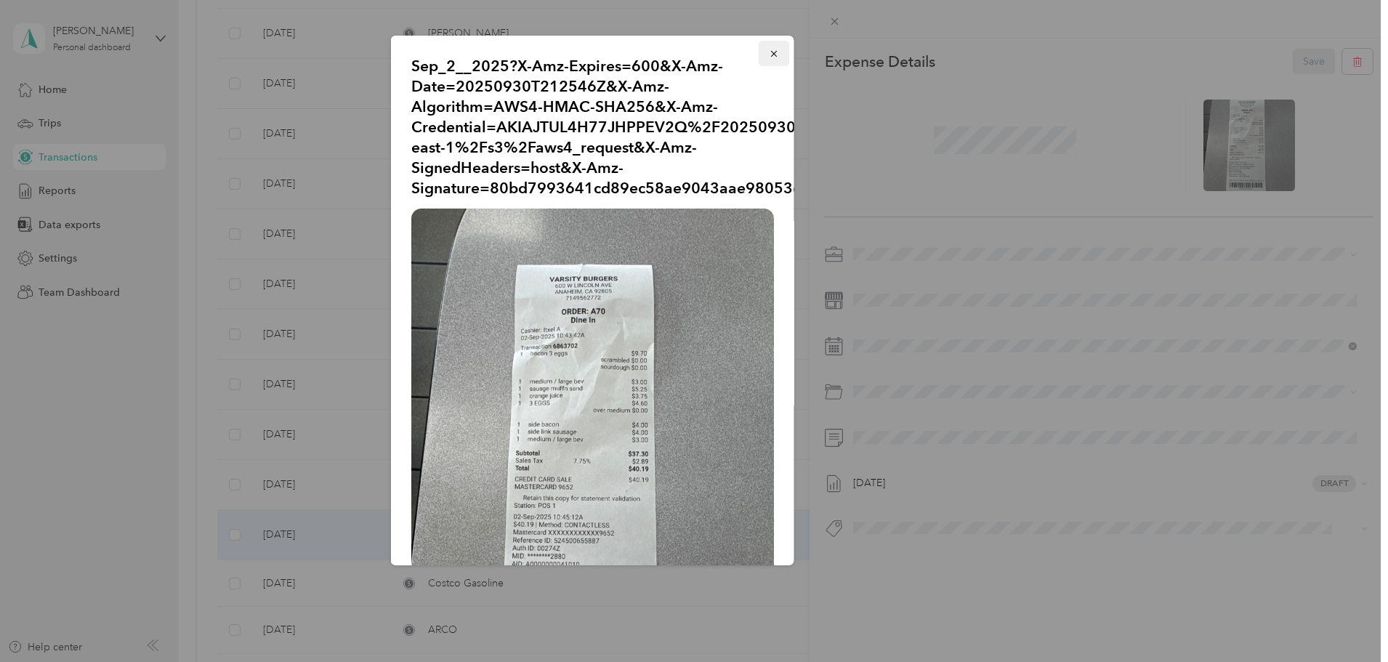
click at [769, 52] on icon "button" at bounding box center [774, 54] width 10 height 10
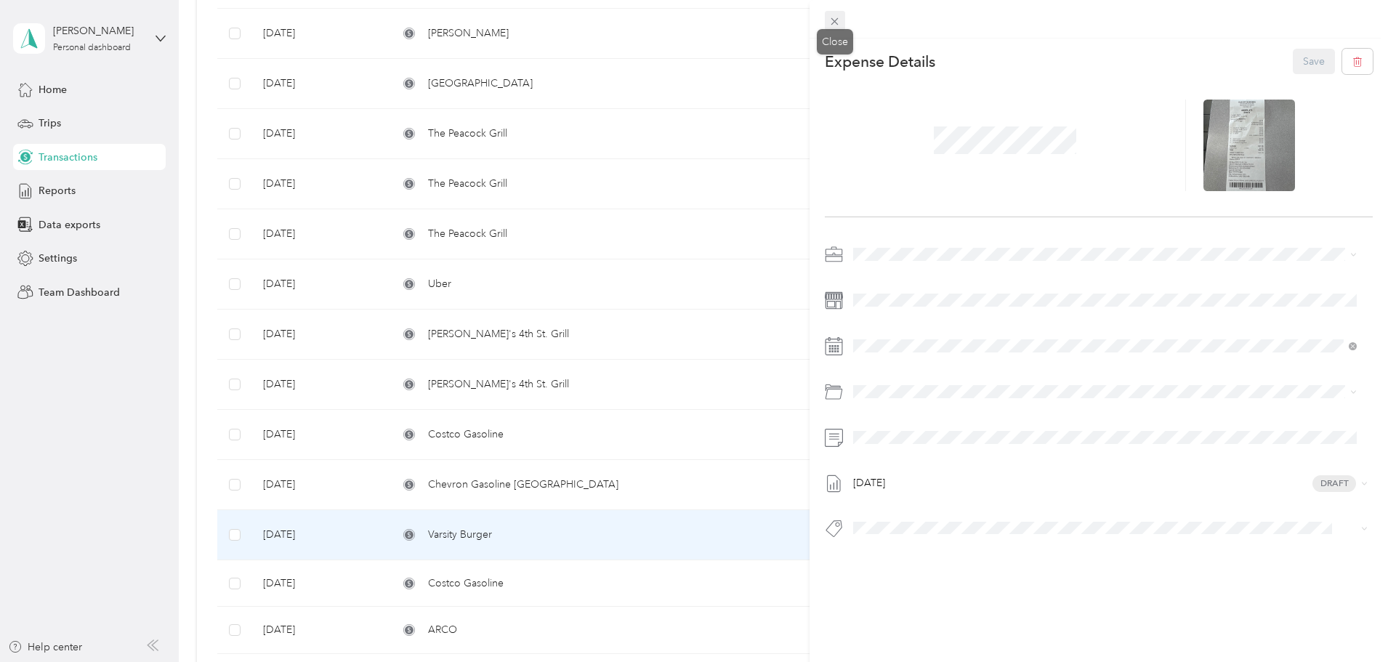
click at [828, 16] on icon at bounding box center [834, 21] width 12 height 12
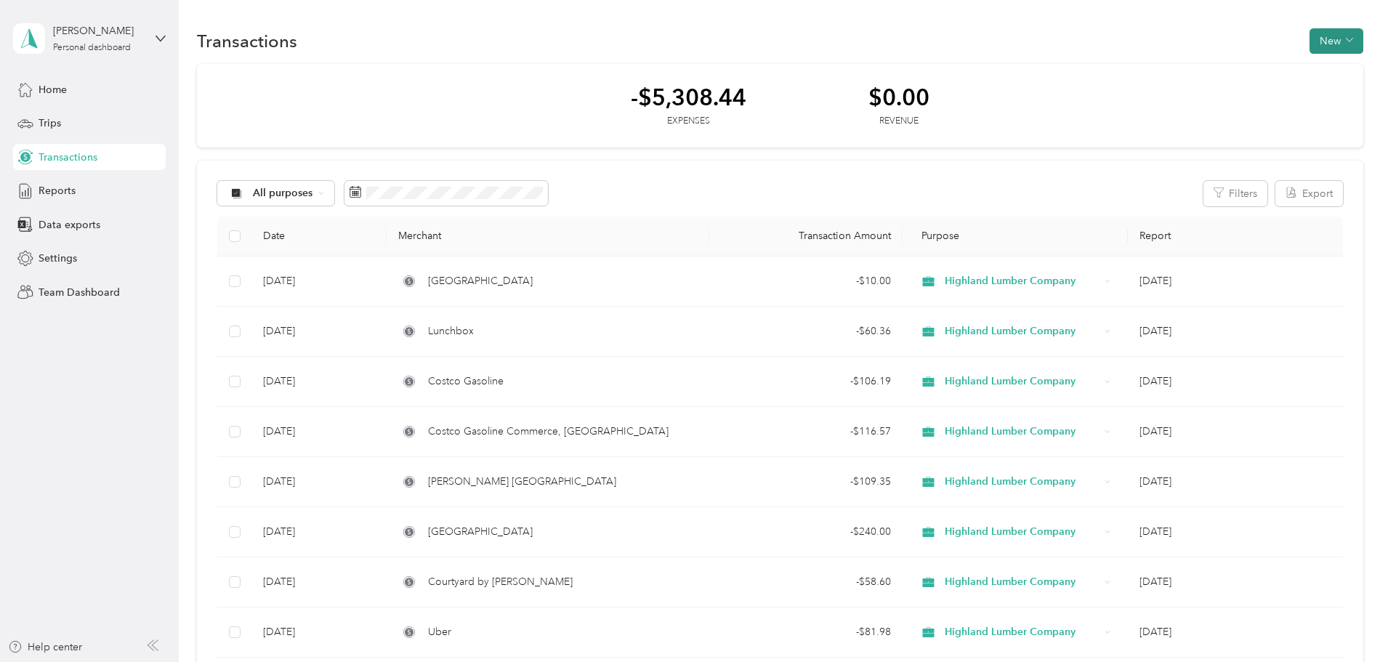
click at [1309, 34] on button "New" at bounding box center [1336, 40] width 54 height 25
click at [1222, 65] on span "Expense" at bounding box center [1231, 68] width 39 height 15
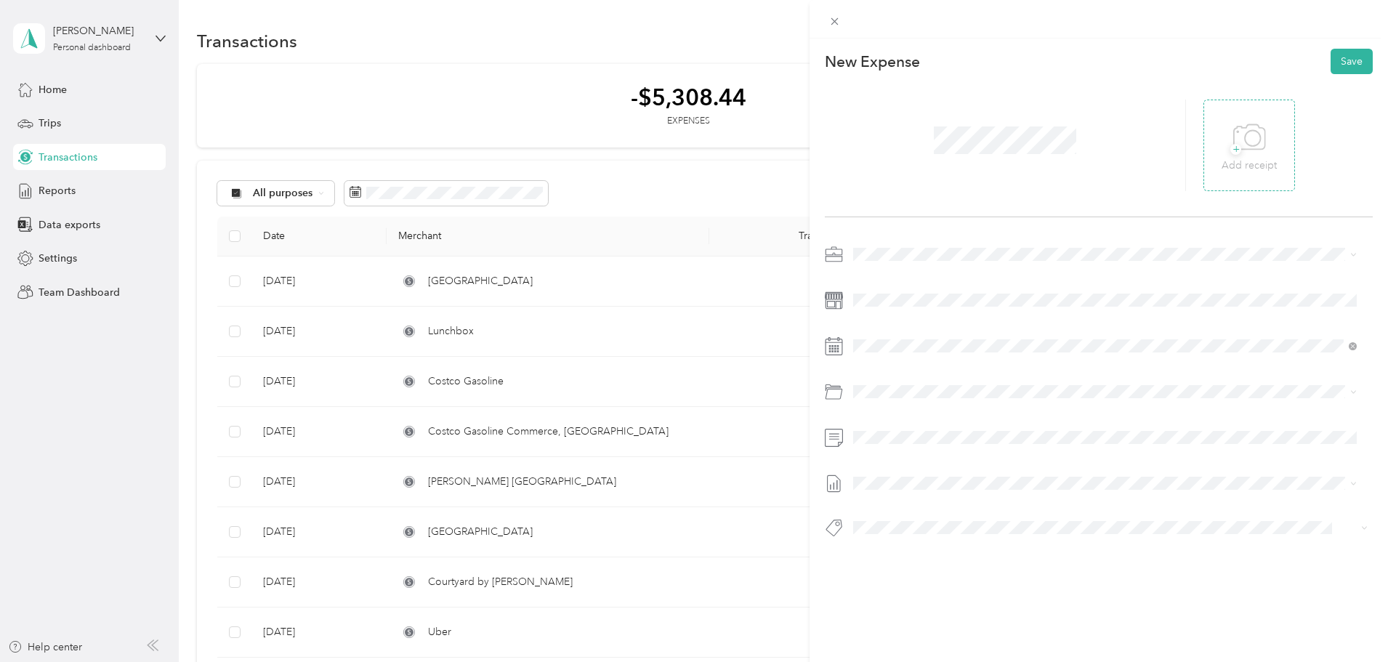
click at [1222, 142] on div "+ Add receipt" at bounding box center [1248, 146] width 55 height 56
click at [976, 525] on div "19" at bounding box center [977, 524] width 19 height 18
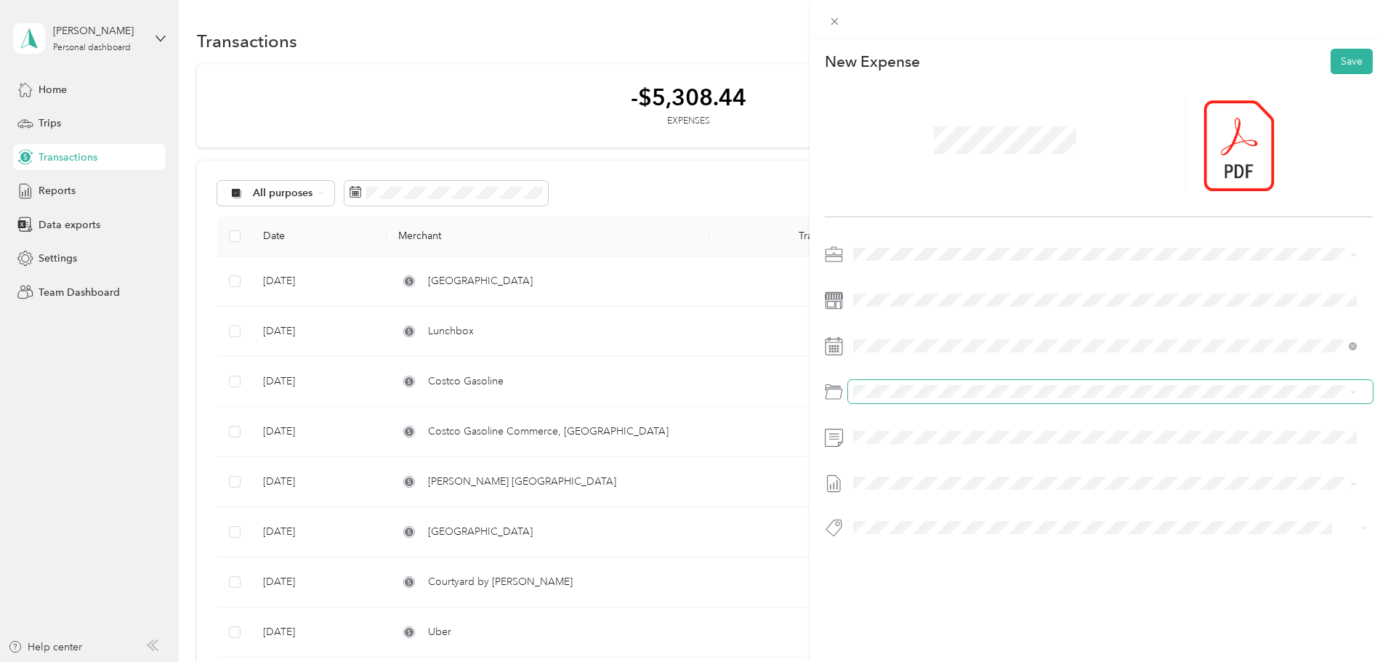
click at [883, 402] on span at bounding box center [1110, 391] width 525 height 23
click at [936, 533] on span "Meals And Entertainment" at bounding box center [949, 534] width 115 height 12
click at [1338, 70] on button "Save" at bounding box center [1351, 61] width 42 height 25
click at [1338, 62] on button "Save" at bounding box center [1343, 61] width 57 height 25
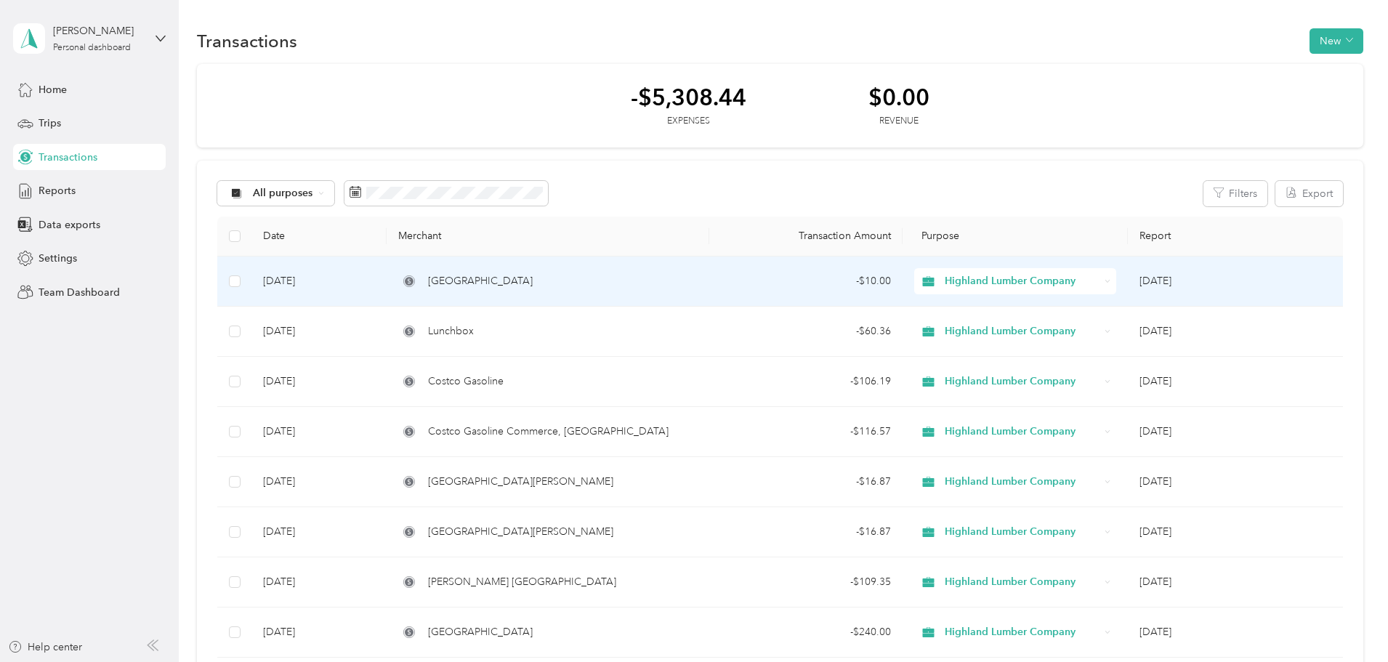
click at [533, 284] on span "Hollywood Burbank Airport Parking" at bounding box center [480, 281] width 105 height 16
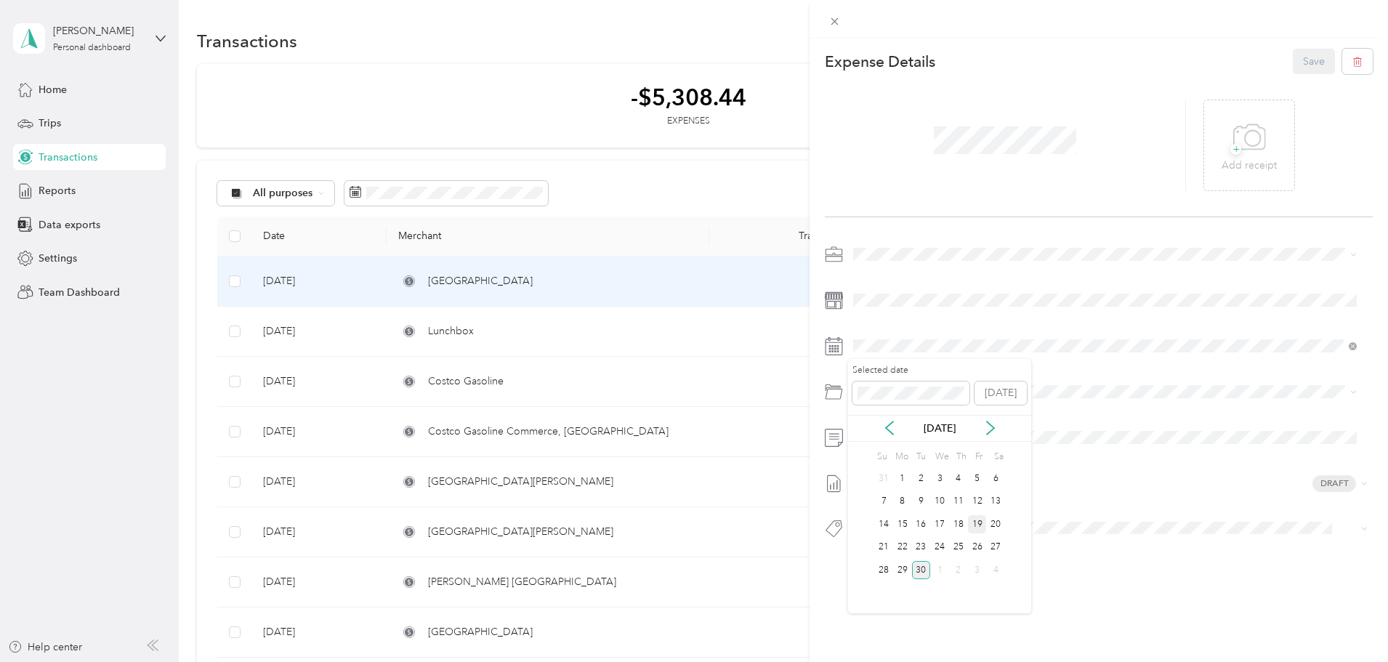
click at [974, 520] on div "19" at bounding box center [977, 524] width 19 height 18
click at [1302, 61] on button "Save" at bounding box center [1313, 61] width 42 height 25
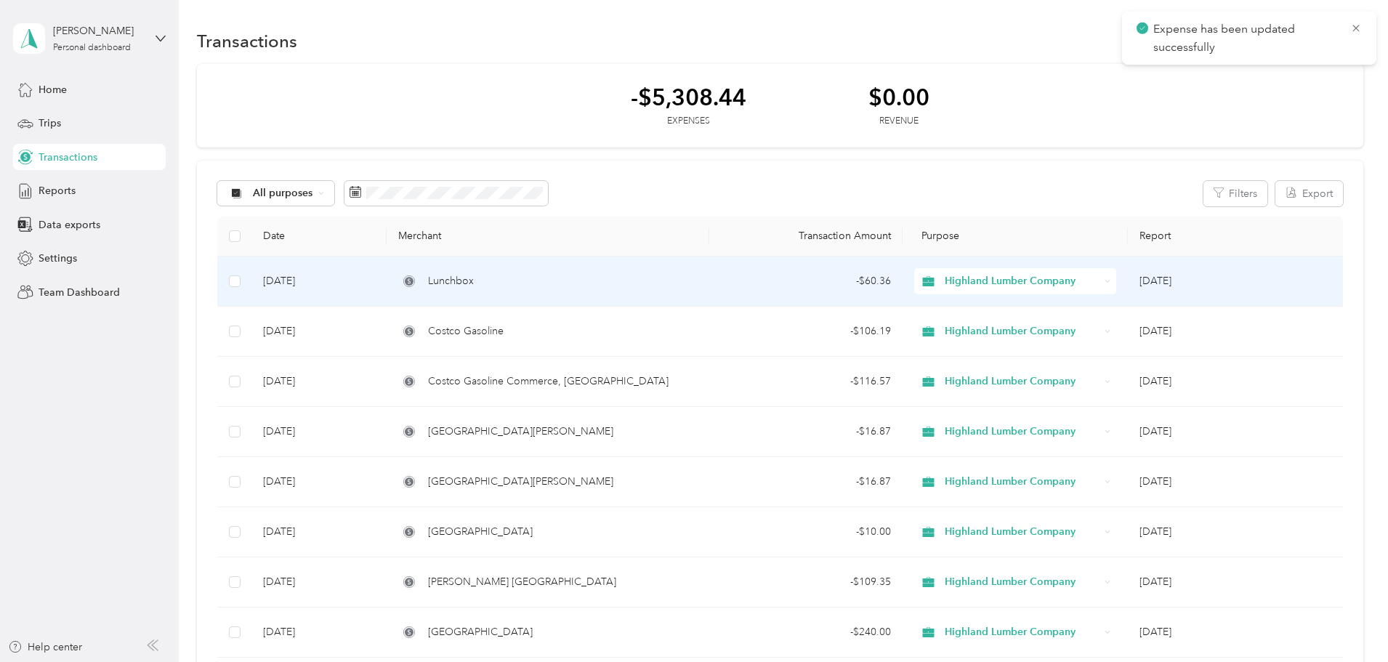
click at [387, 281] on td "Sep 30, 2025" at bounding box center [318, 281] width 135 height 50
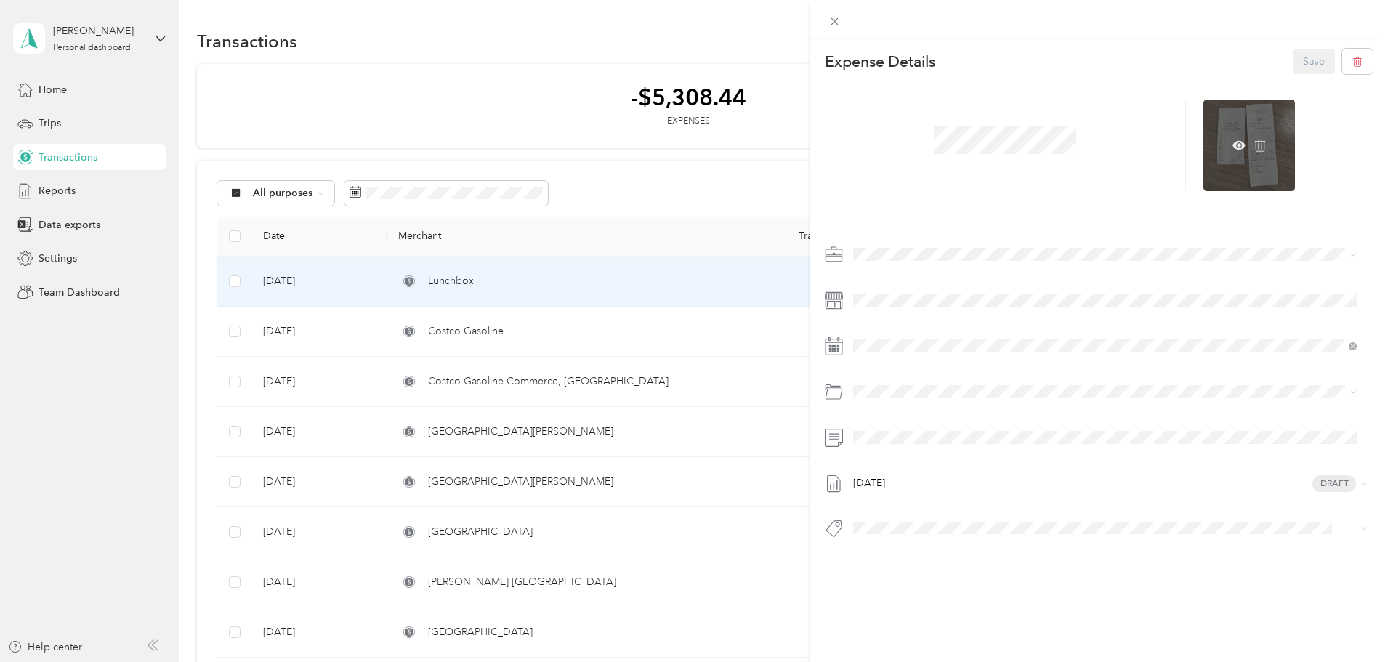
click at [1228, 155] on div at bounding box center [1249, 146] width 92 height 92
click at [1232, 144] on icon at bounding box center [1238, 145] width 13 height 9
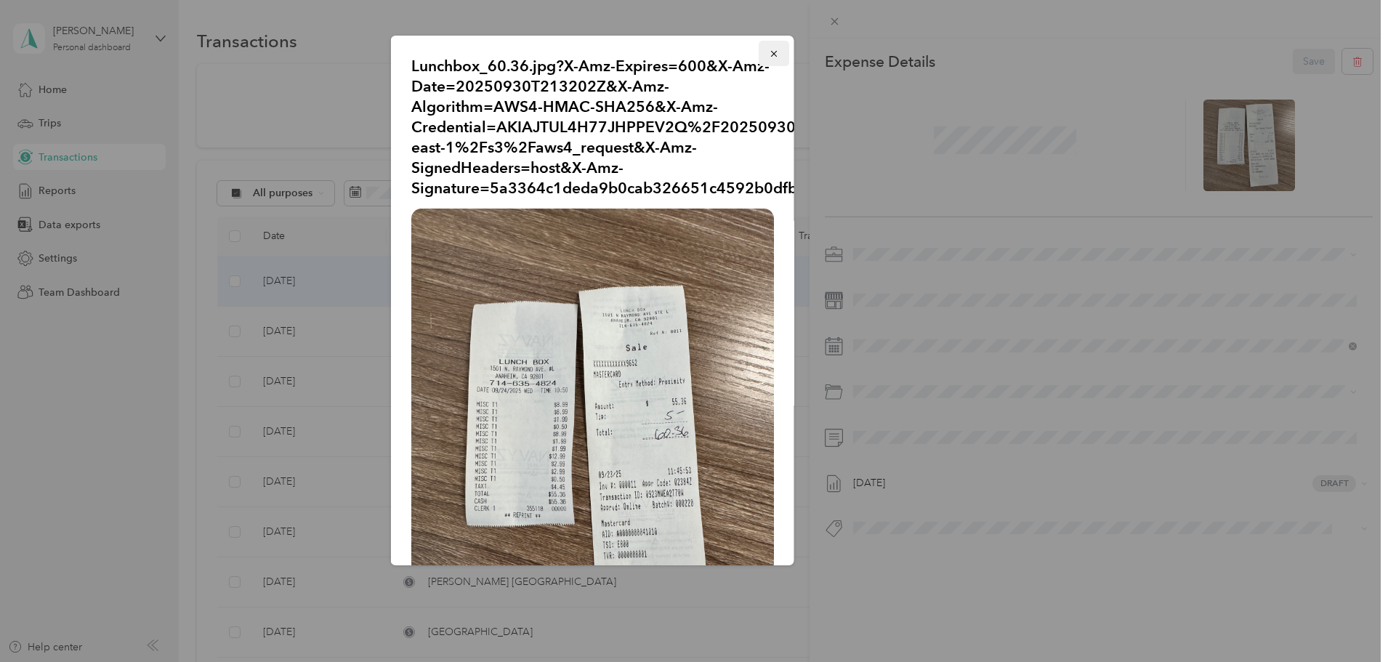
click at [770, 57] on icon "button" at bounding box center [773, 54] width 6 height 6
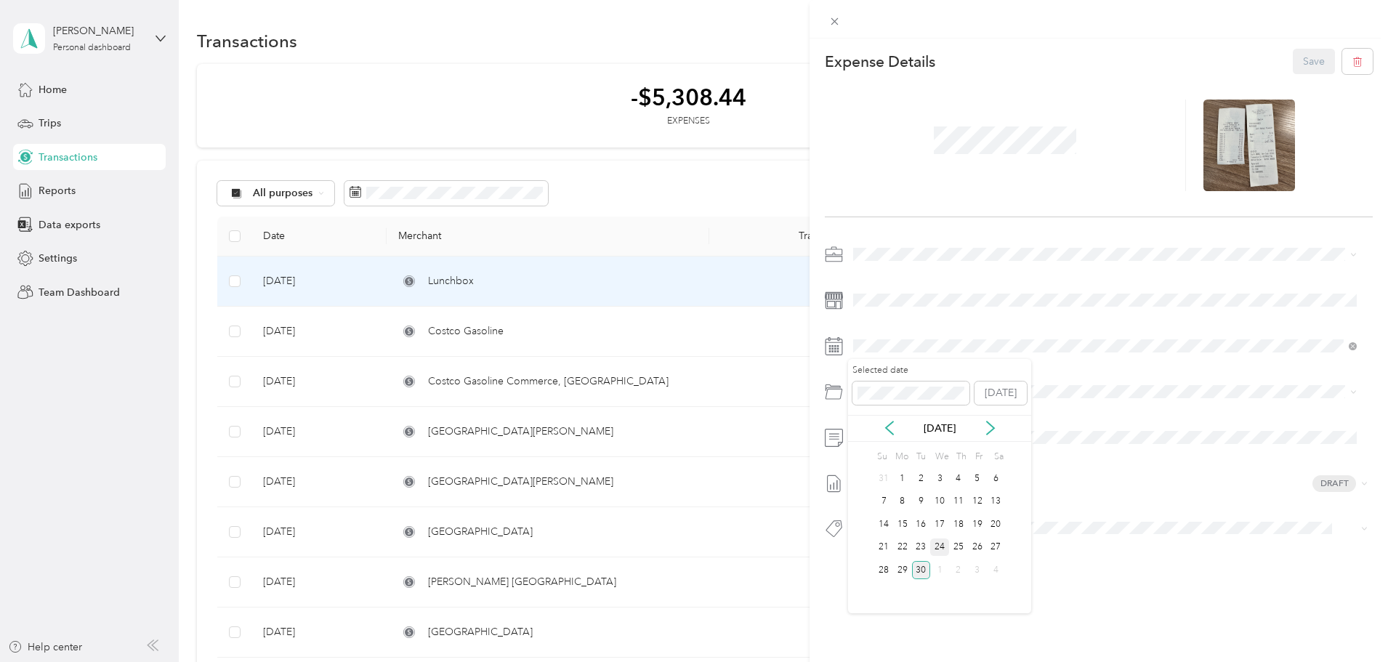
click at [943, 546] on div "24" at bounding box center [939, 547] width 19 height 18
click at [1295, 57] on button "Save" at bounding box center [1313, 61] width 42 height 25
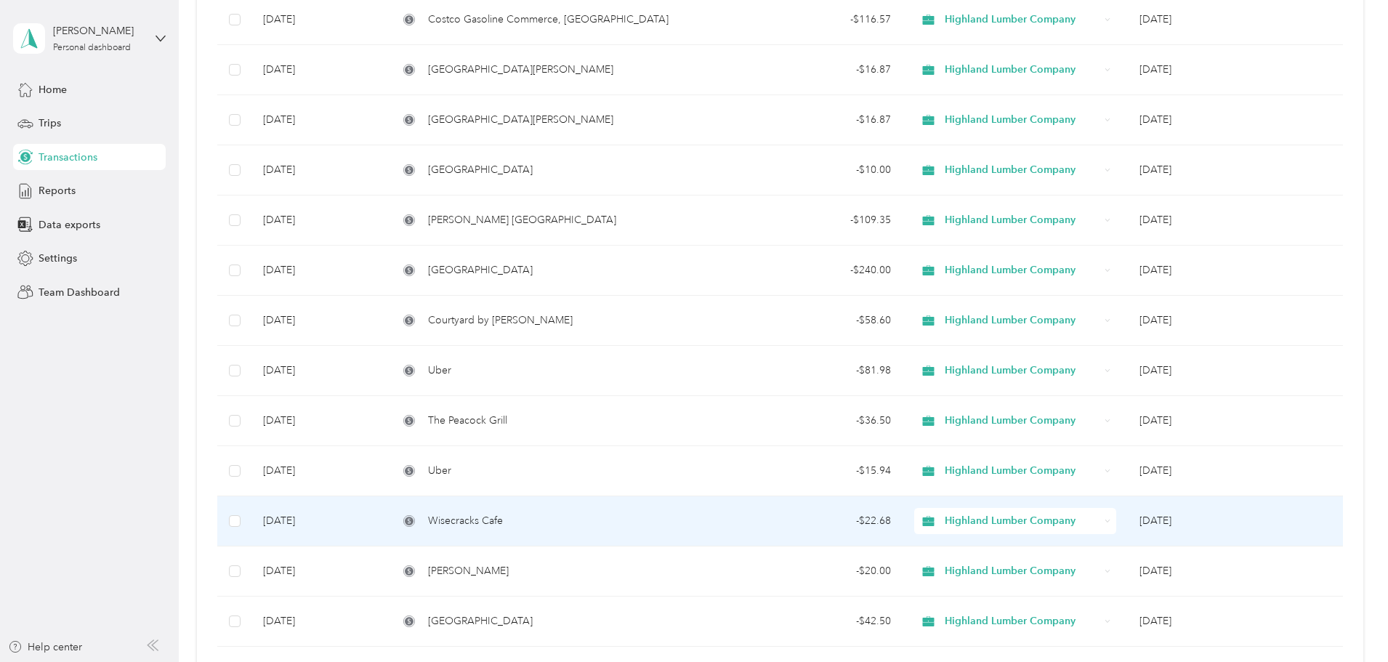
scroll to position [363, 0]
click at [687, 511] on div "Wisecracks Cafe" at bounding box center [547, 519] width 299 height 16
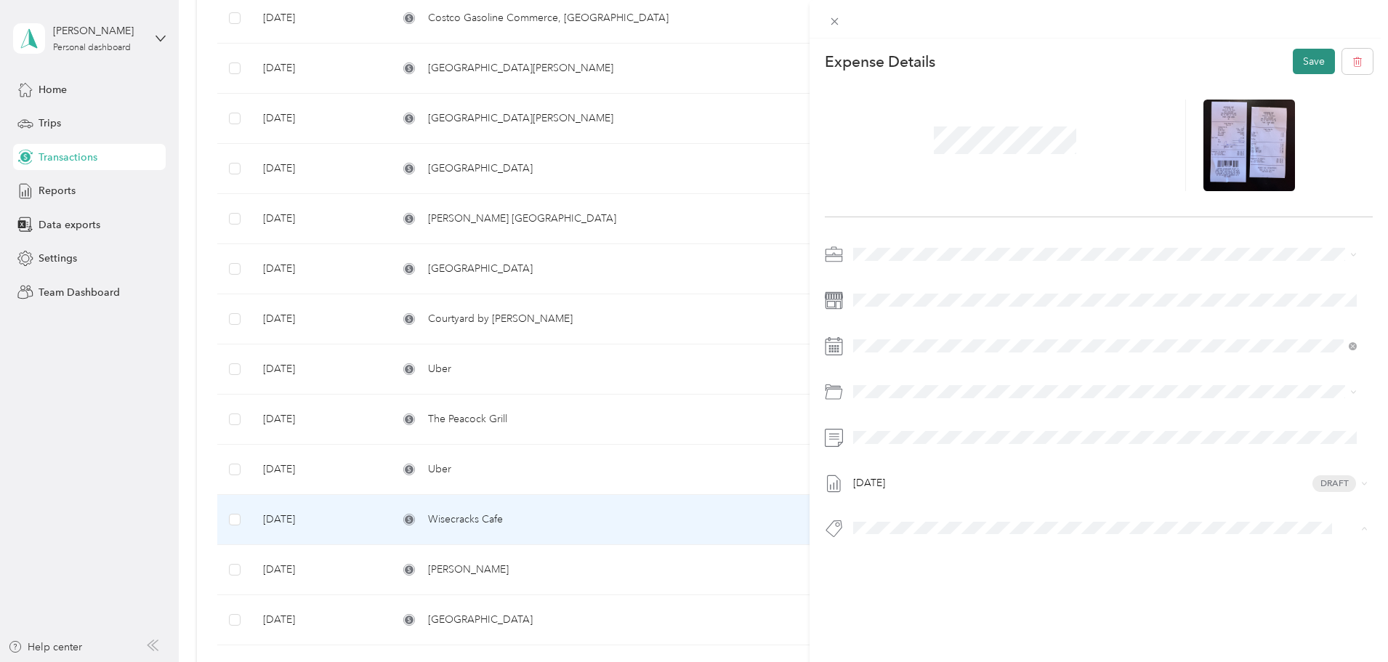
click at [1314, 64] on button "Save" at bounding box center [1313, 61] width 42 height 25
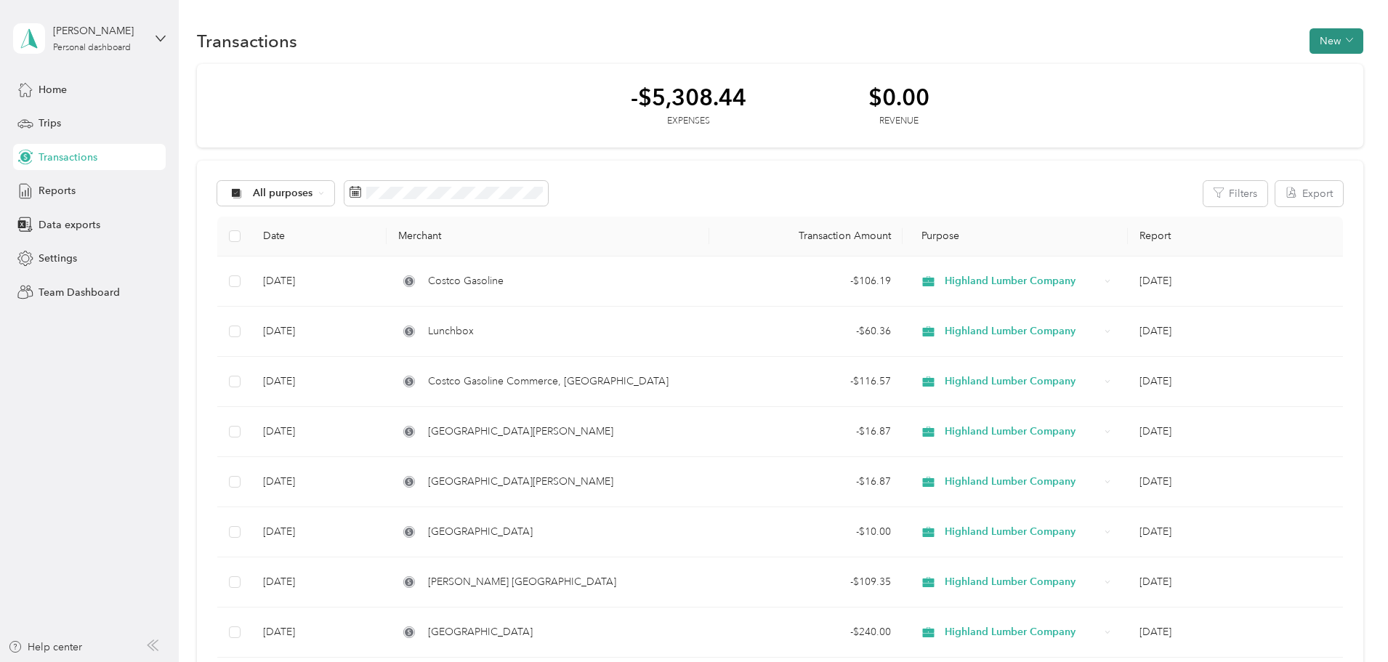
click at [1309, 34] on button "New" at bounding box center [1336, 40] width 54 height 25
click at [1213, 73] on span "Expense" at bounding box center [1231, 68] width 39 height 15
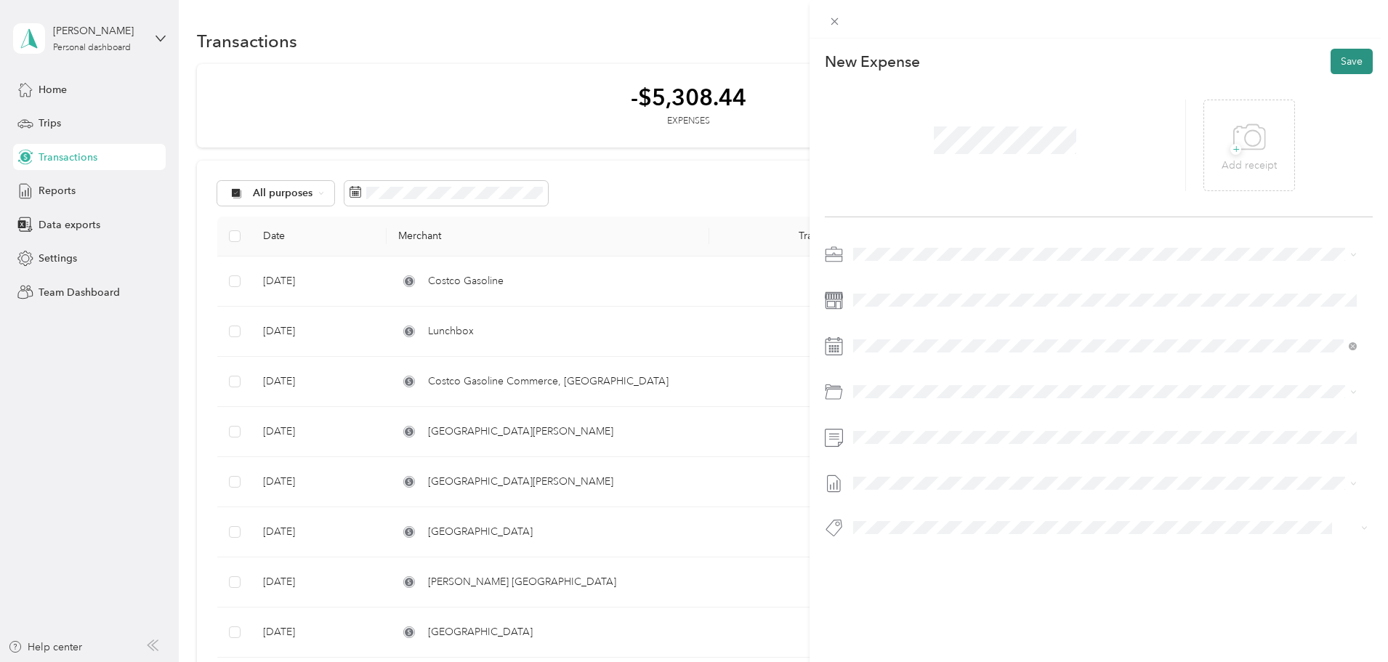
click at [1334, 53] on button "Save" at bounding box center [1351, 61] width 42 height 25
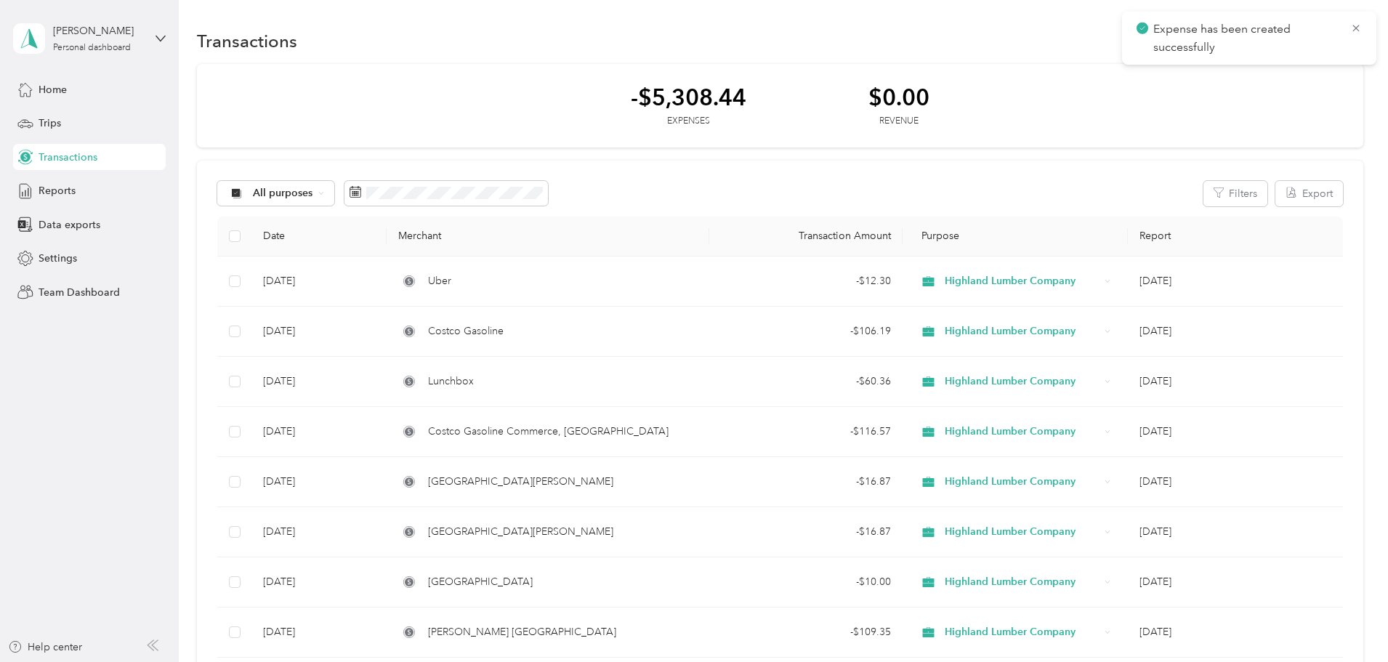
click at [1356, 24] on icon at bounding box center [1356, 28] width 12 height 13
click at [49, 196] on span "Reports" at bounding box center [57, 190] width 37 height 15
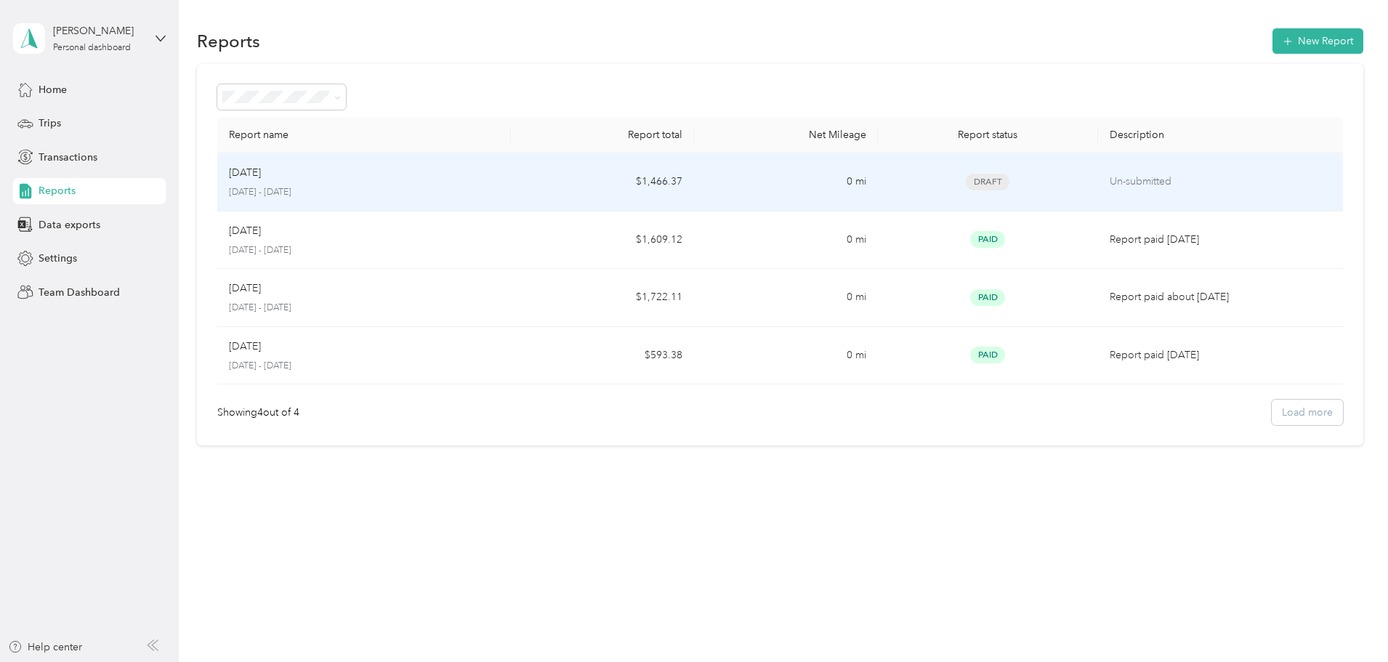
click at [426, 192] on p "September 1 - 30, 2025" at bounding box center [364, 192] width 270 height 13
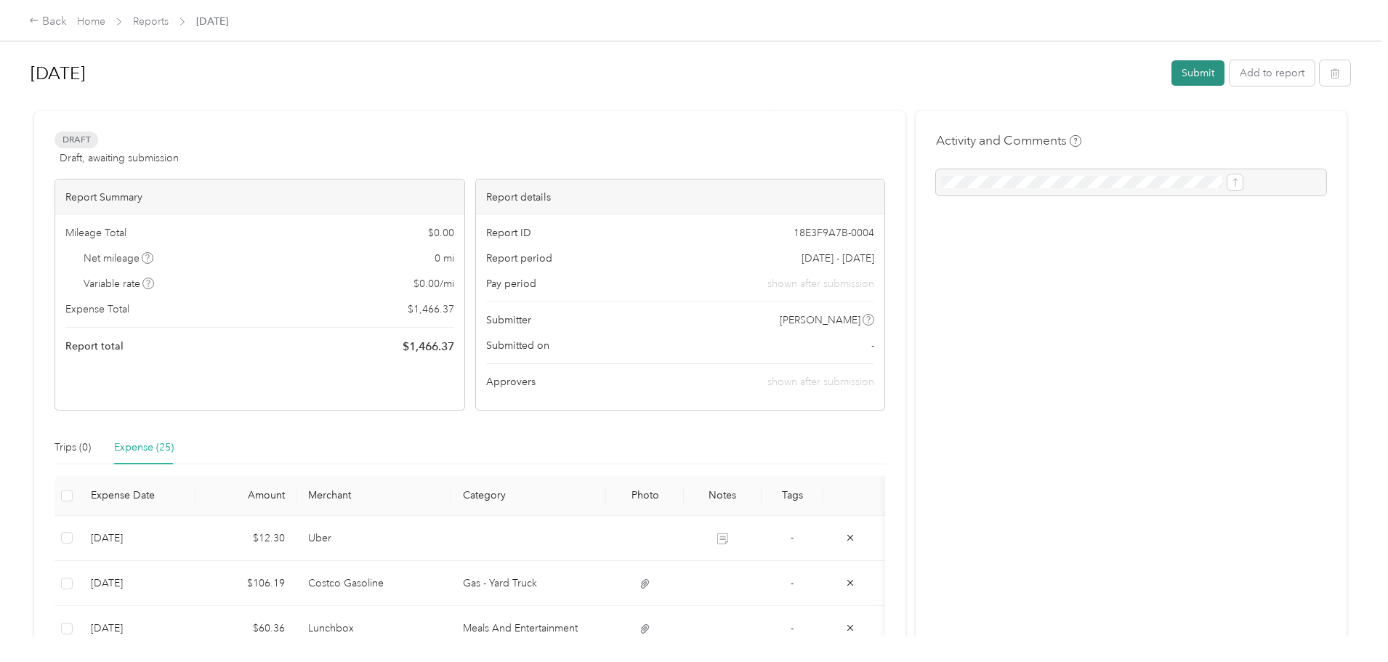
click at [1171, 76] on button "Submit" at bounding box center [1197, 72] width 53 height 25
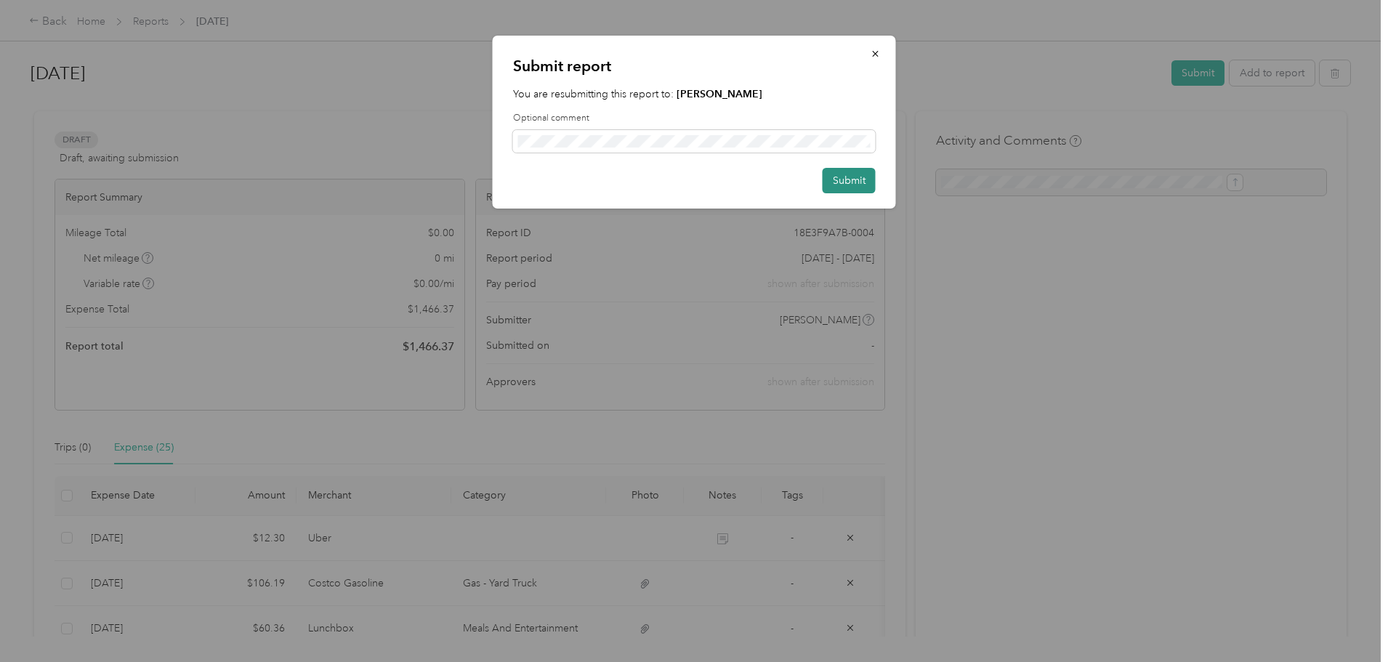
click at [864, 177] on button "Submit" at bounding box center [848, 180] width 53 height 25
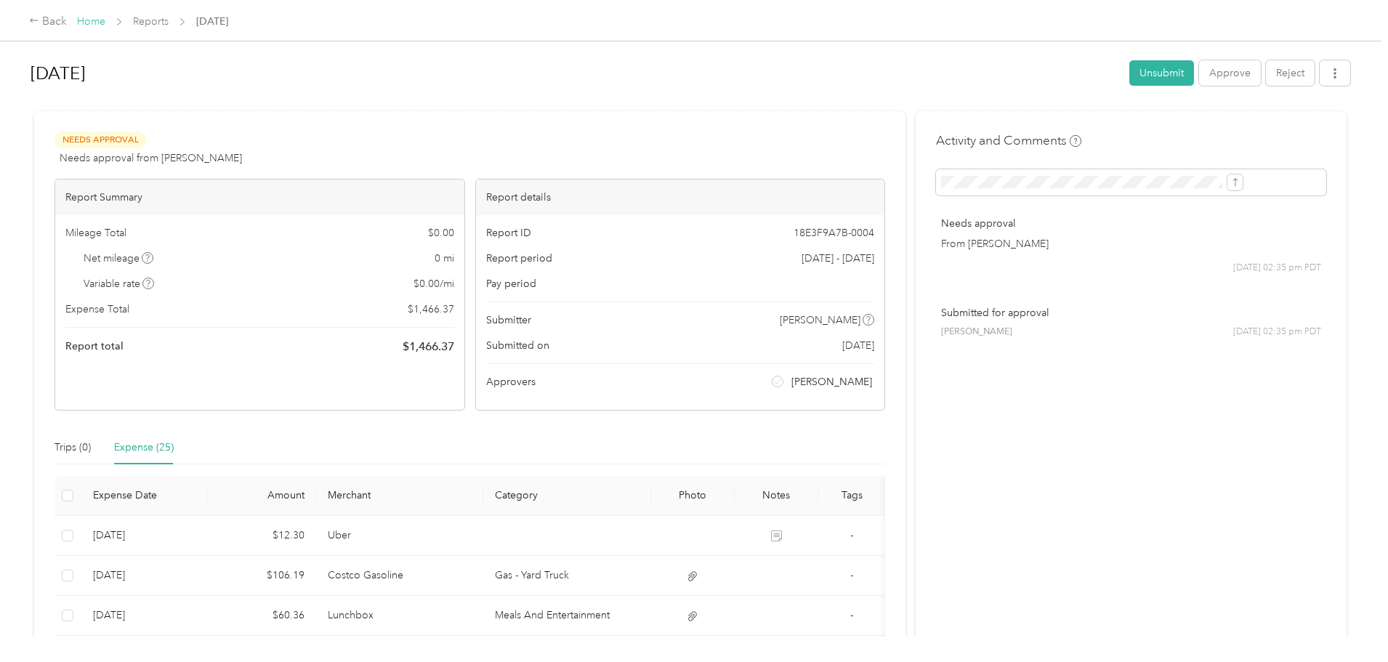
click at [105, 23] on link "Home" at bounding box center [91, 21] width 28 height 12
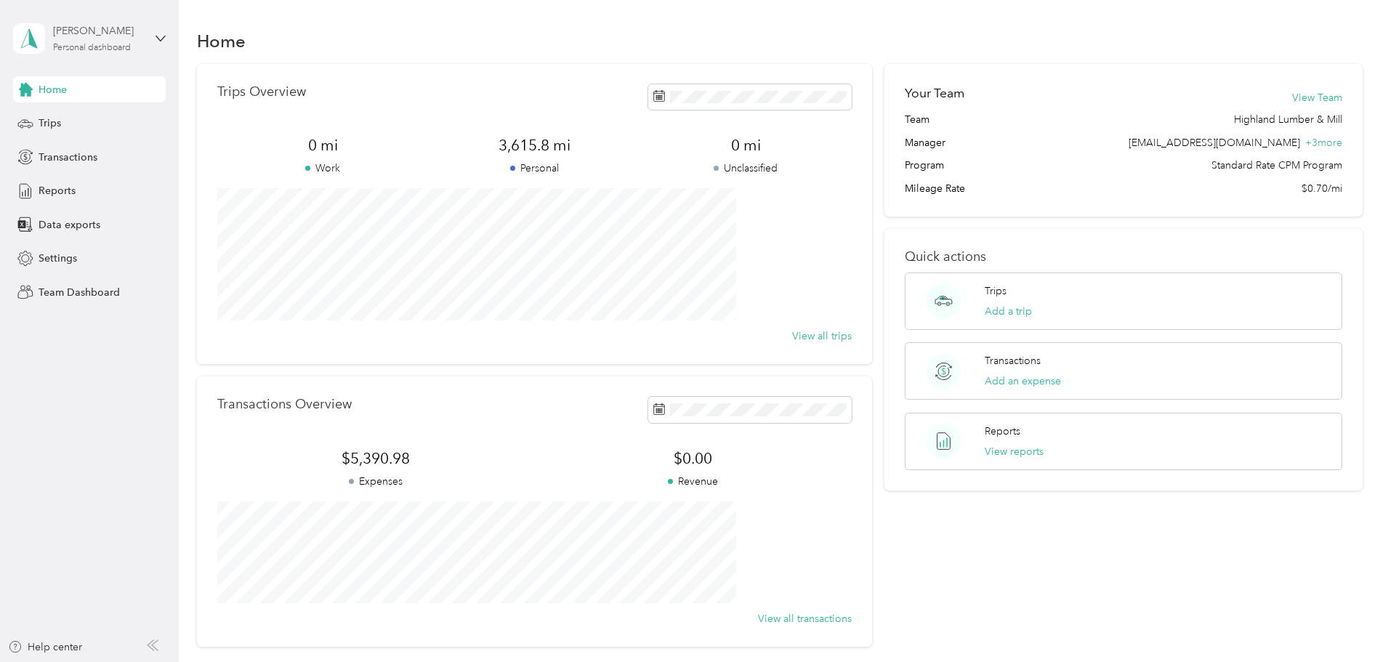
click at [86, 41] on div "John Rios Personal dashboard" at bounding box center [98, 37] width 91 height 29
click at [94, 119] on div "Team dashboard" at bounding box center [65, 119] width 78 height 15
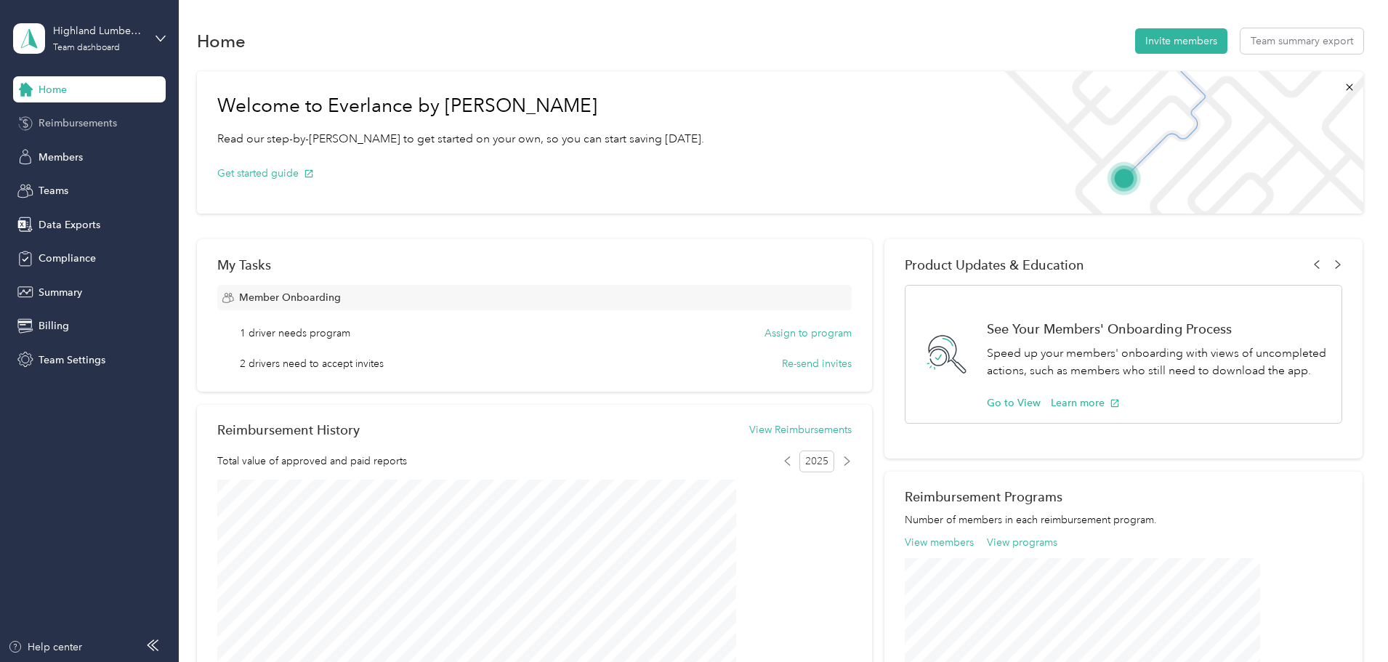
click at [71, 125] on span "Reimbursements" at bounding box center [78, 123] width 78 height 15
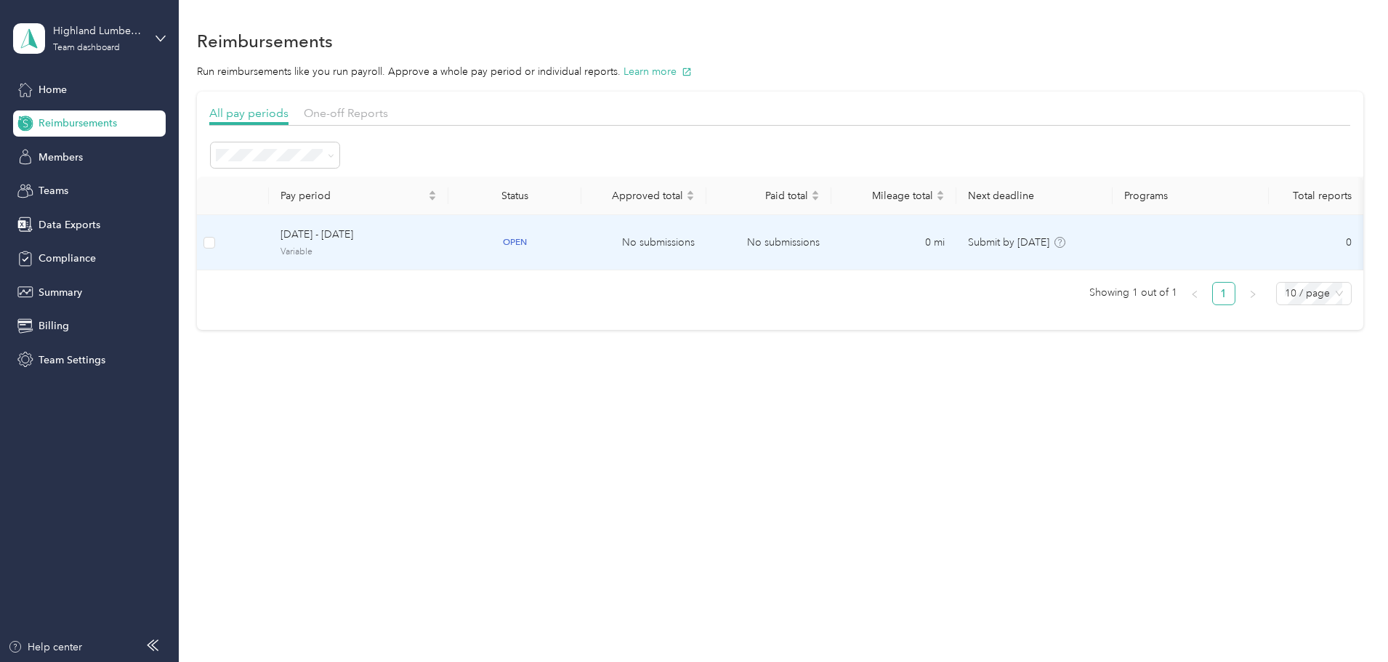
click at [437, 235] on span "September 1 - 30, 2025" at bounding box center [358, 235] width 156 height 16
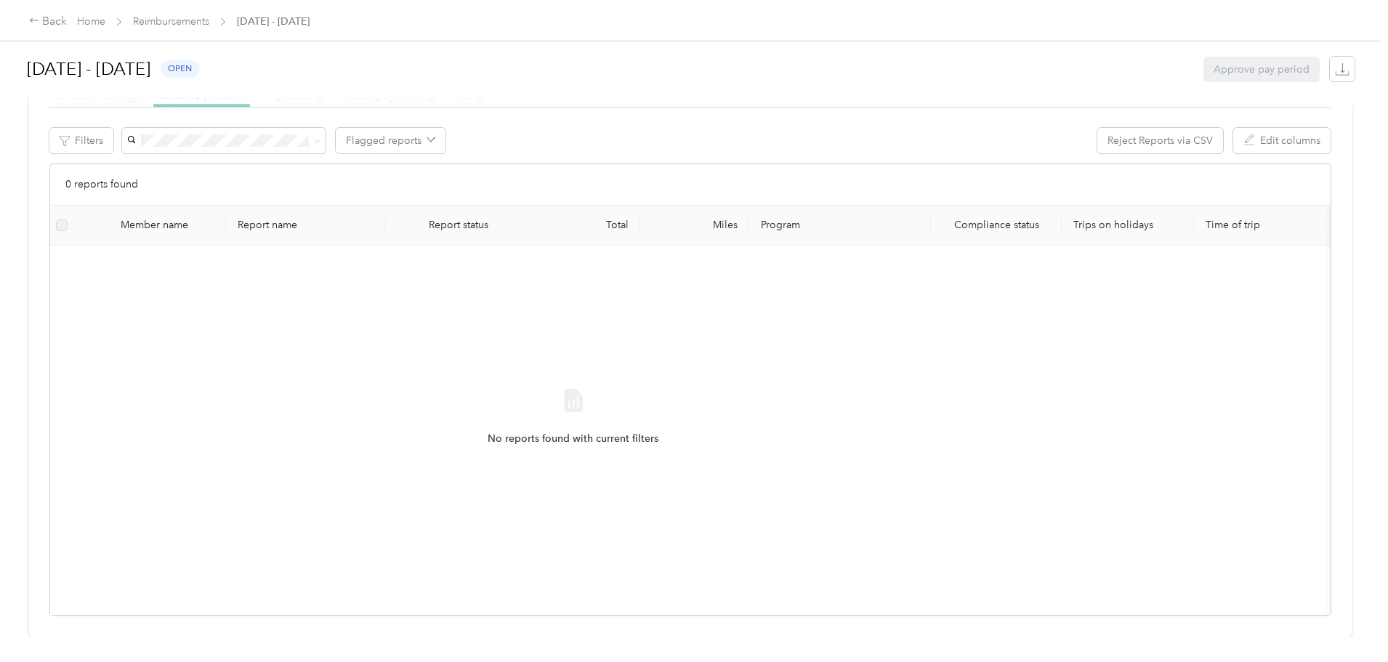
scroll to position [5, 0]
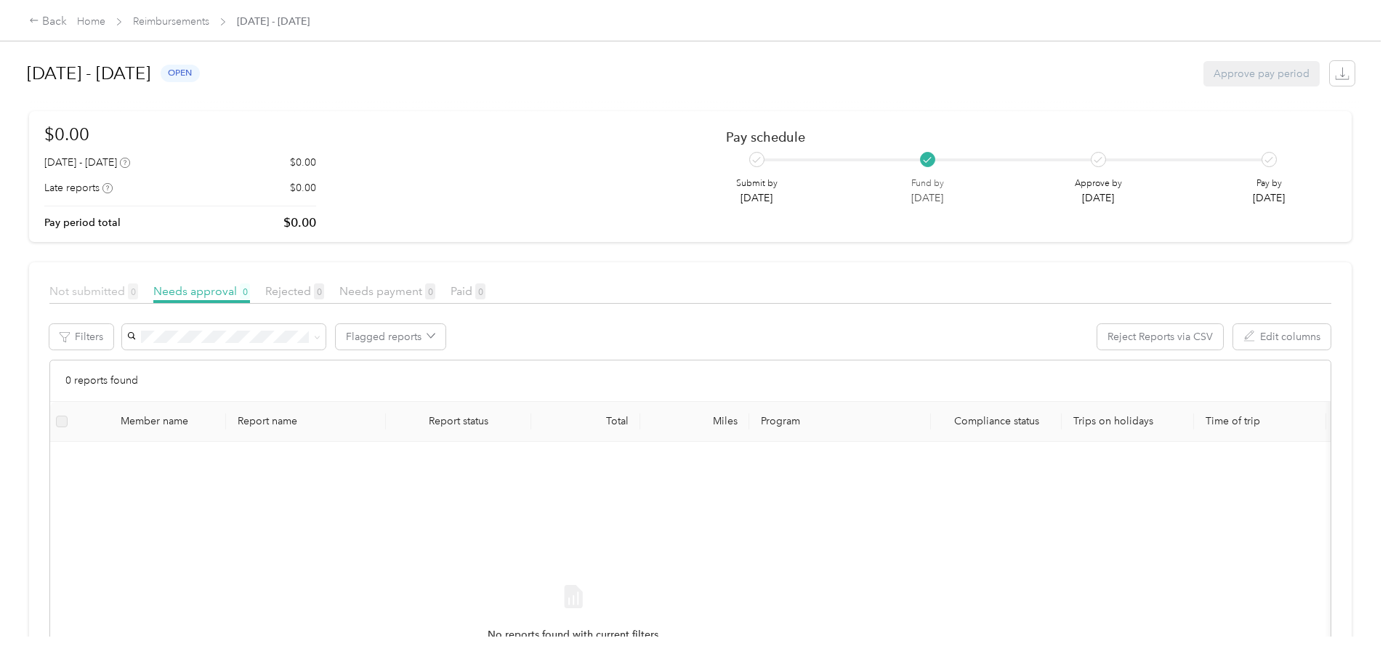
click at [138, 291] on span "Not submitted 0" at bounding box center [93, 291] width 89 height 14
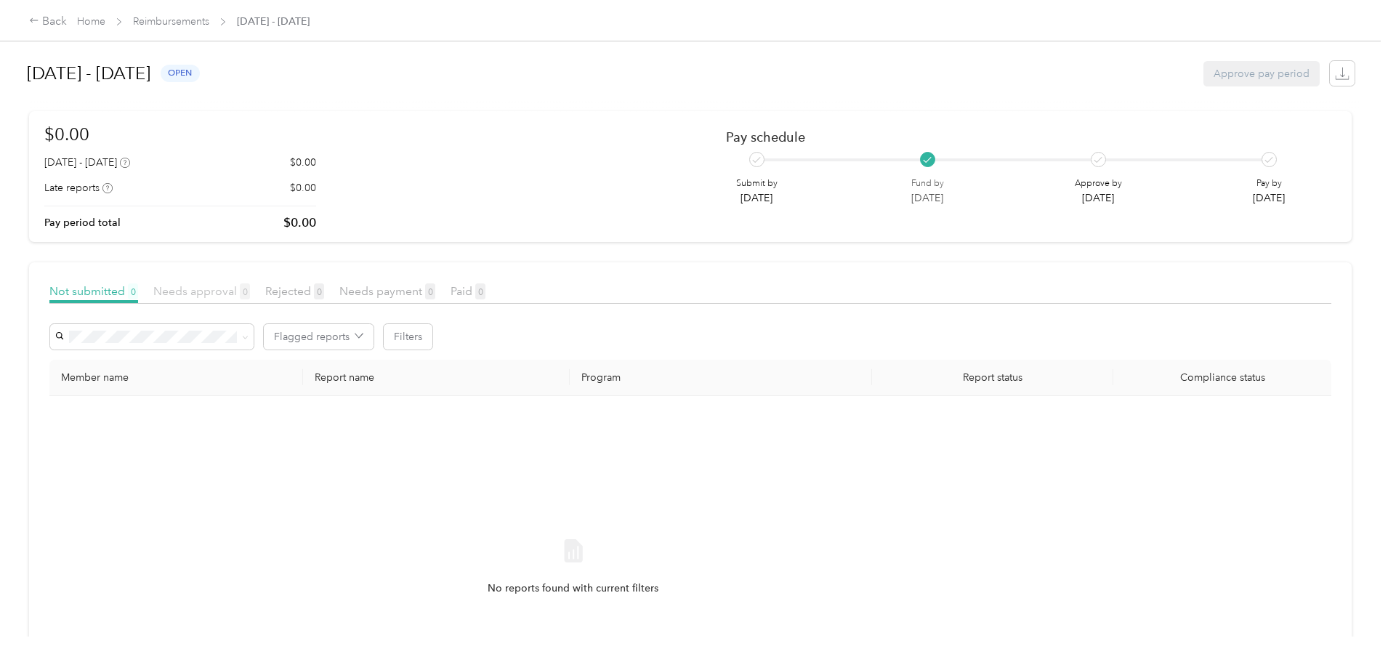
click at [250, 294] on span "Needs approval 0" at bounding box center [201, 291] width 97 height 14
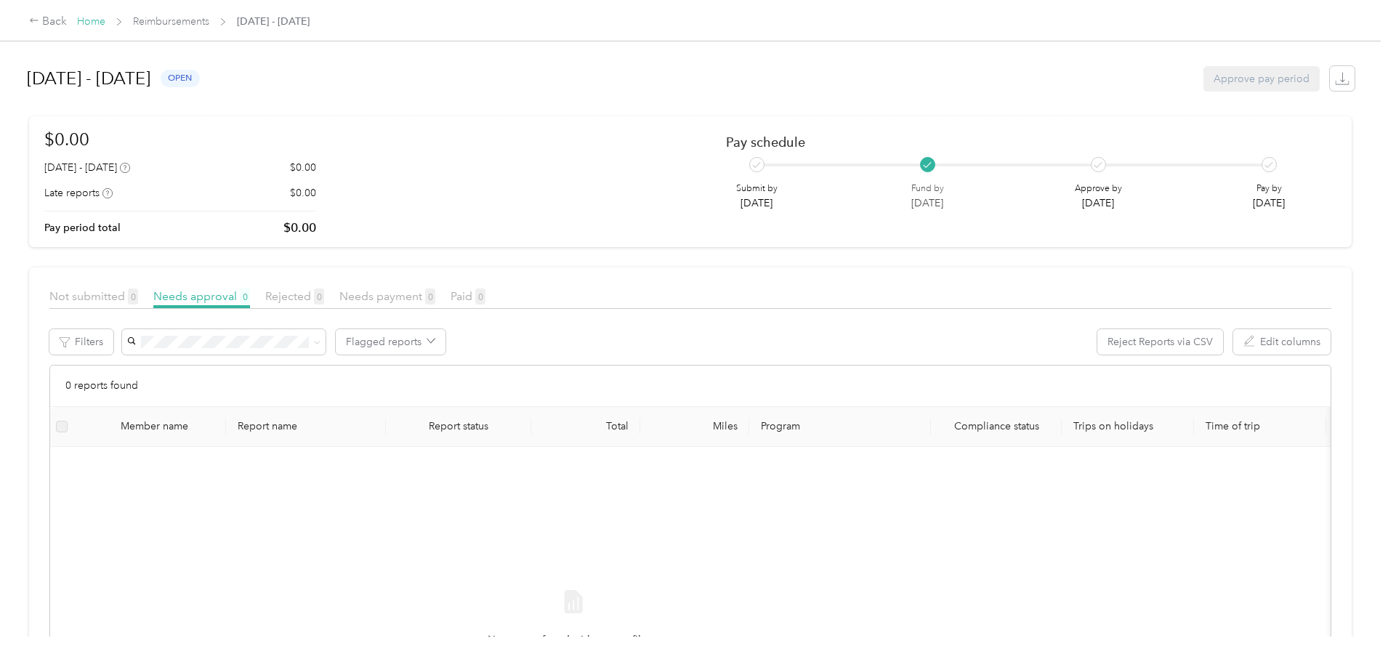
click at [105, 25] on link "Home" at bounding box center [91, 21] width 28 height 12
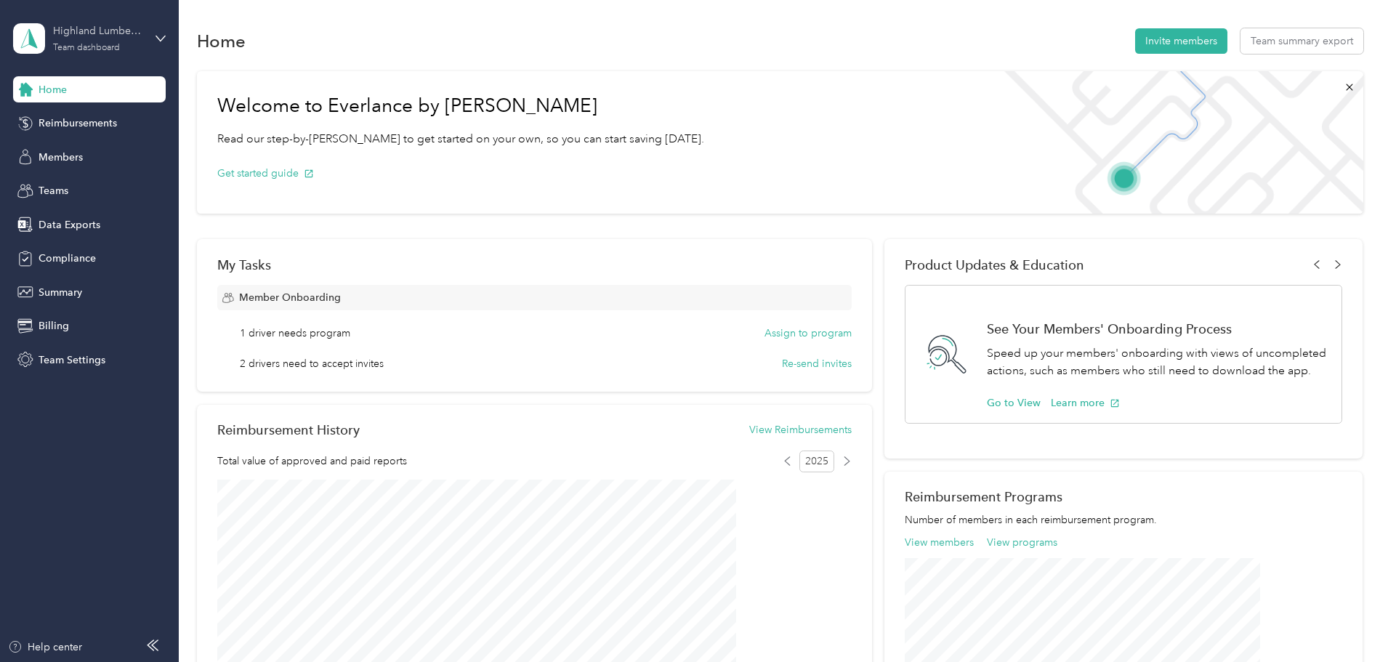
click at [106, 45] on div "Team dashboard" at bounding box center [86, 48] width 67 height 9
click at [82, 147] on div "Personal dashboard" at bounding box center [72, 152] width 92 height 15
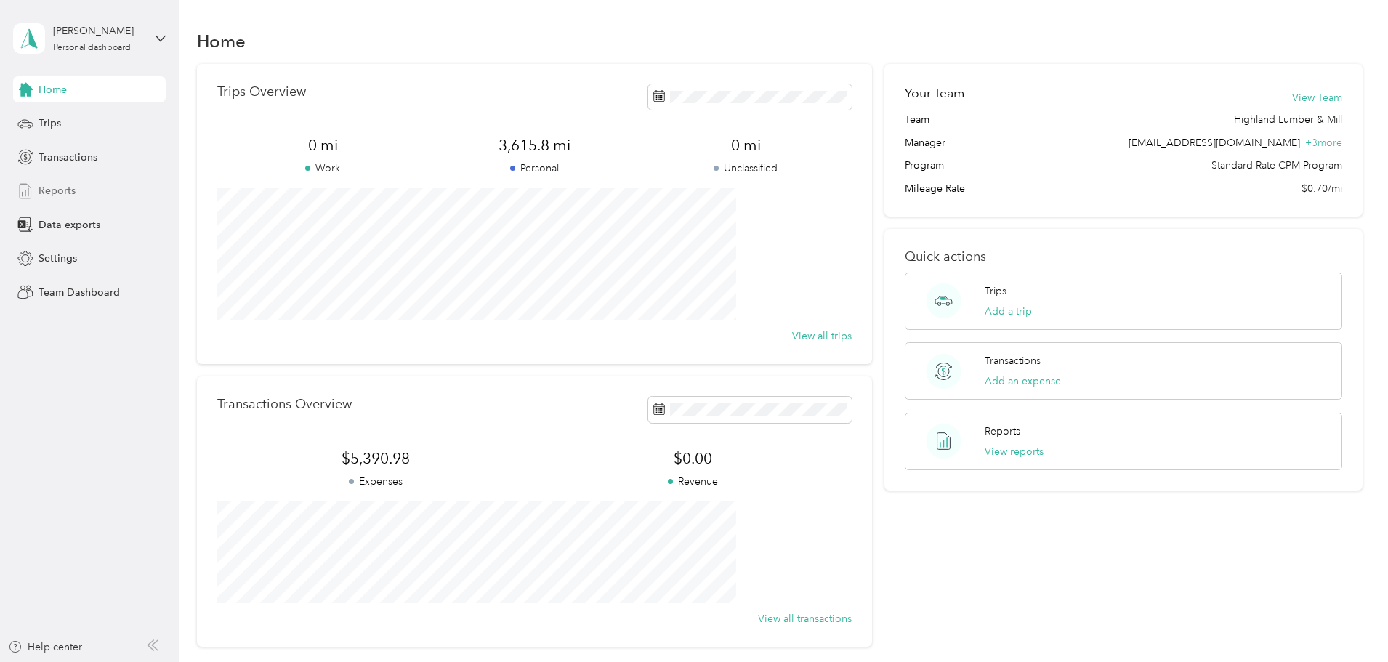
click at [73, 186] on span "Reports" at bounding box center [57, 190] width 37 height 15
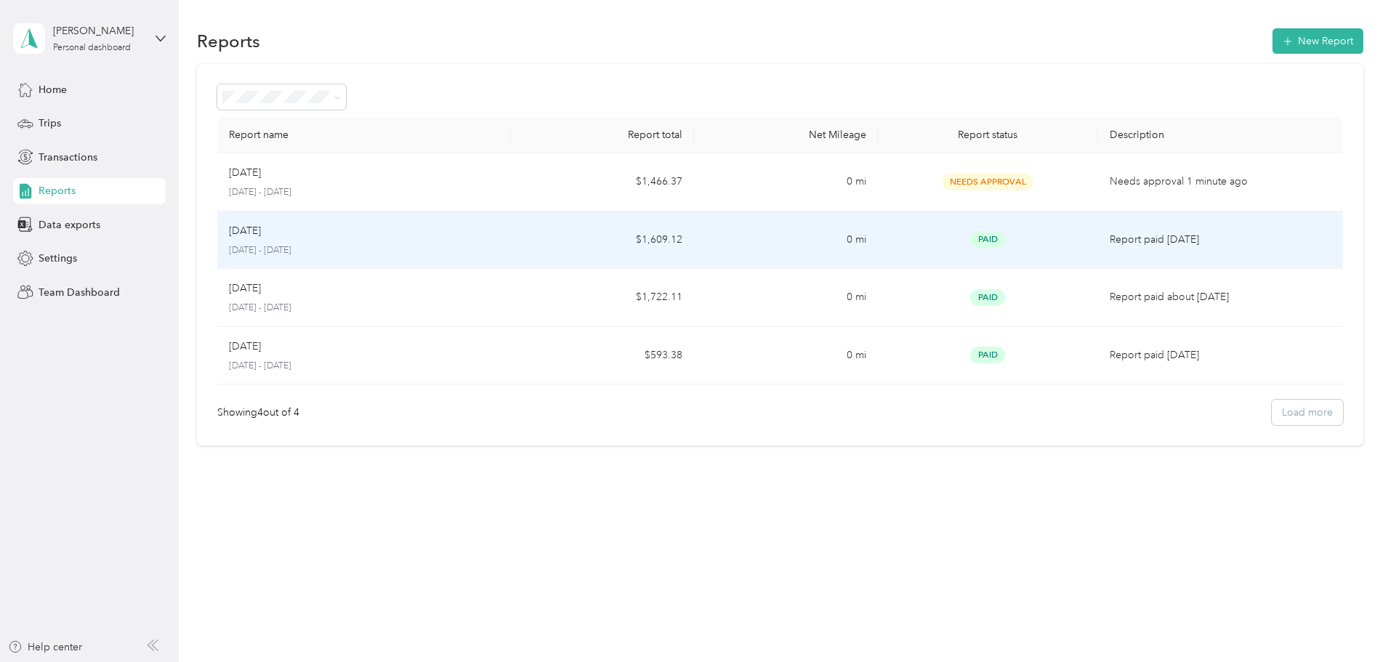
click at [565, 245] on td "$1,609.12" at bounding box center [602, 240] width 183 height 58
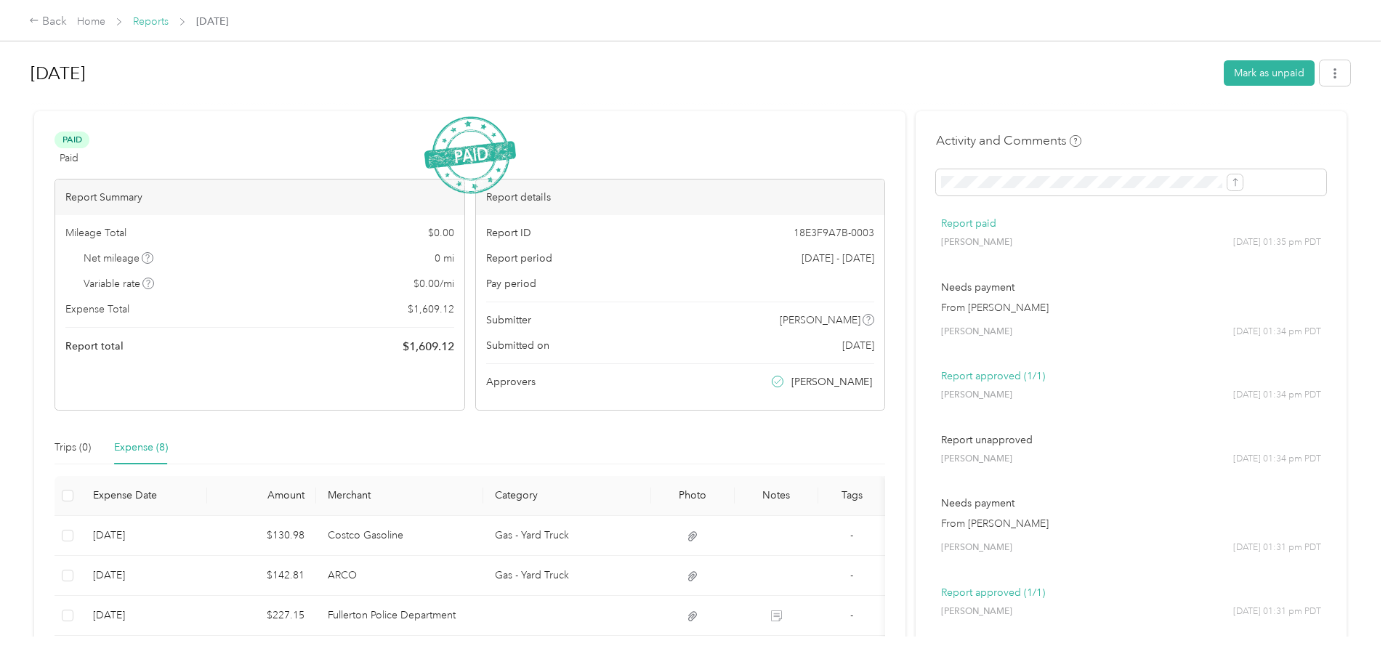
click at [169, 20] on link "Reports" at bounding box center [151, 21] width 36 height 12
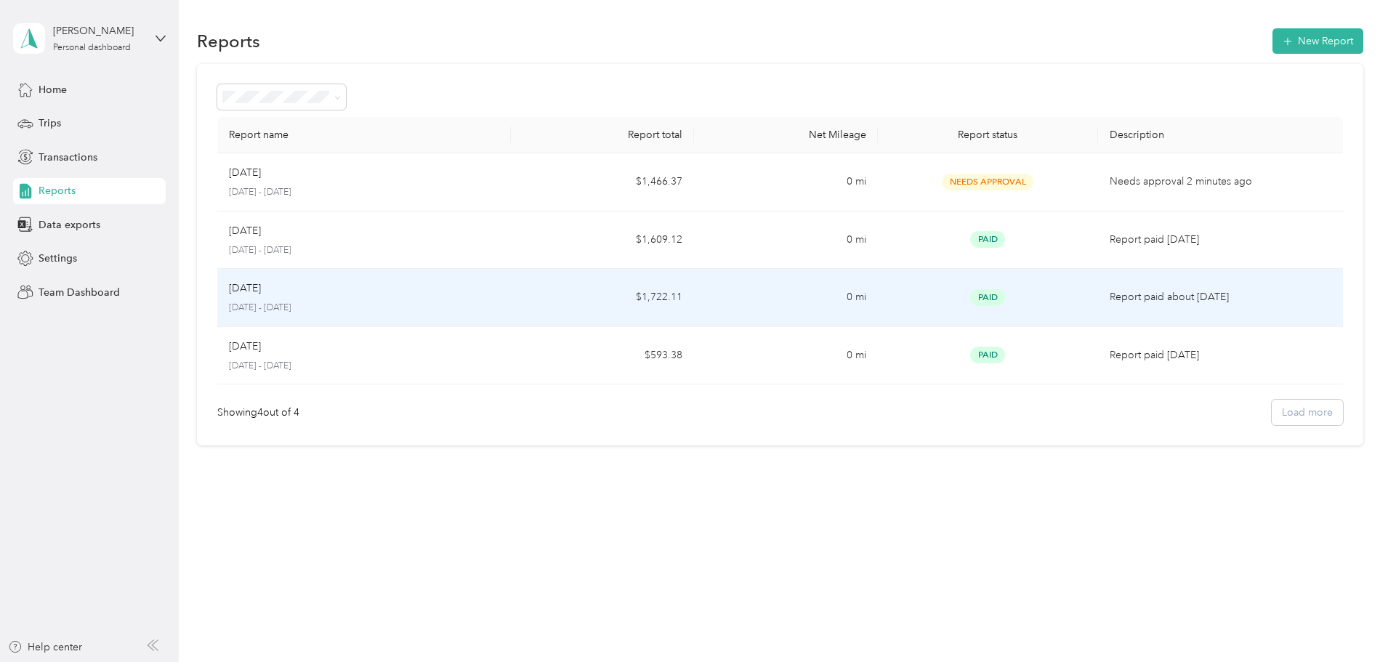
click at [382, 294] on div "Jul 2025" at bounding box center [364, 288] width 270 height 16
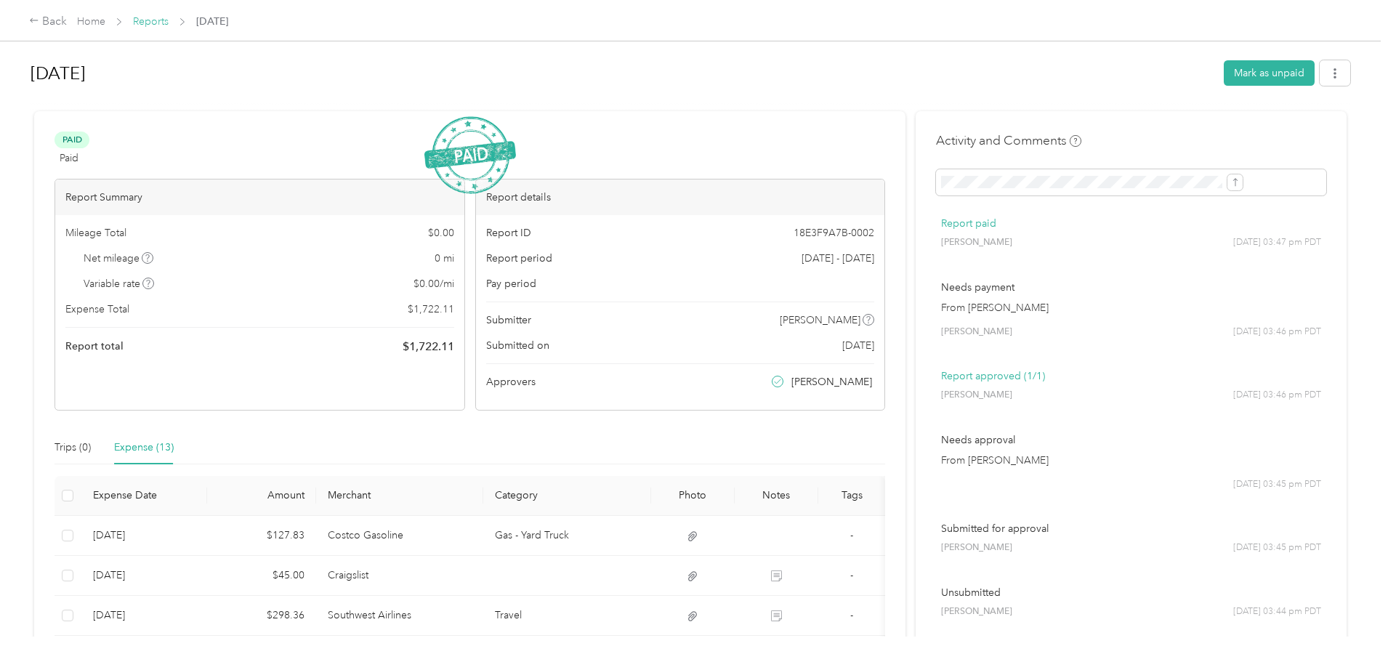
click at [169, 20] on link "Reports" at bounding box center [151, 21] width 36 height 12
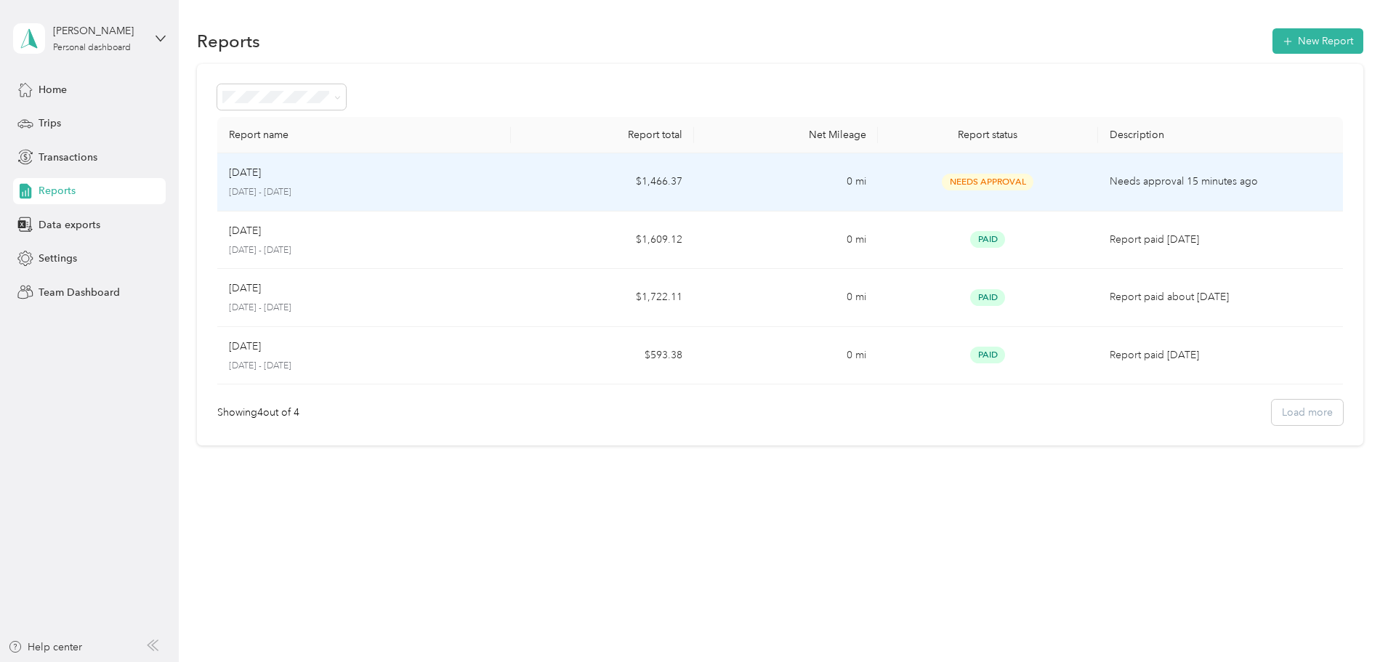
click at [440, 174] on div "Sep 2025" at bounding box center [364, 173] width 270 height 16
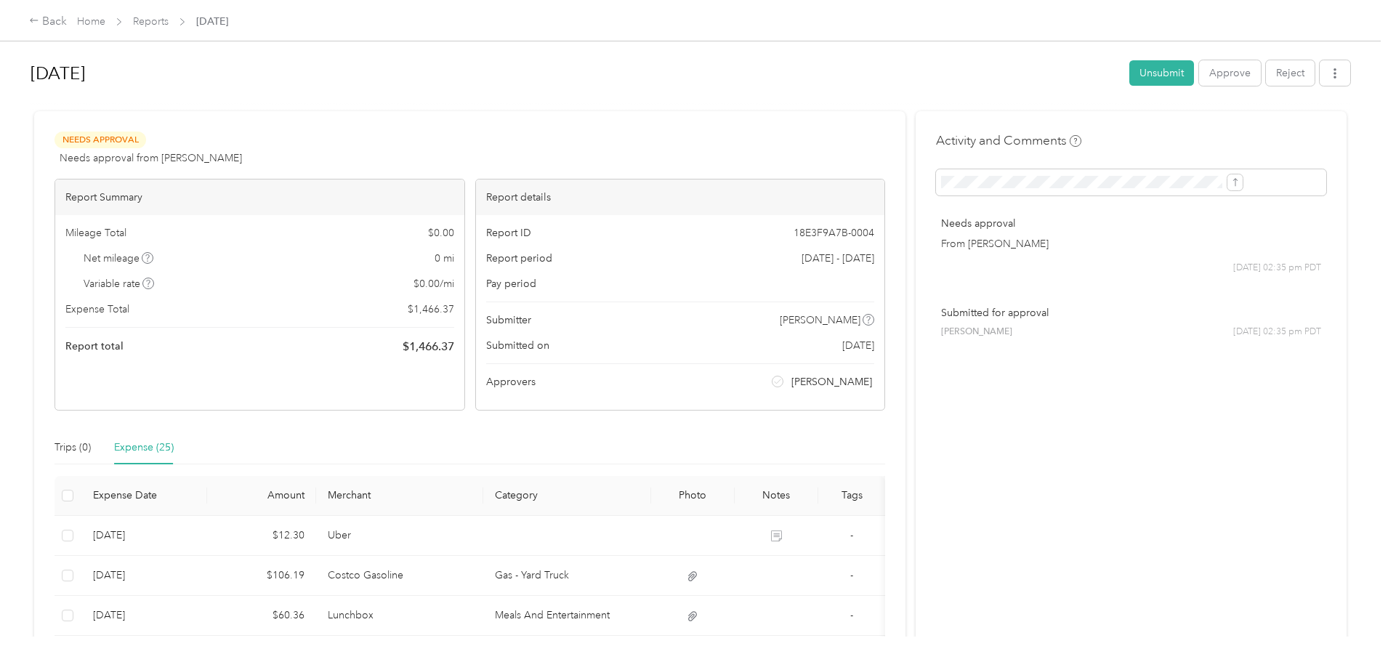
click at [188, 19] on div "Back Home Reports Sep 2025" at bounding box center [128, 21] width 199 height 17
click at [105, 21] on link "Home" at bounding box center [91, 21] width 28 height 12
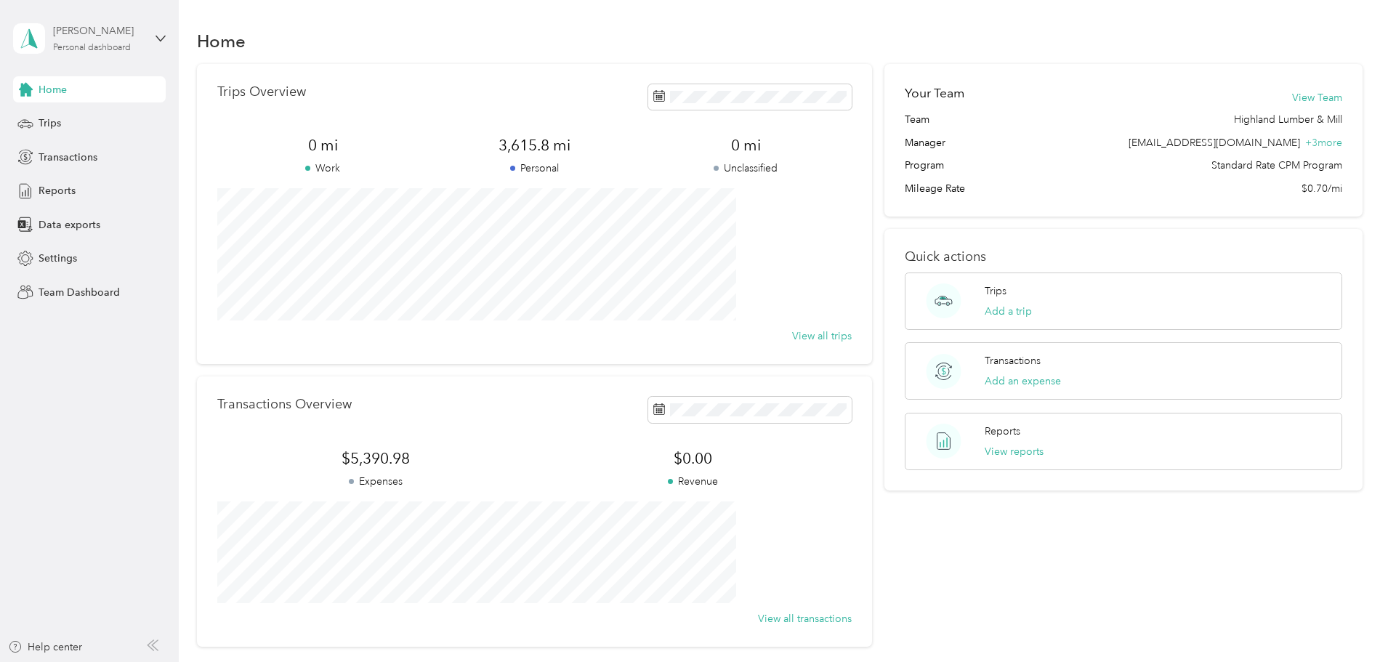
click at [96, 46] on div "Personal dashboard" at bounding box center [92, 48] width 78 height 9
click at [86, 122] on div "Team dashboard" at bounding box center [166, 119] width 286 height 25
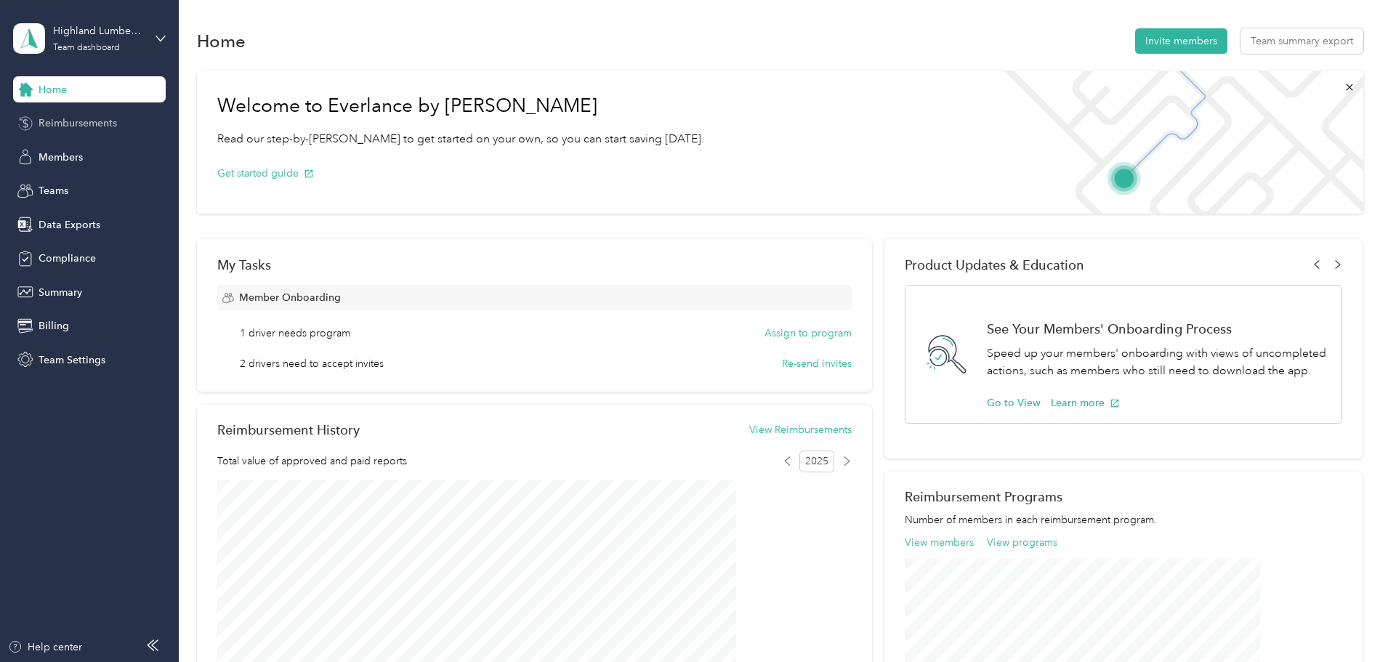
click at [81, 125] on span "Reimbursements" at bounding box center [78, 123] width 78 height 15
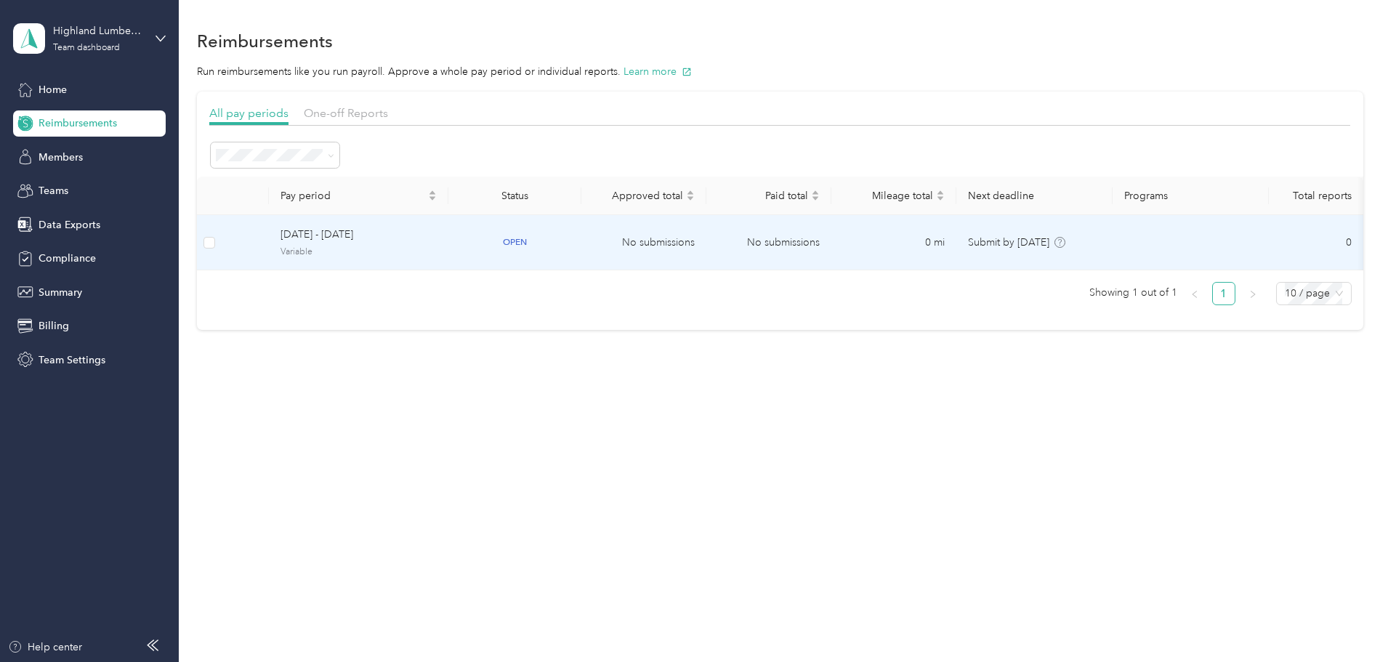
click at [437, 236] on span "September 1 - 30, 2025" at bounding box center [358, 235] width 156 height 16
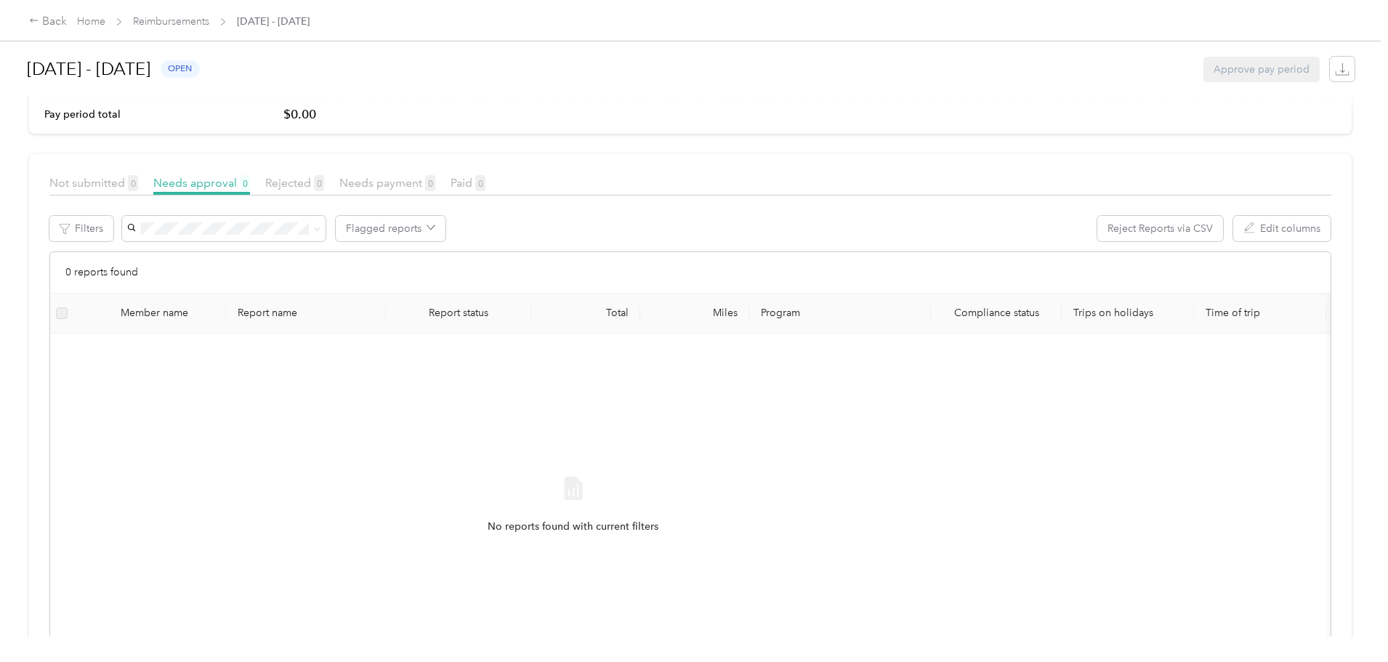
scroll to position [145, 0]
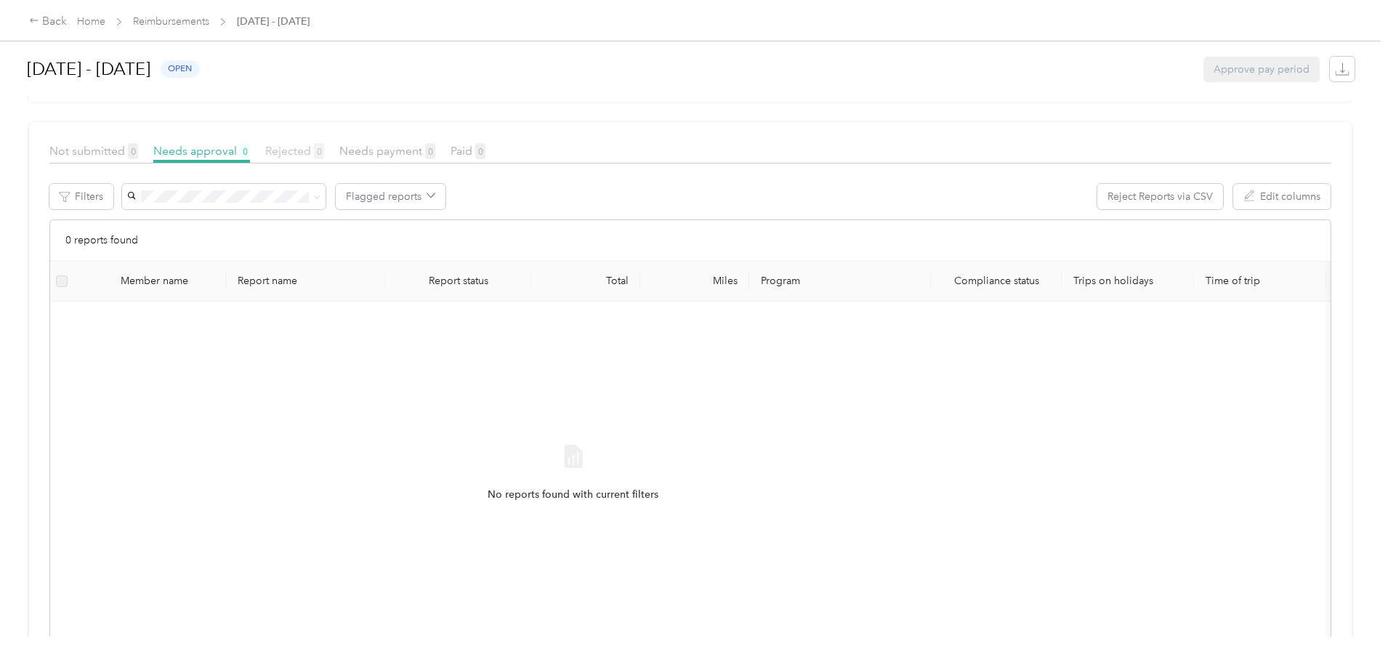
click at [324, 149] on span "Rejected 0" at bounding box center [294, 151] width 59 height 14
click at [435, 150] on span "Needs payment 0" at bounding box center [387, 151] width 96 height 14
click at [485, 148] on span "Paid 0" at bounding box center [467, 151] width 35 height 14
click at [138, 153] on span "Not submitted 0" at bounding box center [93, 151] width 89 height 14
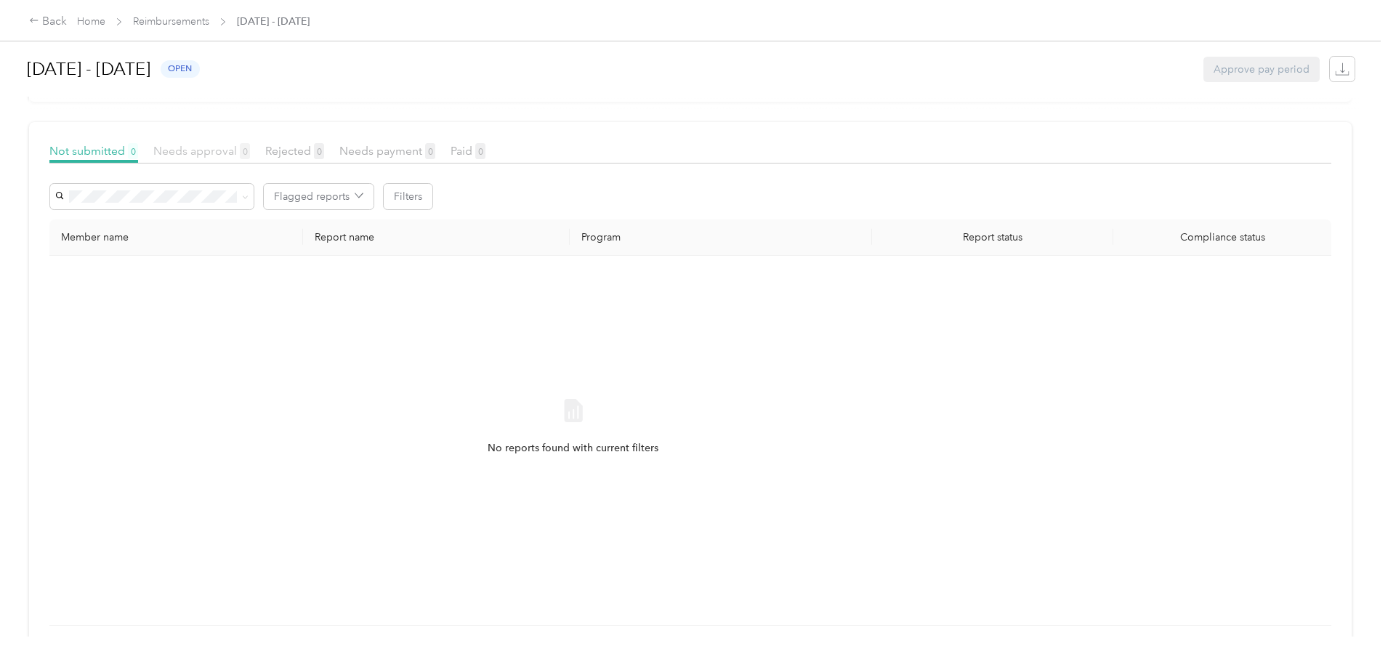
click at [250, 153] on span "Needs approval 0" at bounding box center [201, 151] width 97 height 14
